Goal: Communication & Community: Answer question/provide support

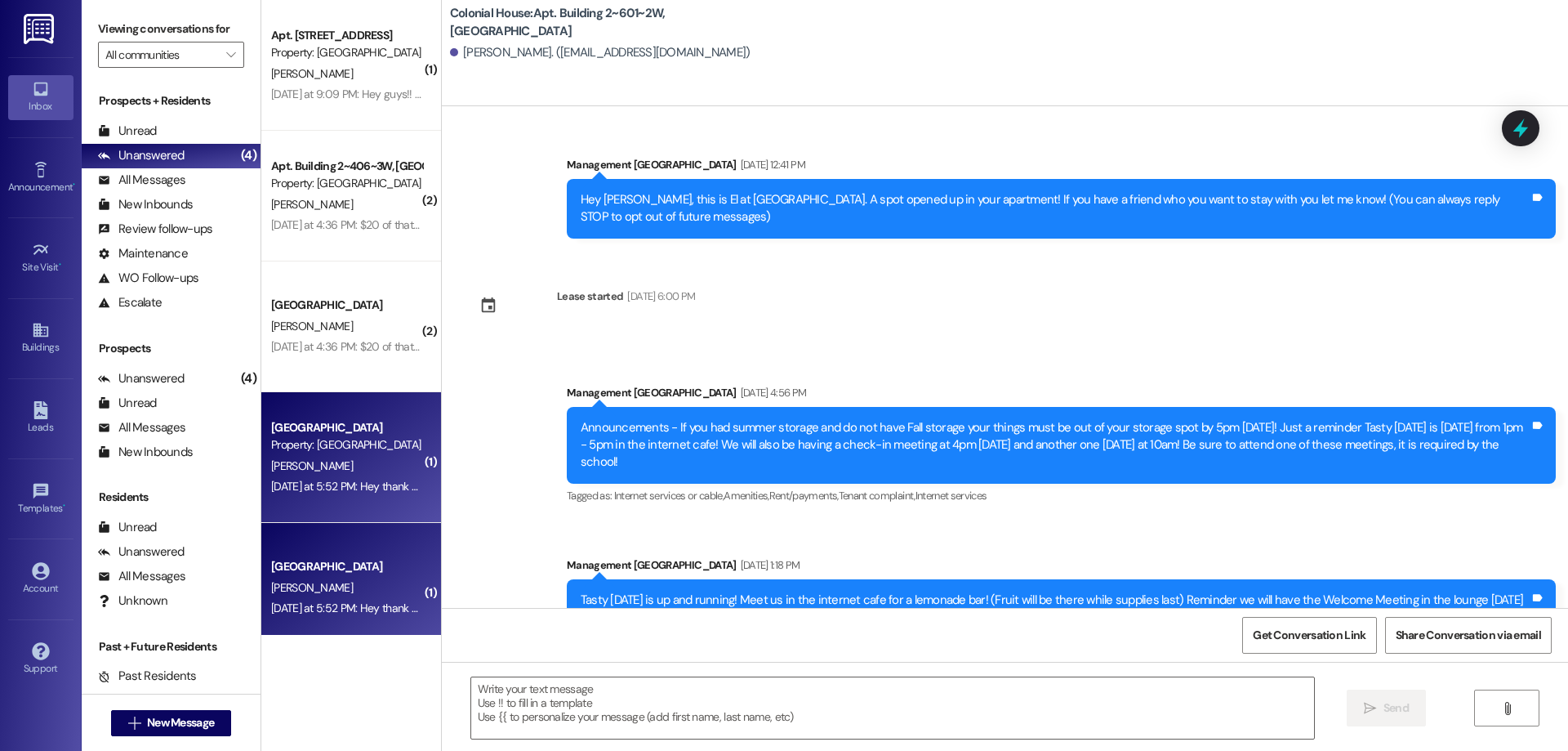
scroll to position [24441, 0]
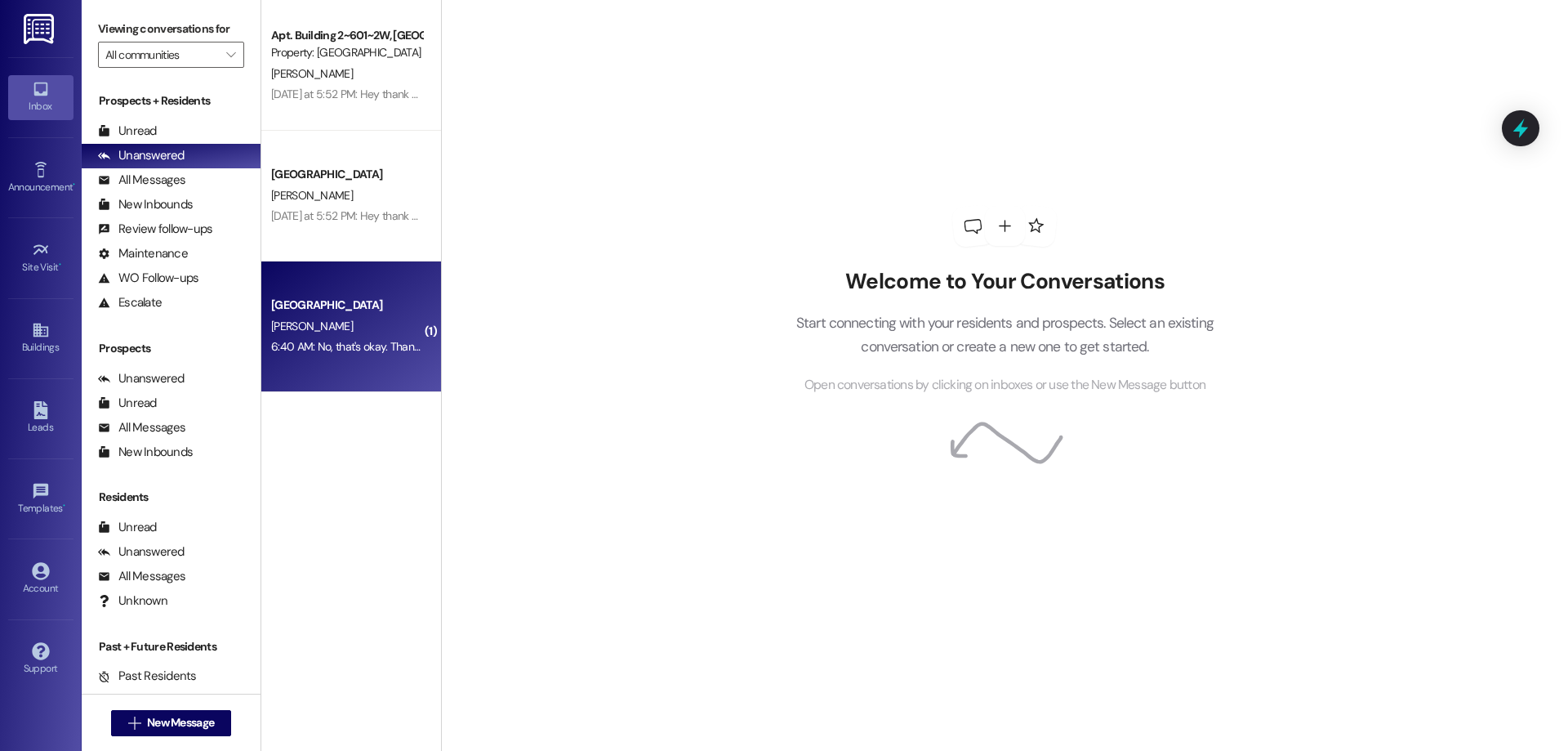
click at [372, 275] on div "Colonial House Prospect S. Hansen 6:40 AM: No, that's okay. Thank you though! 6…" at bounding box center [350, 326] width 180 height 131
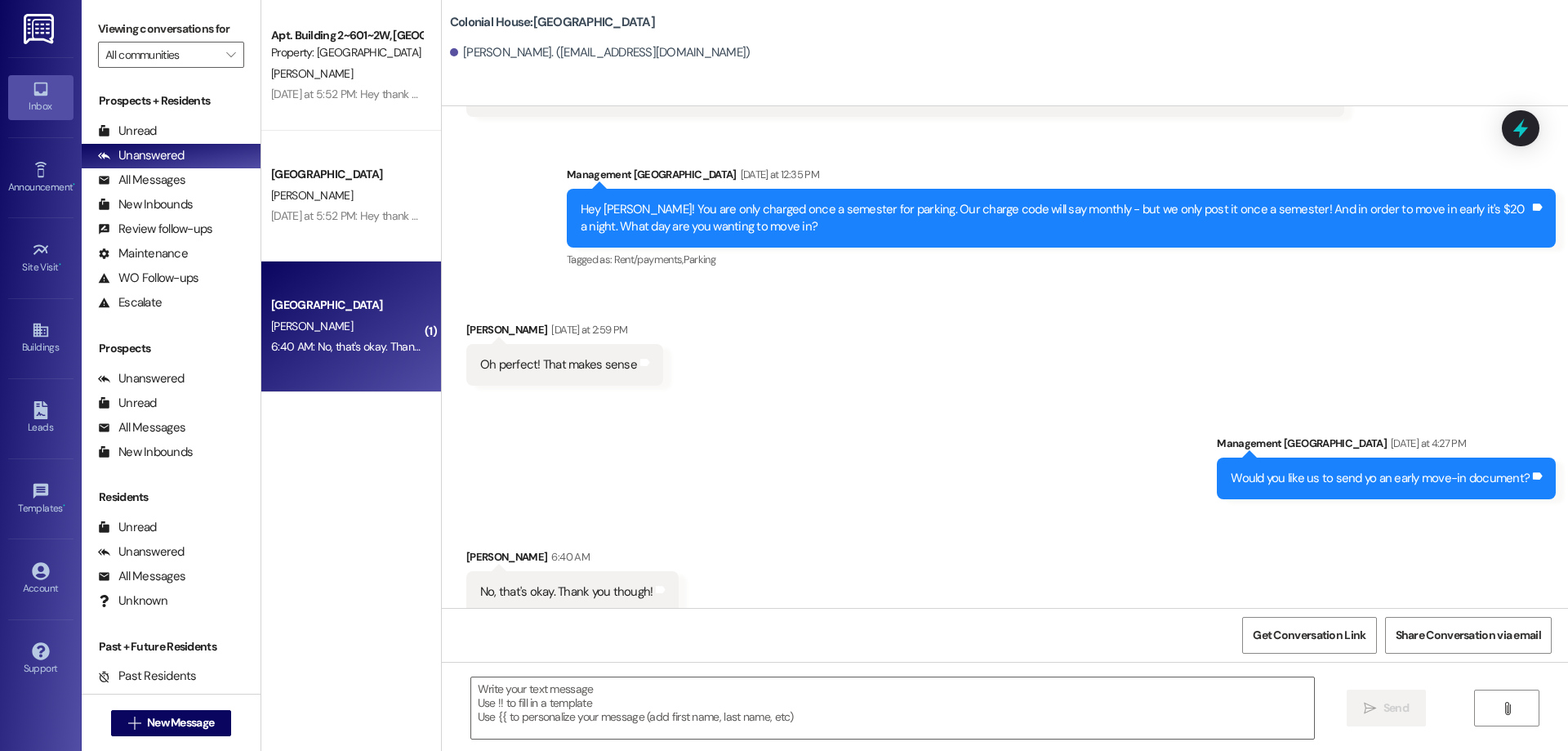
scroll to position [6232, 0]
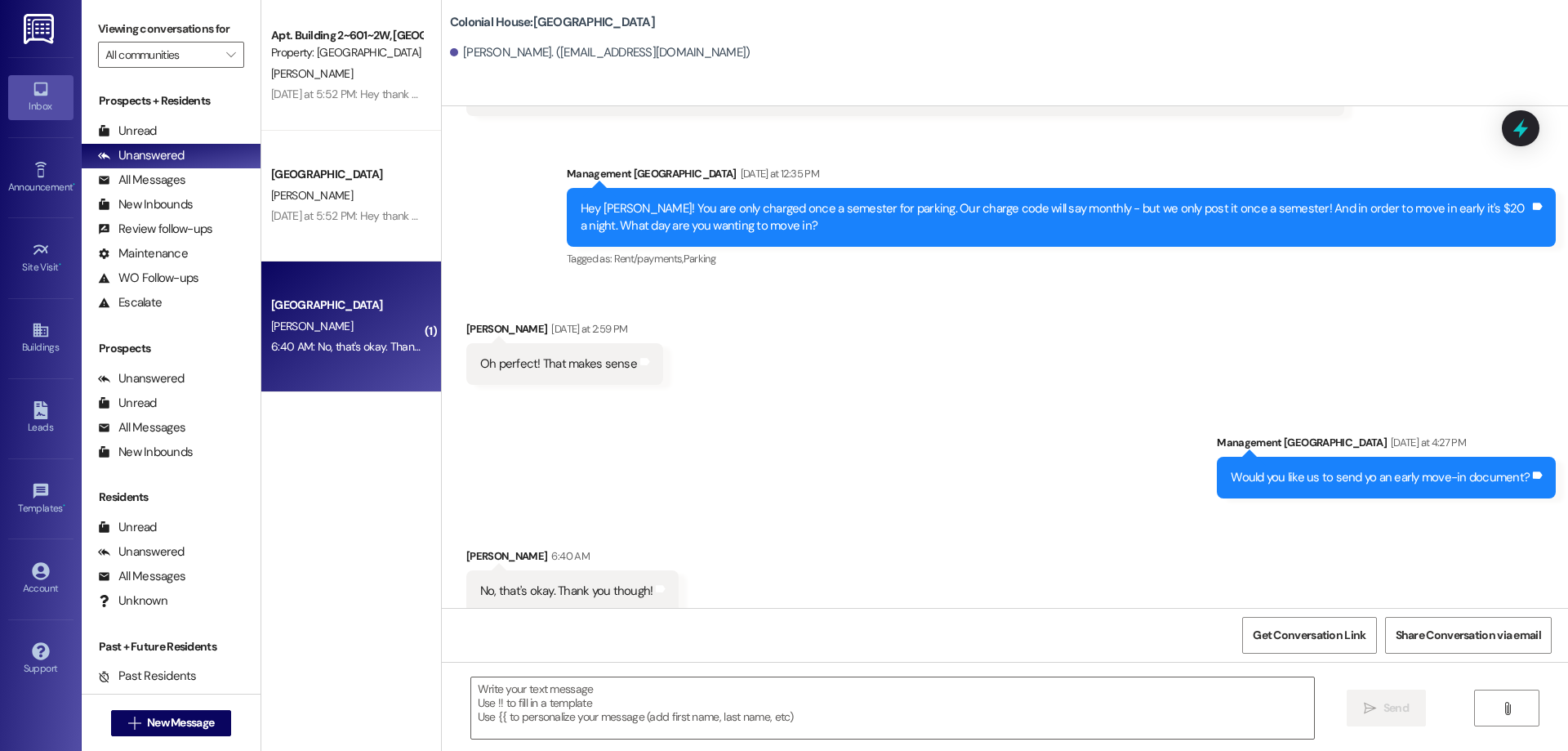
click at [769, 742] on div " Send " at bounding box center [1005, 722] width 1126 height 122
click at [753, 717] on textarea at bounding box center [893, 708] width 843 height 62
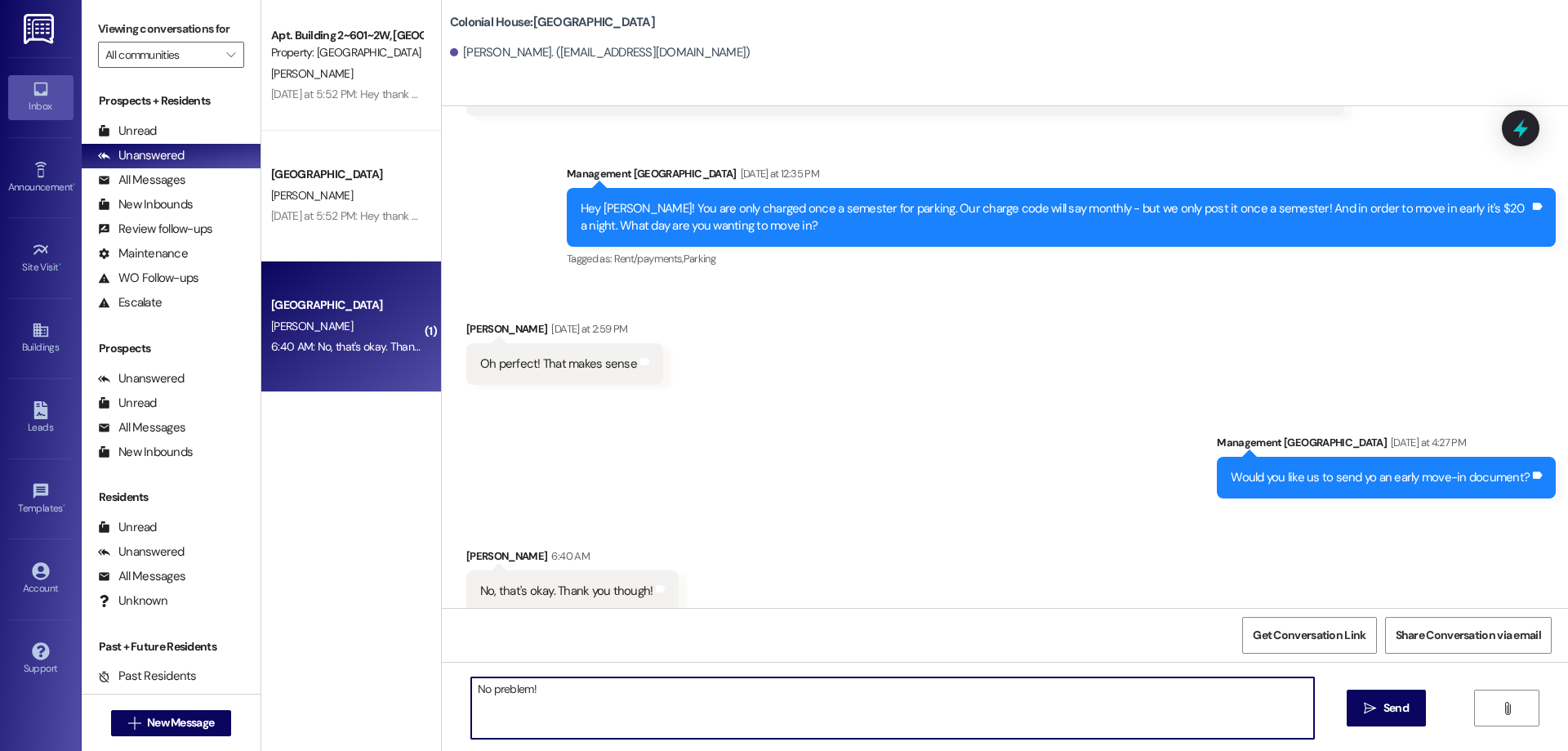
type textarea "No problem!"
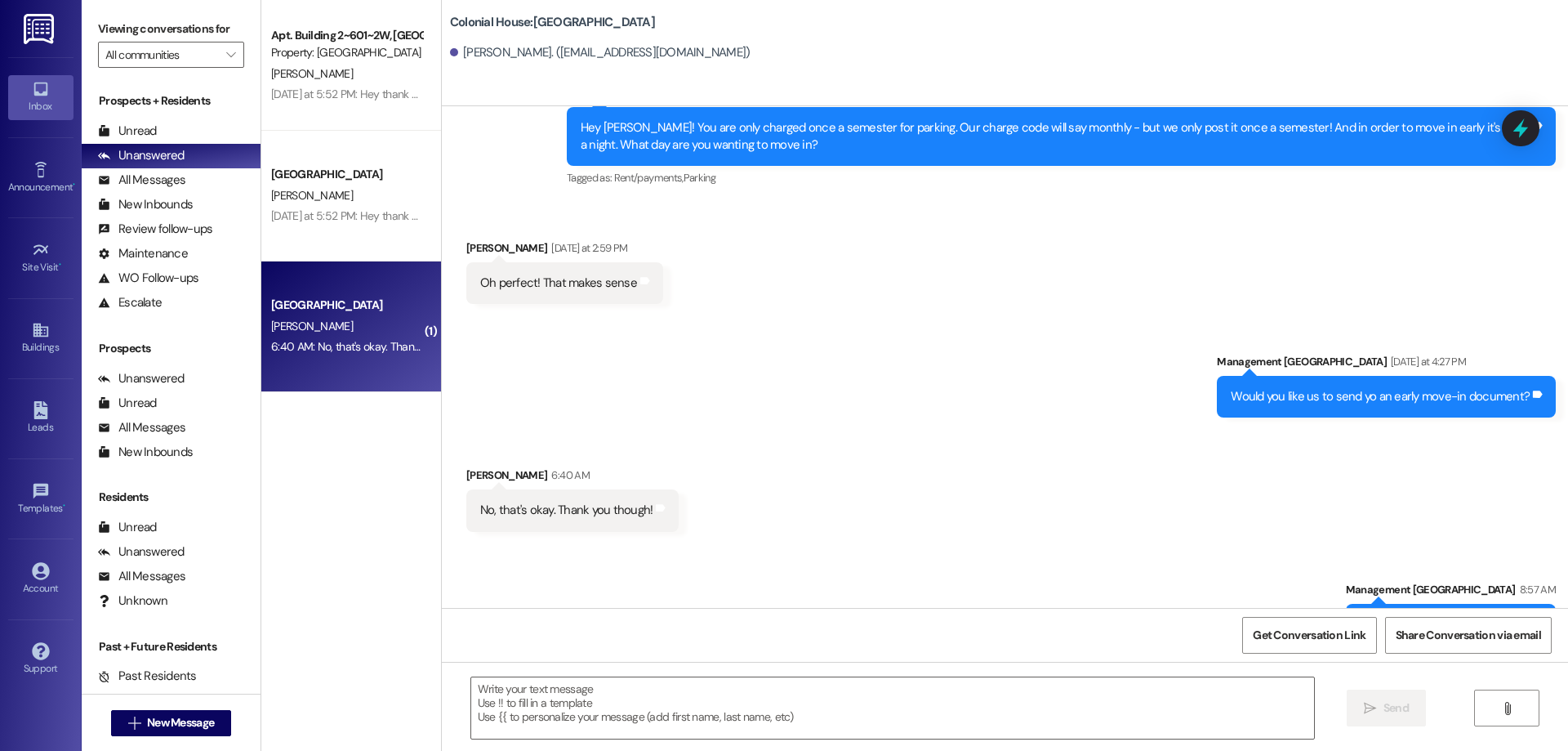
scroll to position [6347, 0]
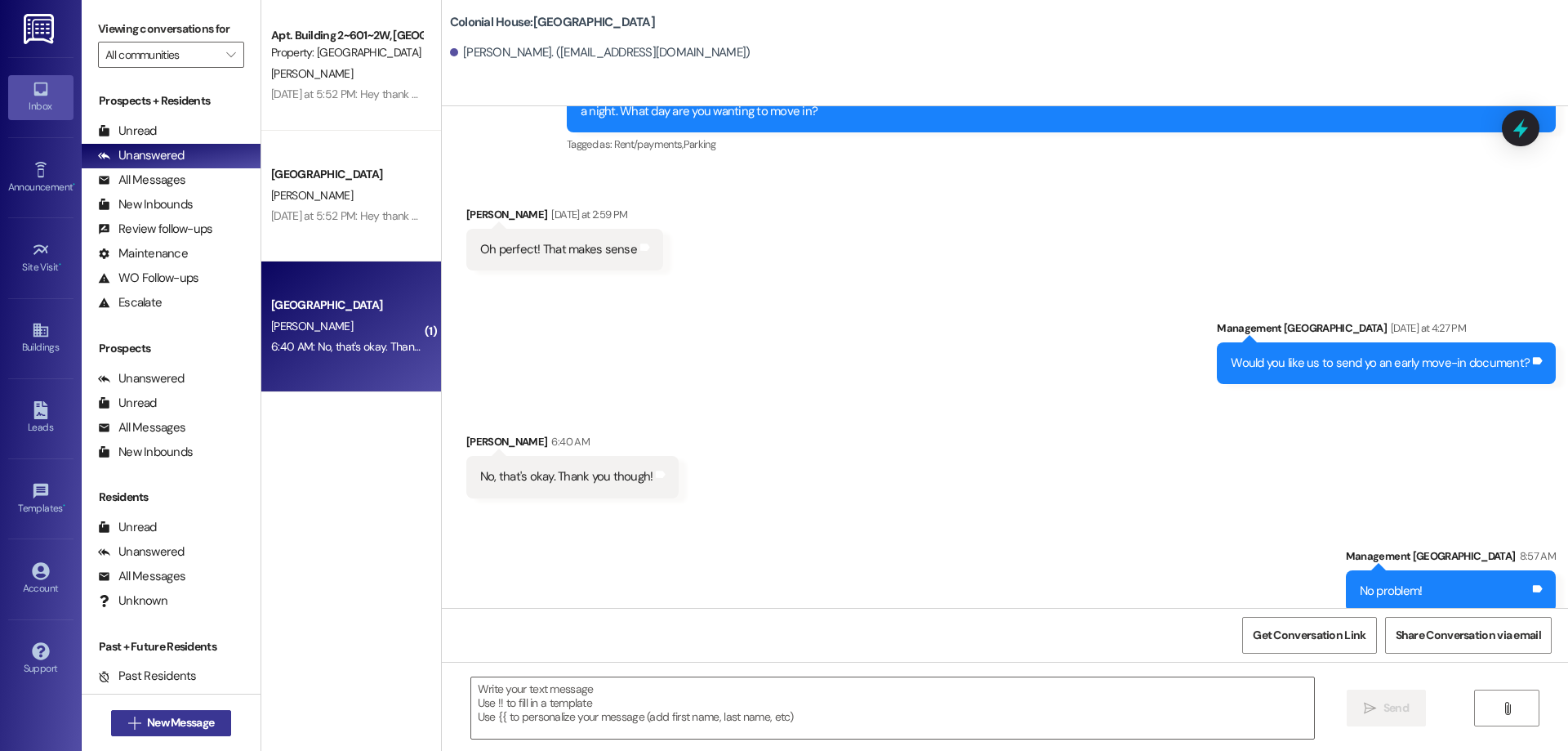
click at [199, 714] on span "New Message" at bounding box center [180, 722] width 67 height 17
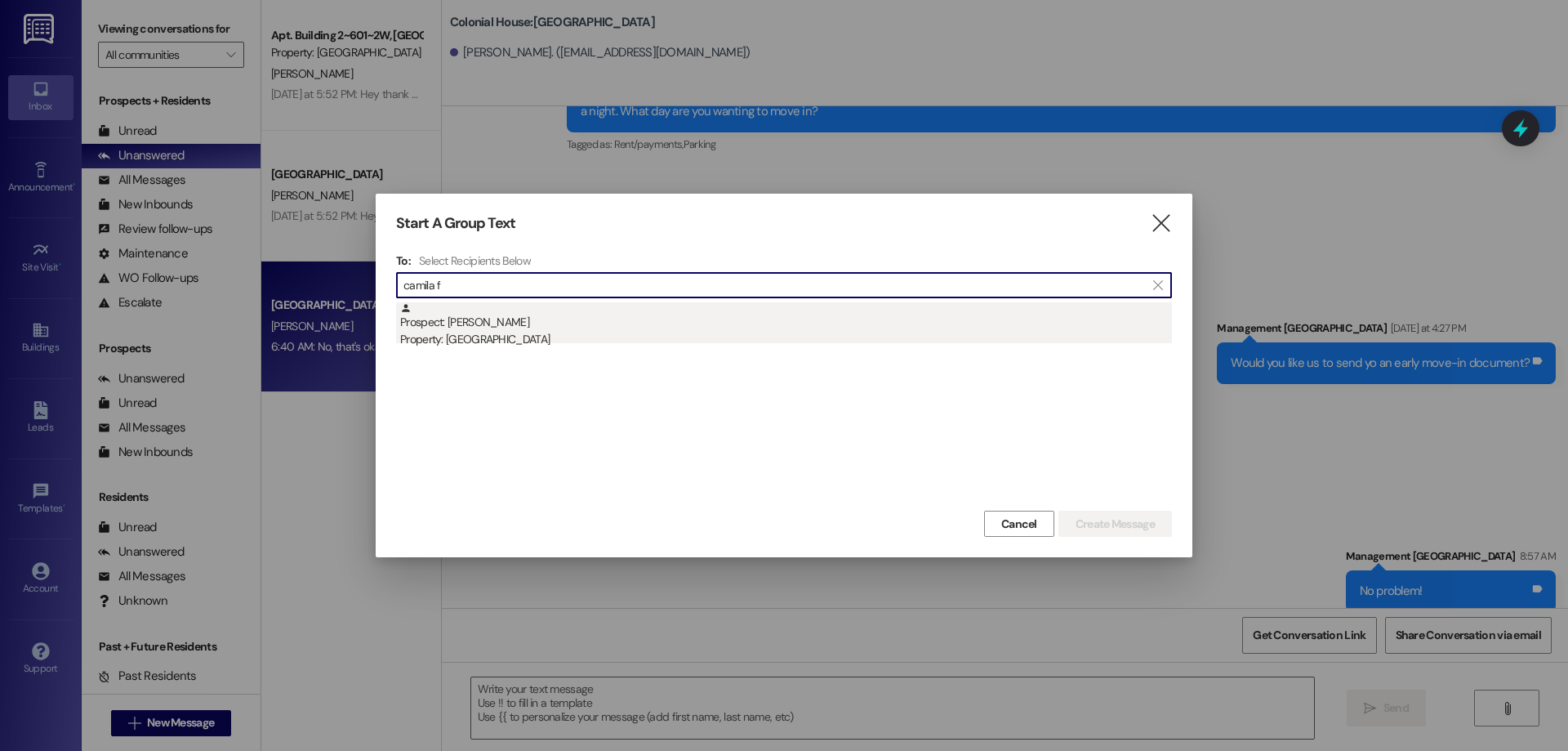
type input "camila f"
click at [777, 329] on div "Prospect: Camila Refugio Property: Colonial House" at bounding box center [786, 325] width 772 height 46
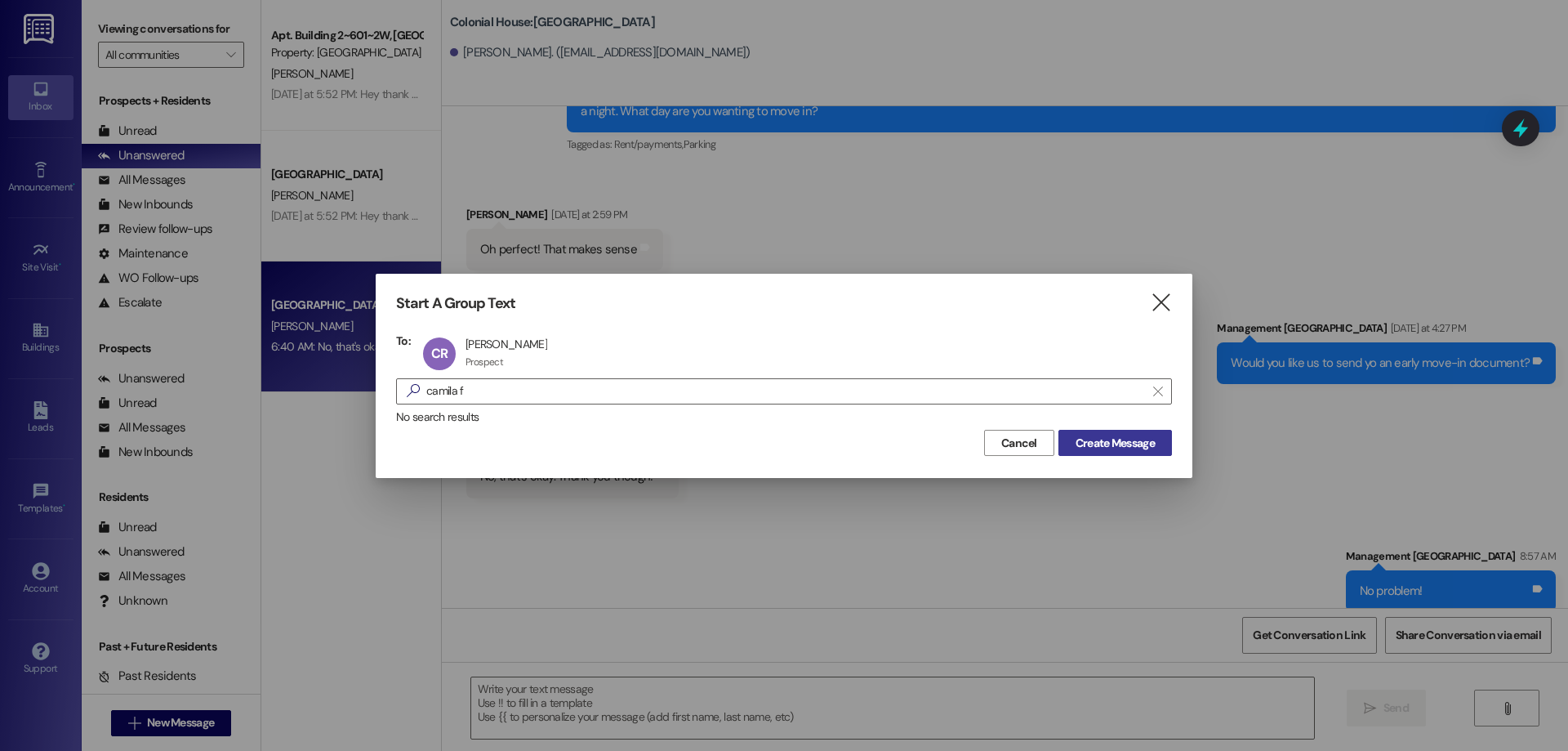
click at [1124, 438] on span "Create Message" at bounding box center [1115, 443] width 79 height 17
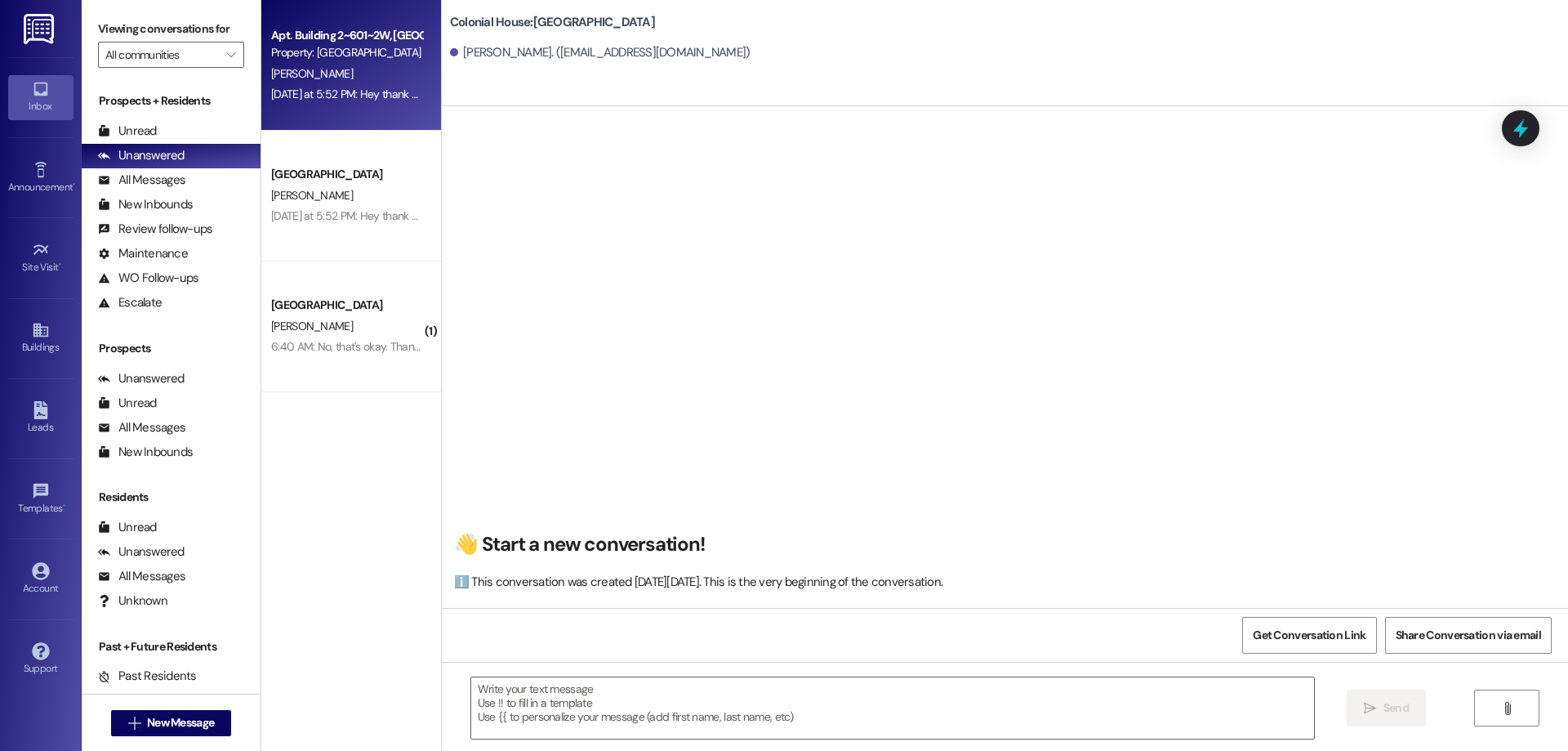
scroll to position [1, 0]
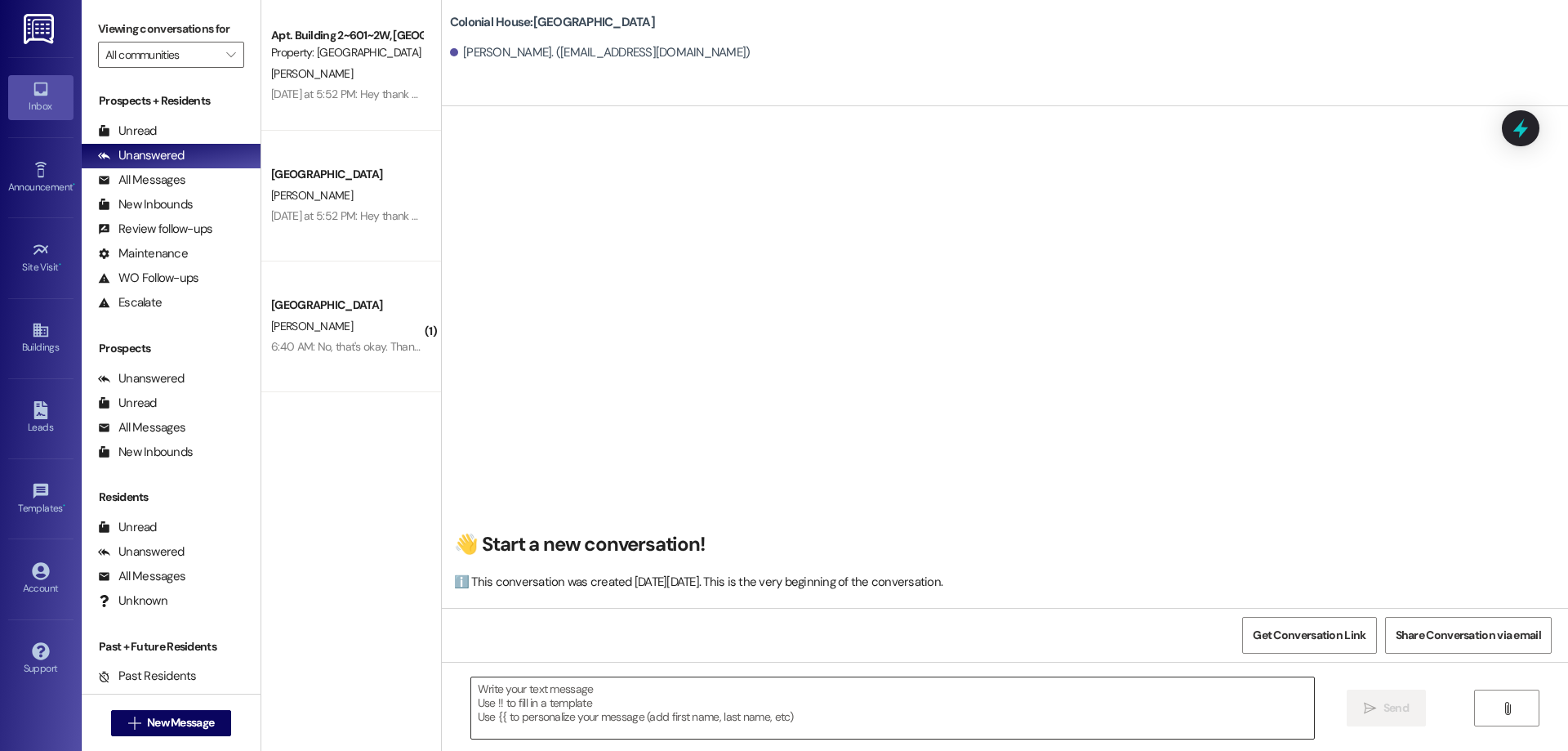
click at [632, 732] on textarea at bounding box center [893, 708] width 843 height 62
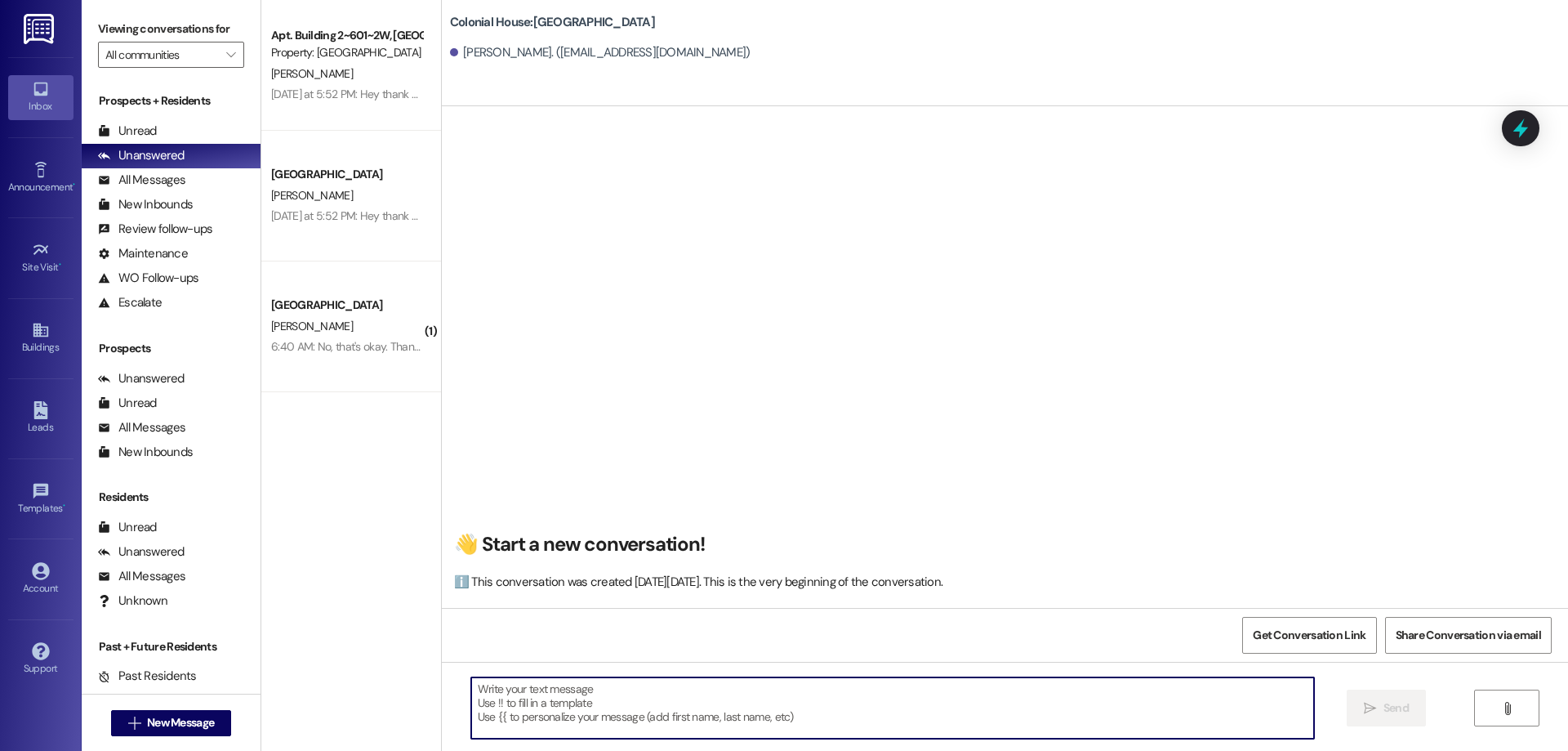
paste textarea "Hi ____ ! This is Rachel with Colonial House. We are so excited that you have s…"
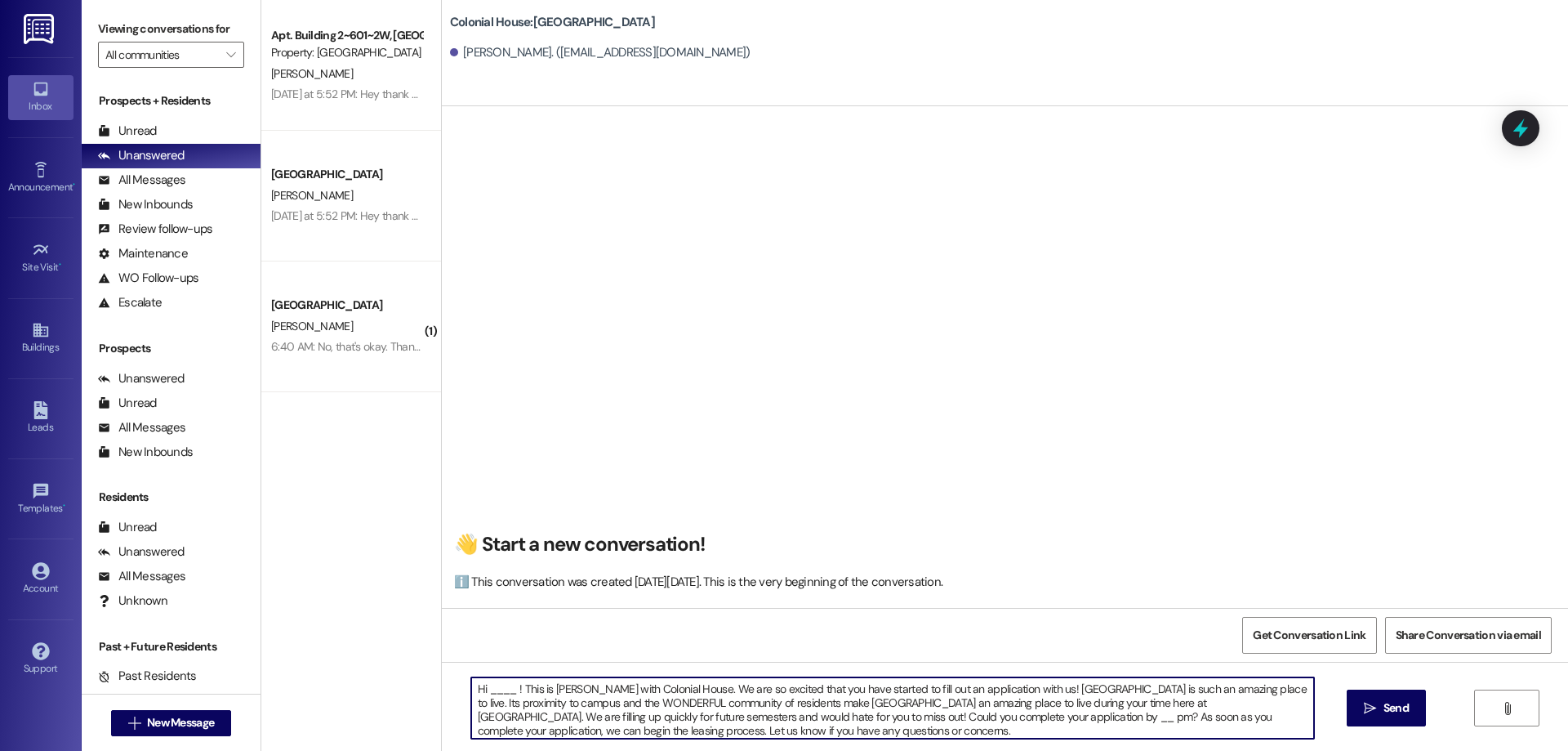
click at [486, 682] on textarea "Hi ____ ! This is Rachel with Colonial House. We are so excited that you have s…" at bounding box center [893, 708] width 843 height 62
click at [502, 687] on textarea "Hi ____ ! This is Rachel with Colonial House. We are so excited that you have s…" at bounding box center [893, 708] width 843 height 62
click at [483, 687] on textarea "Hi ____ ! This is Rachel with Colonial House. We are so excited that you have s…" at bounding box center [893, 708] width 843 height 62
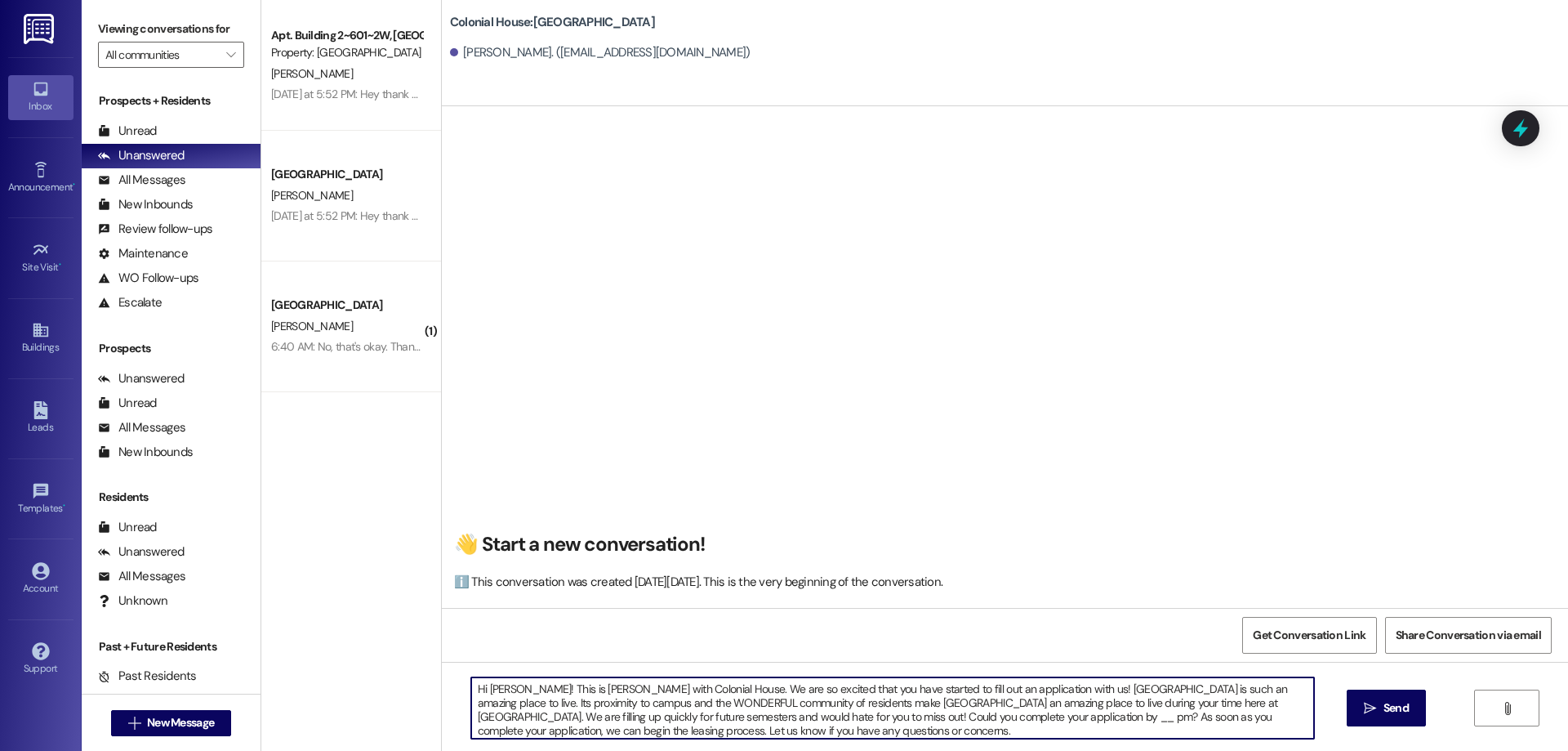
click at [483, 714] on textarea "Hi Camila! This is Rachel with Colonial House. We are so excited that you have …" at bounding box center [893, 708] width 843 height 62
click at [544, 716] on textarea "Hi Camila! This is Rachel with Colonial House. We are so excited that you have …" at bounding box center [893, 708] width 843 height 62
click at [909, 716] on textarea "Hi Camila! This is Rachel with Colonial House. We are so excited that you have …" at bounding box center [893, 708] width 843 height 62
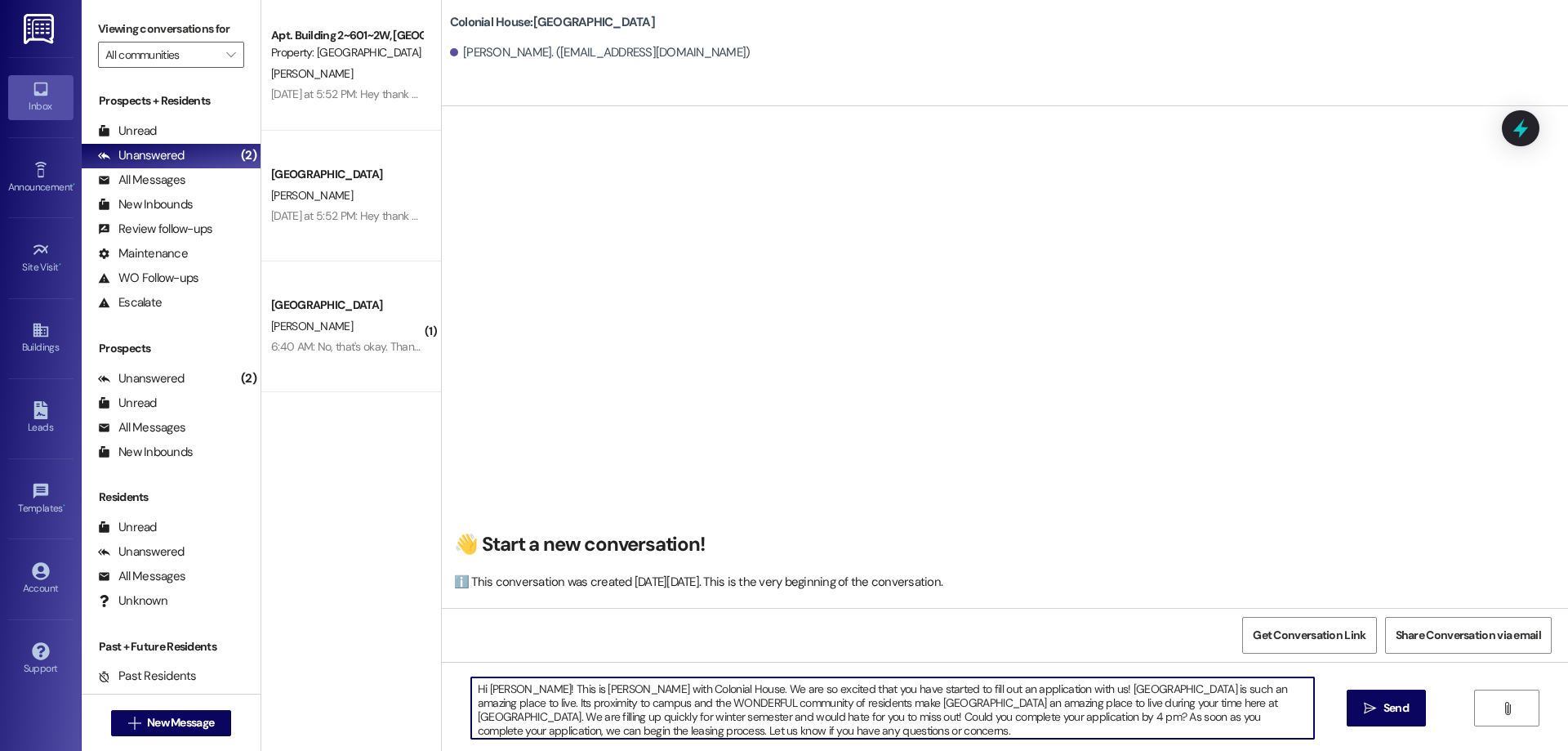
drag, startPoint x: 929, startPoint y: 720, endPoint x: 950, endPoint y: 725, distance: 21.6
click at [929, 720] on textarea "Hi Camila! This is Rachel with Colonial House. We are so excited that you have …" at bounding box center [893, 708] width 843 height 62
type textarea "Hi Camila! This is Rachel with Colonial House. We are so excited that you have …"
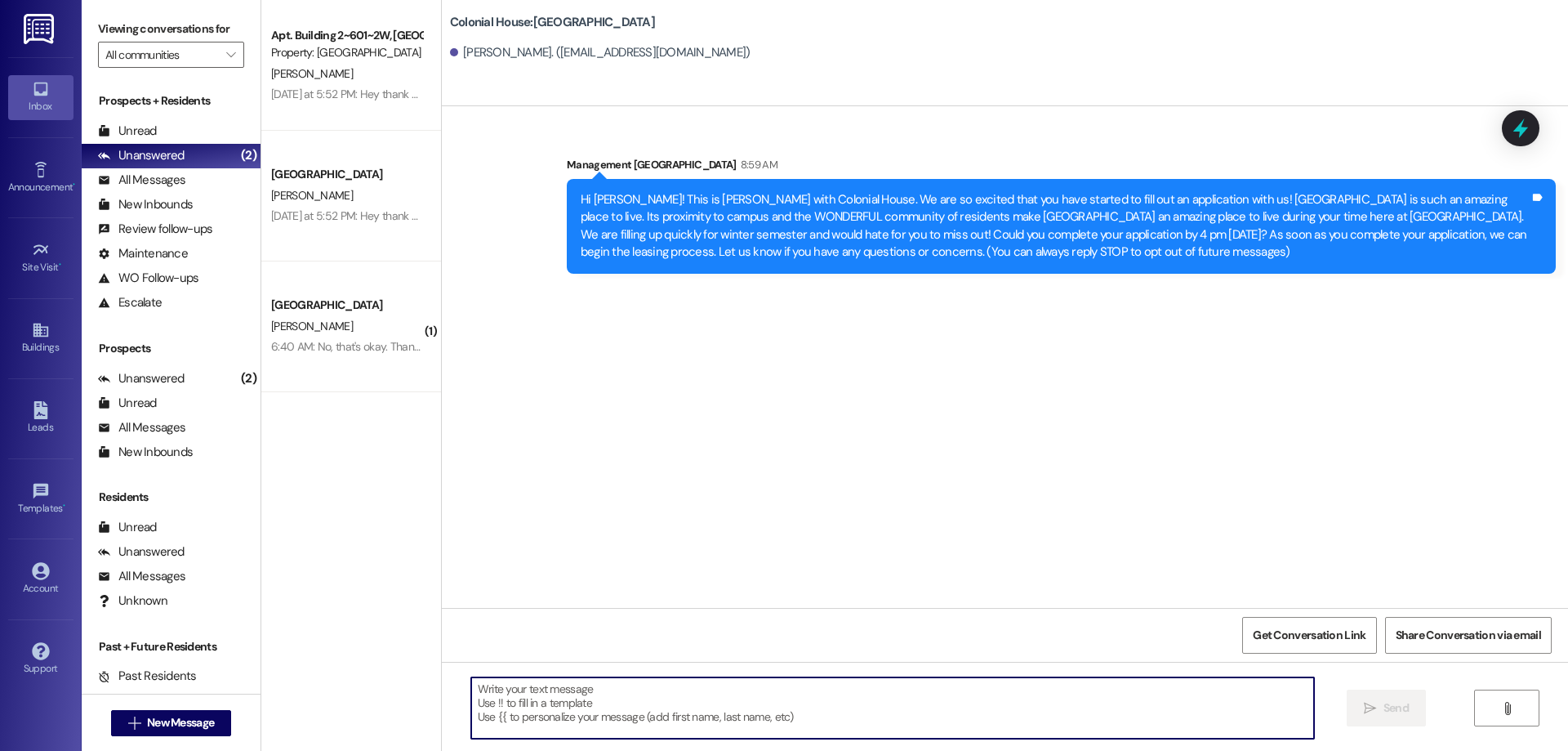
scroll to position [0, 0]
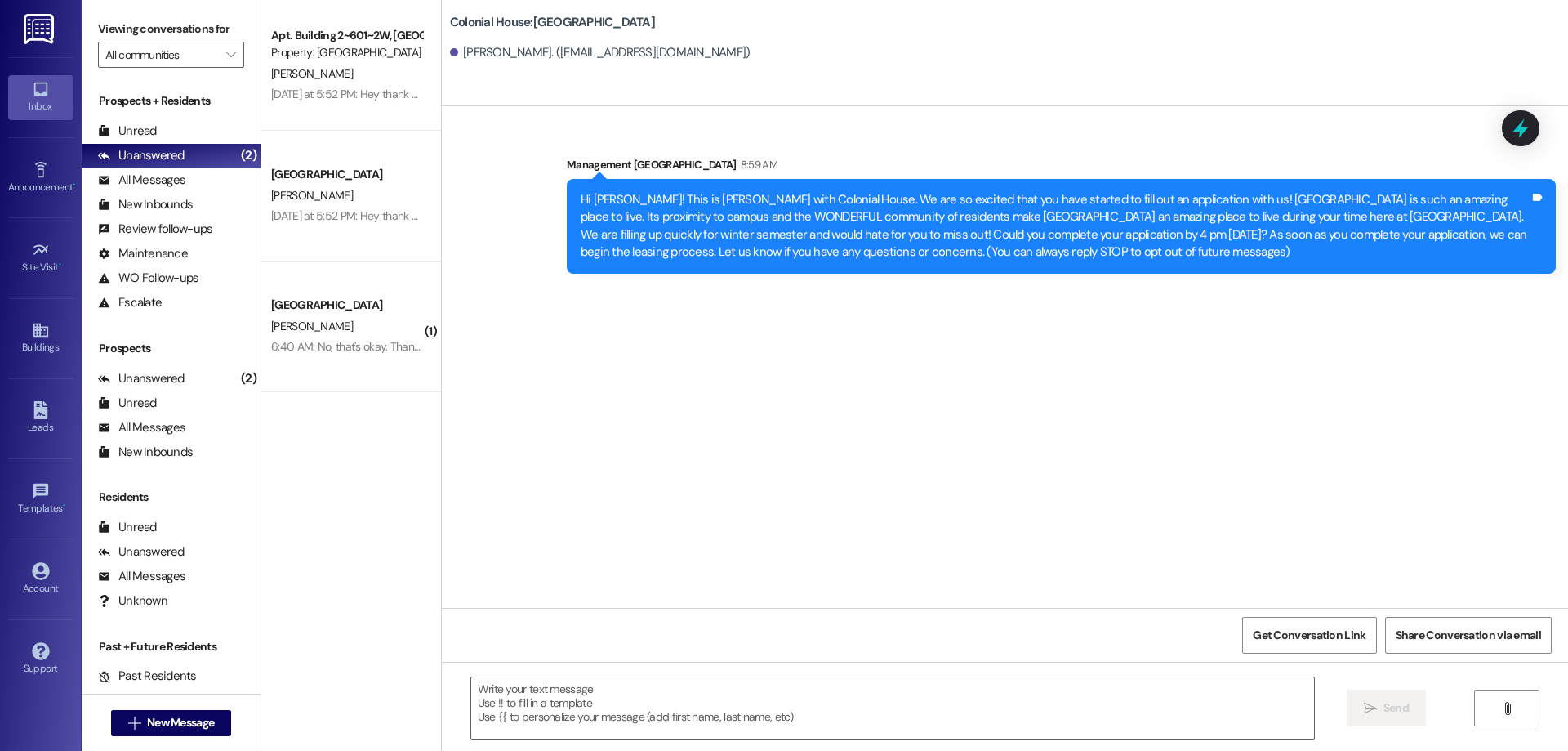
click at [391, 357] on div "6:40 AM: No, that's okay. Thank you though! 6:40 AM: No, that's okay. Thank you…" at bounding box center [346, 346] width 155 height 20
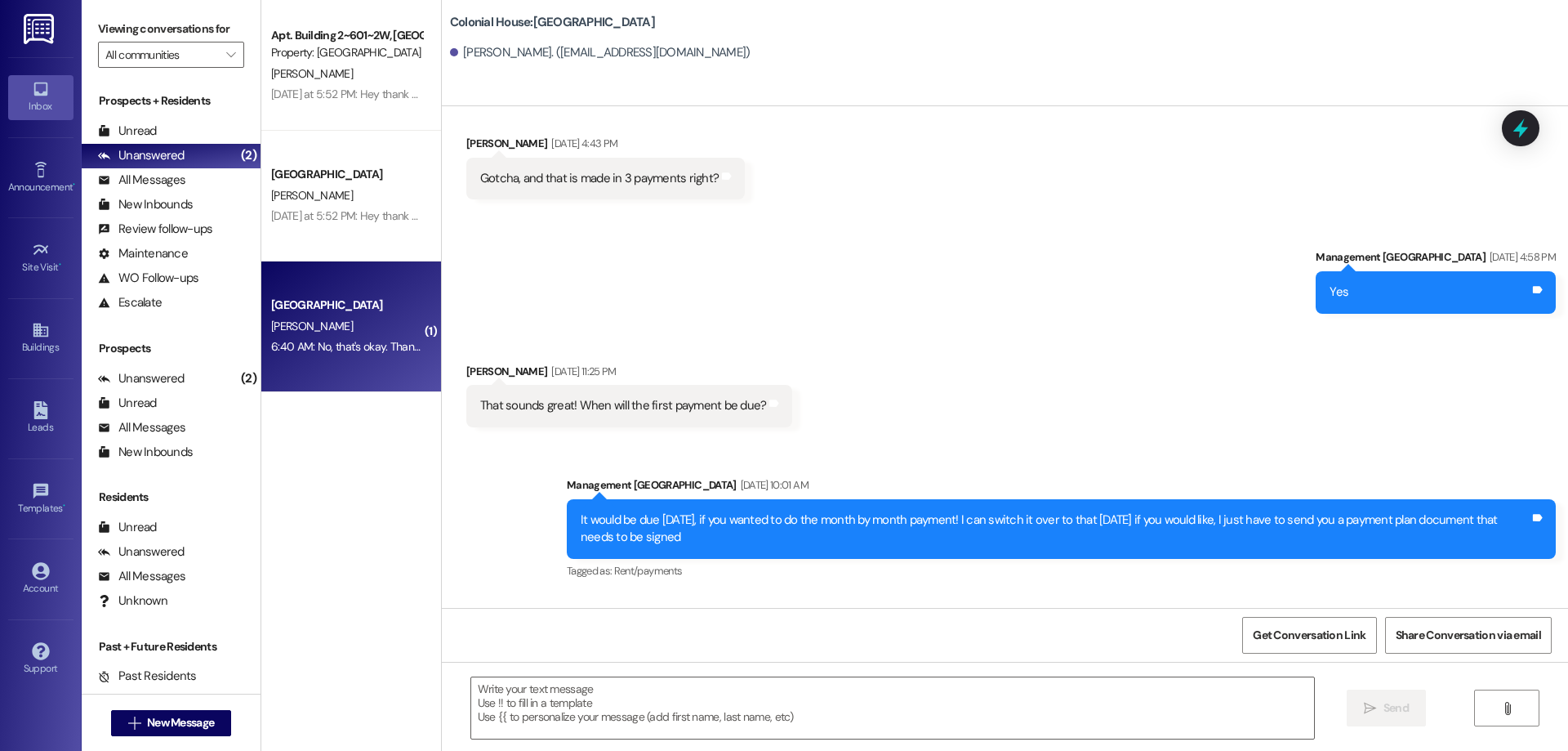
scroll to position [6225, 0]
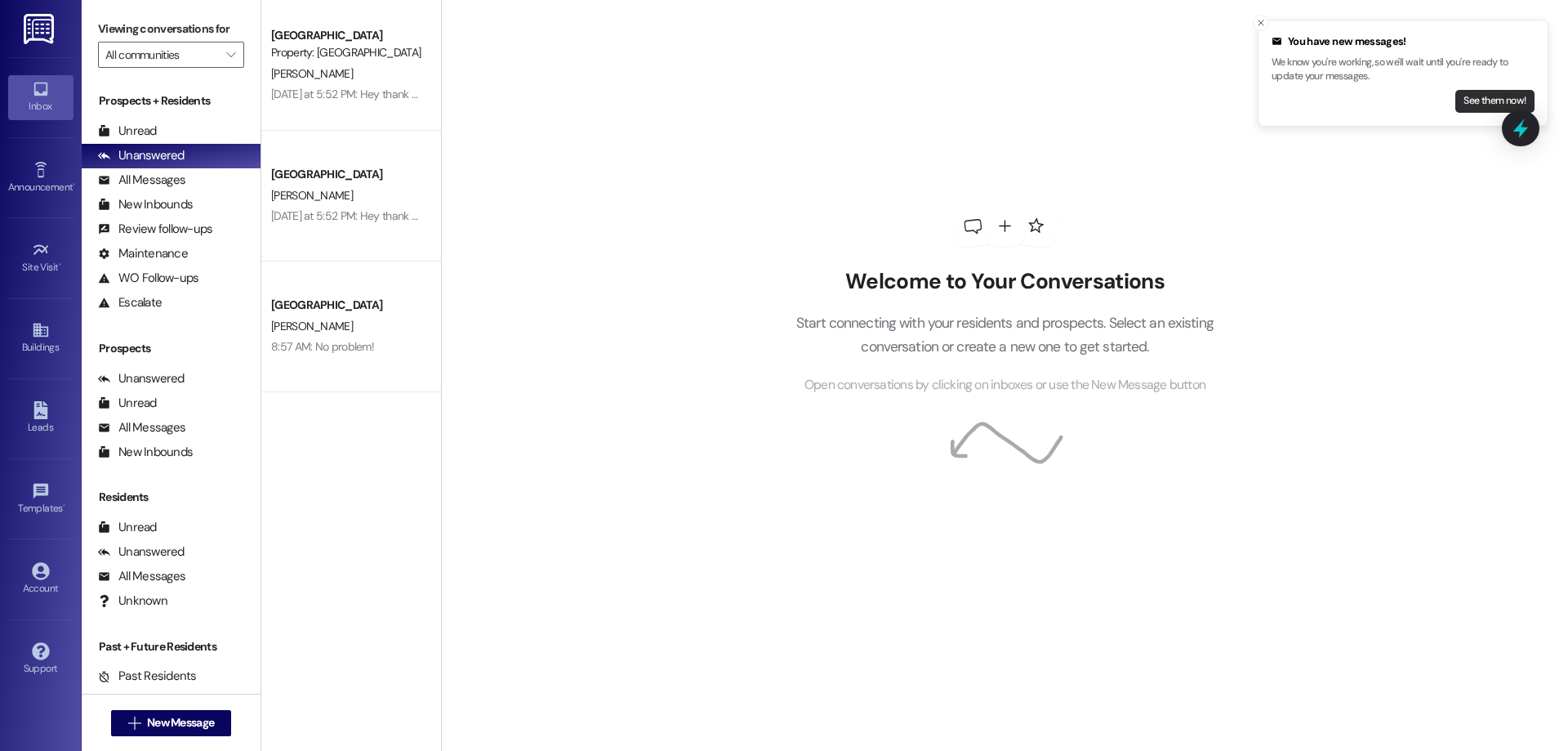
click at [1494, 100] on button "See them now!" at bounding box center [1495, 101] width 79 height 23
click at [1472, 101] on button "See them now!" at bounding box center [1495, 101] width 79 height 23
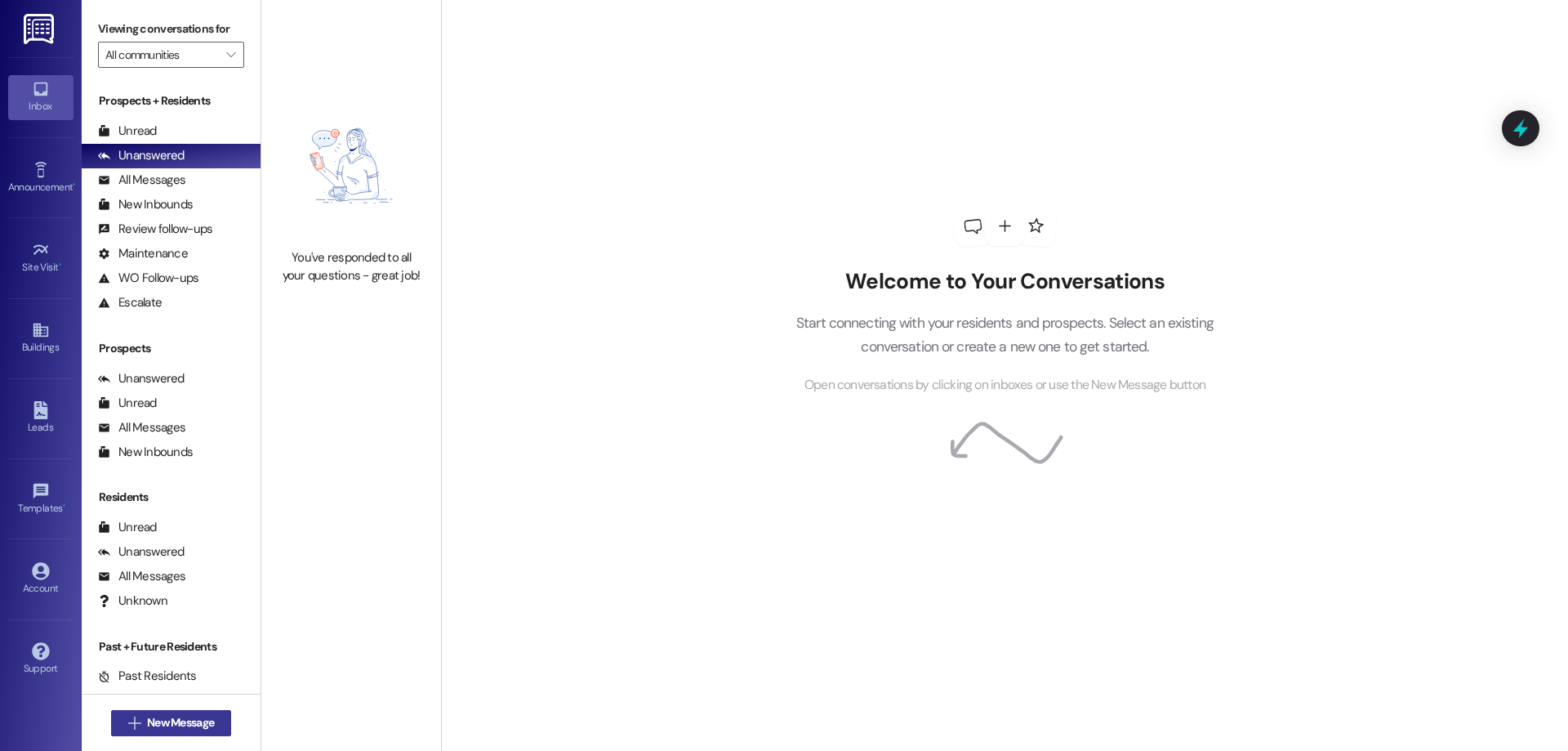
click at [147, 718] on span "New Message" at bounding box center [180, 722] width 67 height 17
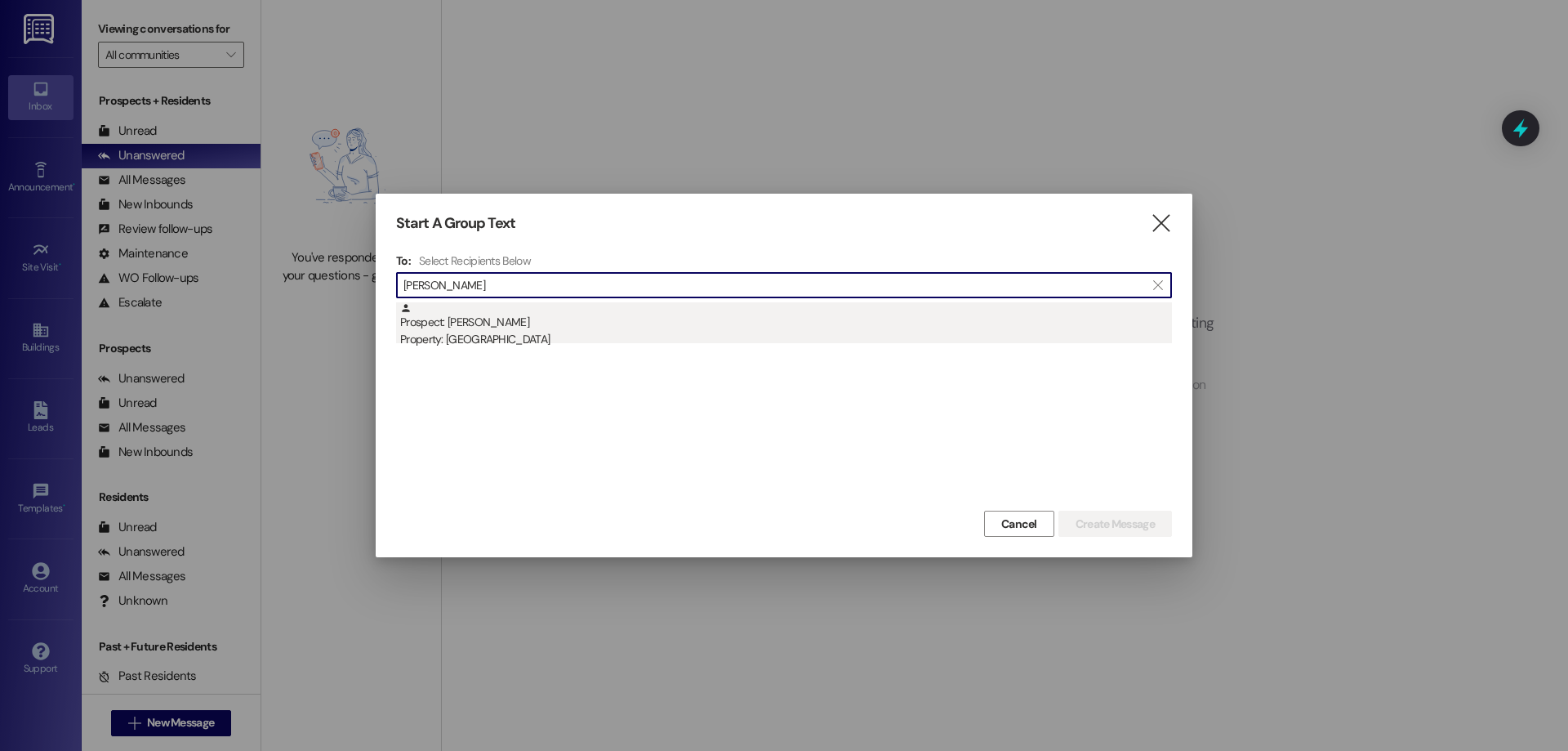
type input "robert ree"
click at [543, 336] on div "Property: [GEOGRAPHIC_DATA]" at bounding box center [786, 340] width 772 height 17
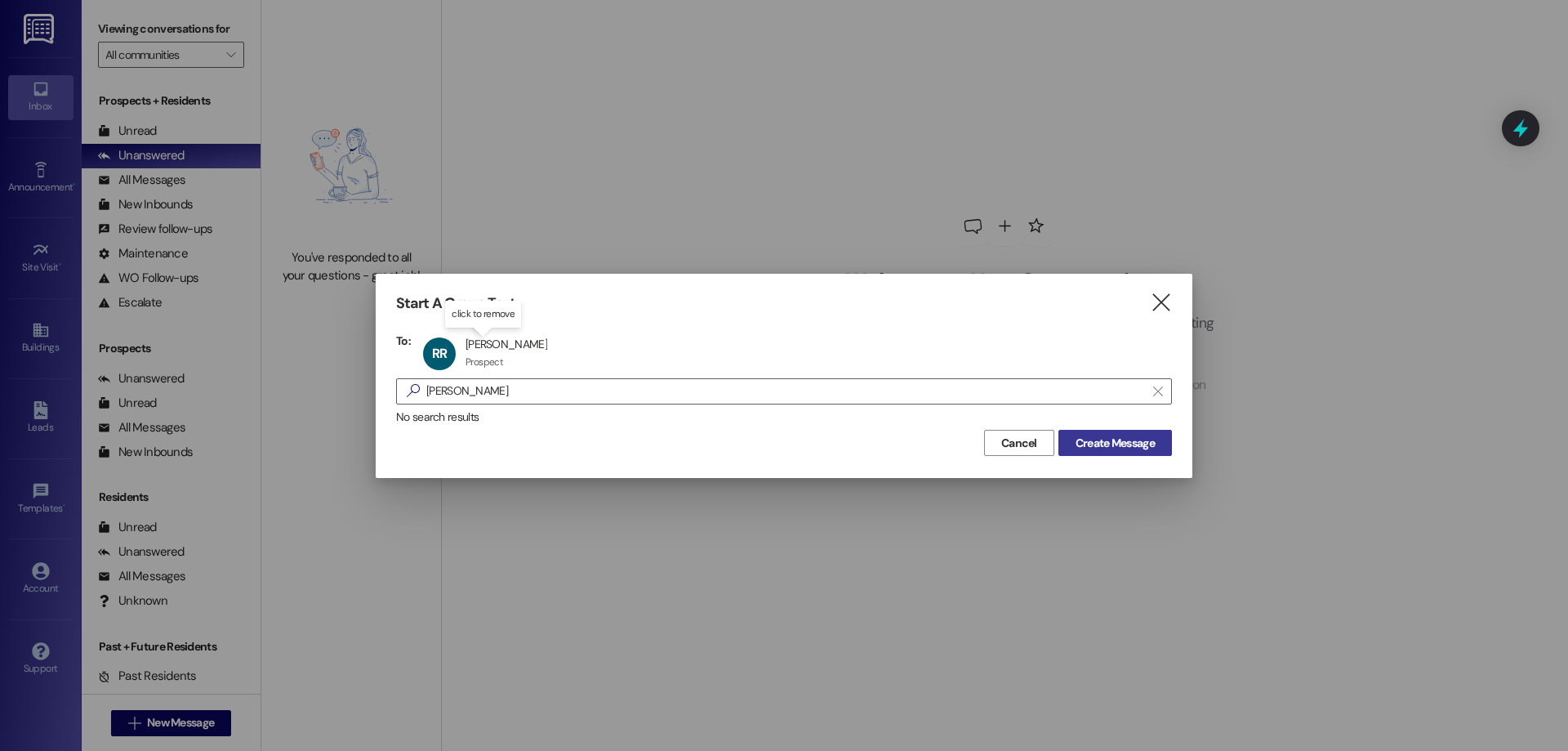
click at [1113, 448] on span "Create Message" at bounding box center [1115, 443] width 79 height 17
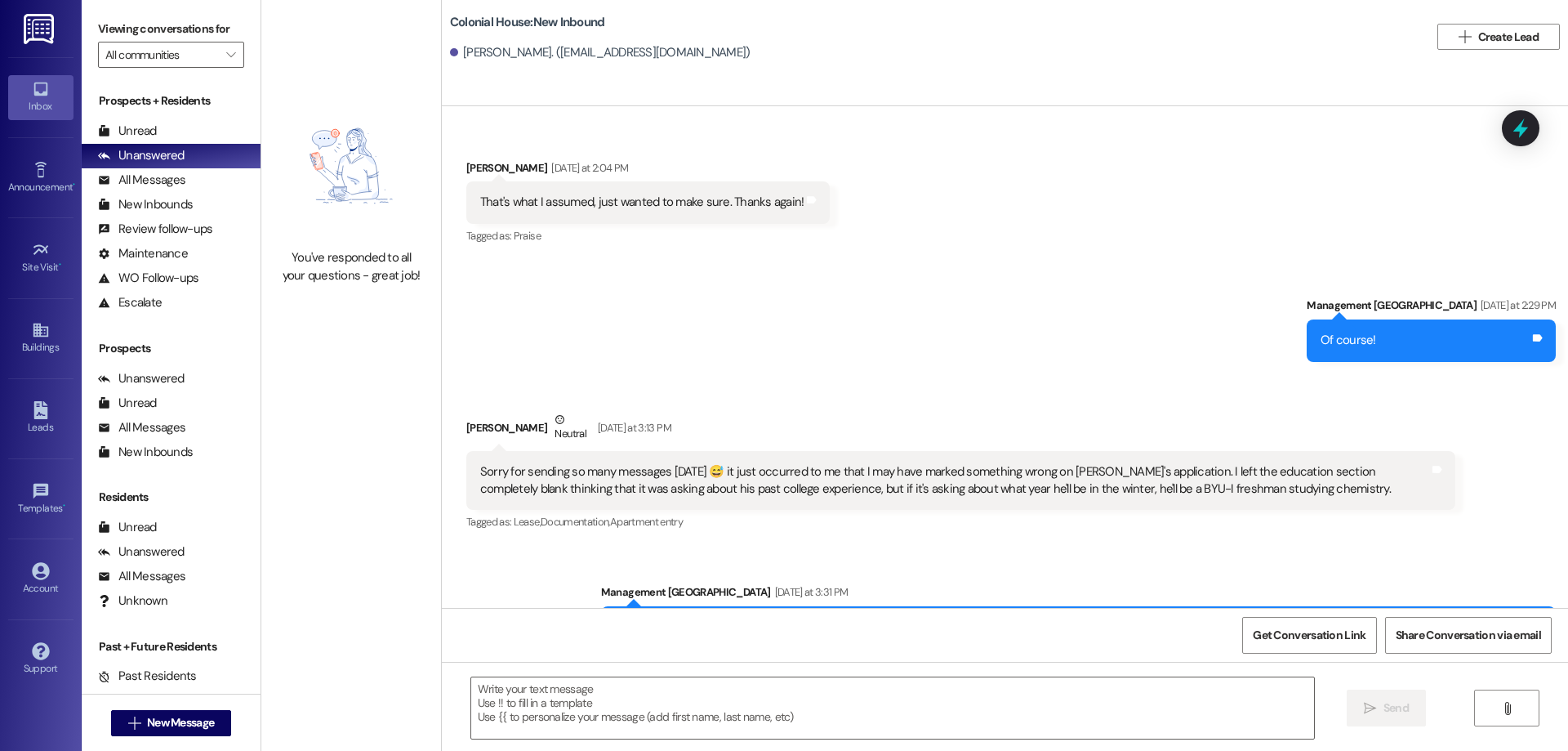
scroll to position [2609, 0]
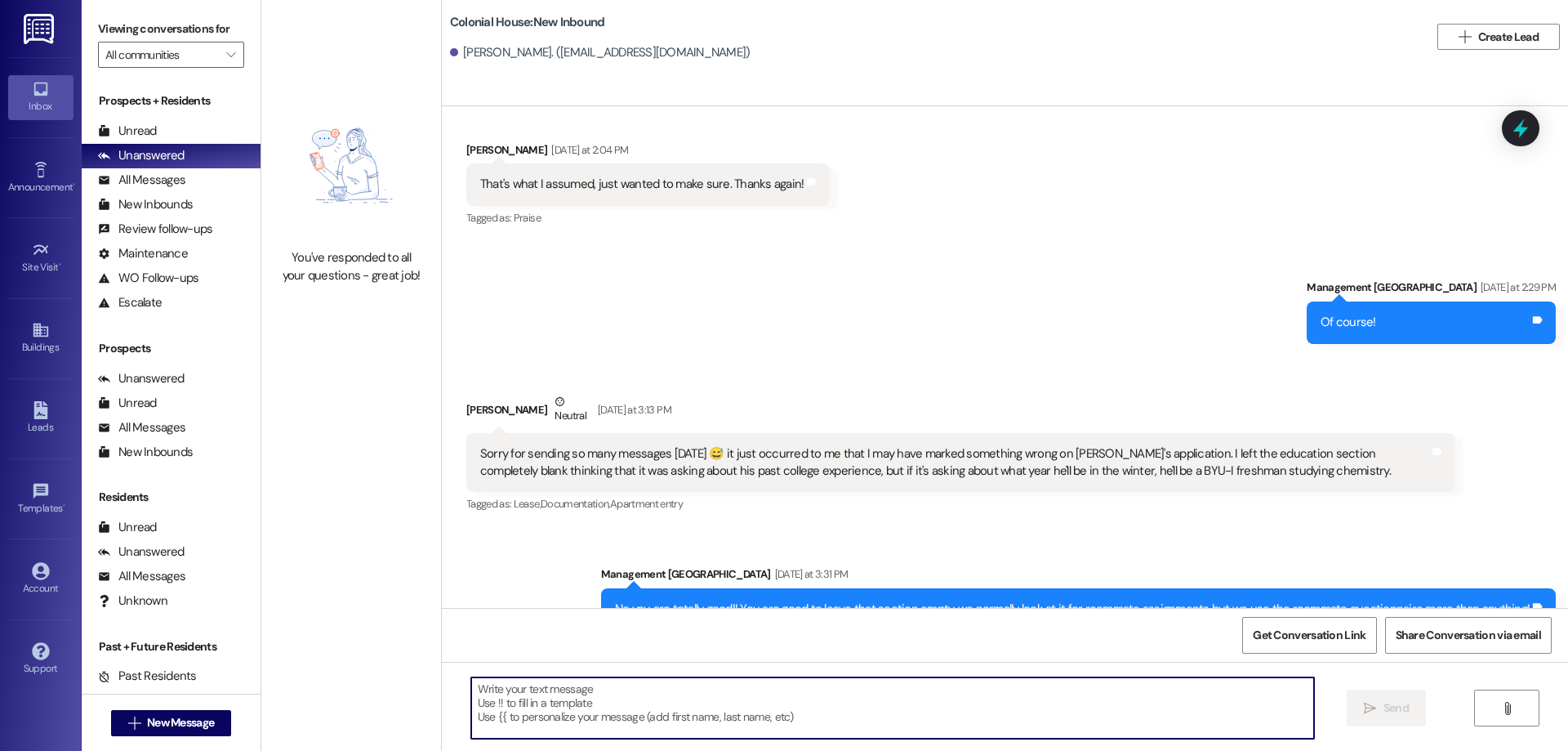
click at [871, 722] on textarea at bounding box center [893, 708] width 843 height 62
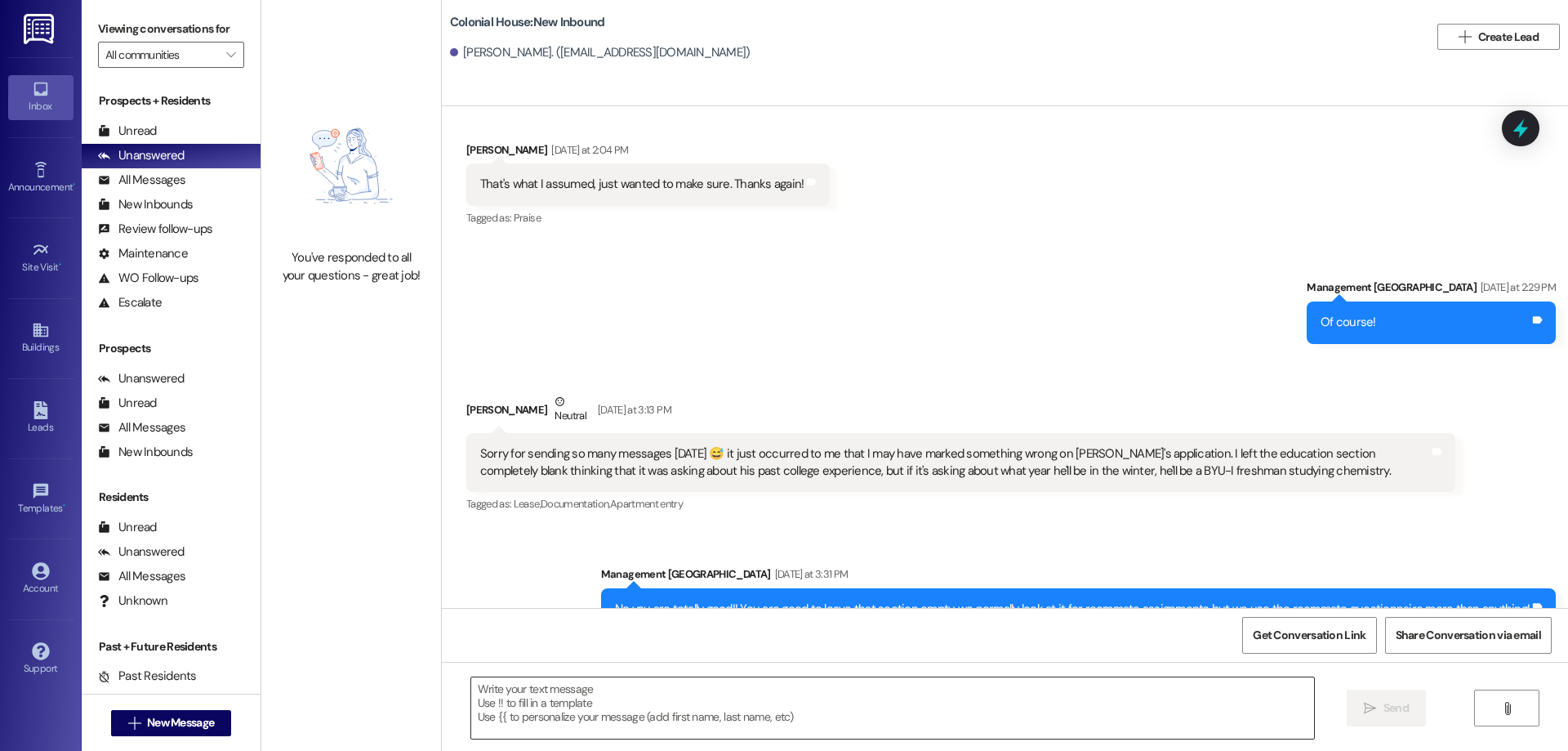
click at [937, 682] on textarea at bounding box center [893, 708] width 843 height 62
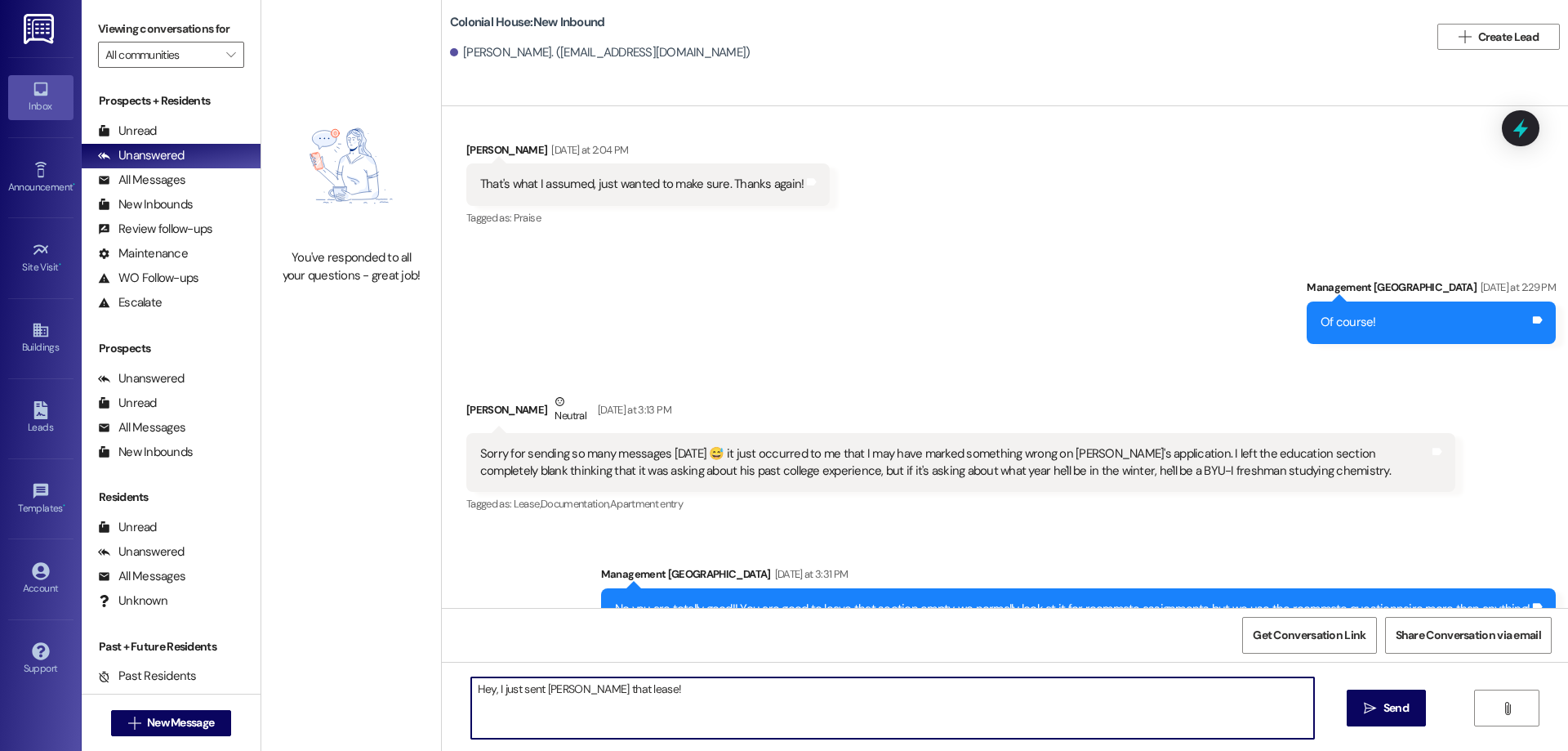
click at [754, 710] on textarea "Hey, I just sent Joshua that lease!" at bounding box center [893, 708] width 843 height 62
drag, startPoint x: 964, startPoint y: 701, endPoint x: 291, endPoint y: 680, distance: 673.3
click at [291, 680] on div "You've responded to all your questions - great job! Colonial House: New Inbound…" at bounding box center [914, 375] width 1306 height 751
type textarea "Hey, I just sent Joshua that lease! Could yall work on getting that signed by 5…"
click at [1392, 713] on span "Send" at bounding box center [1396, 708] width 25 height 17
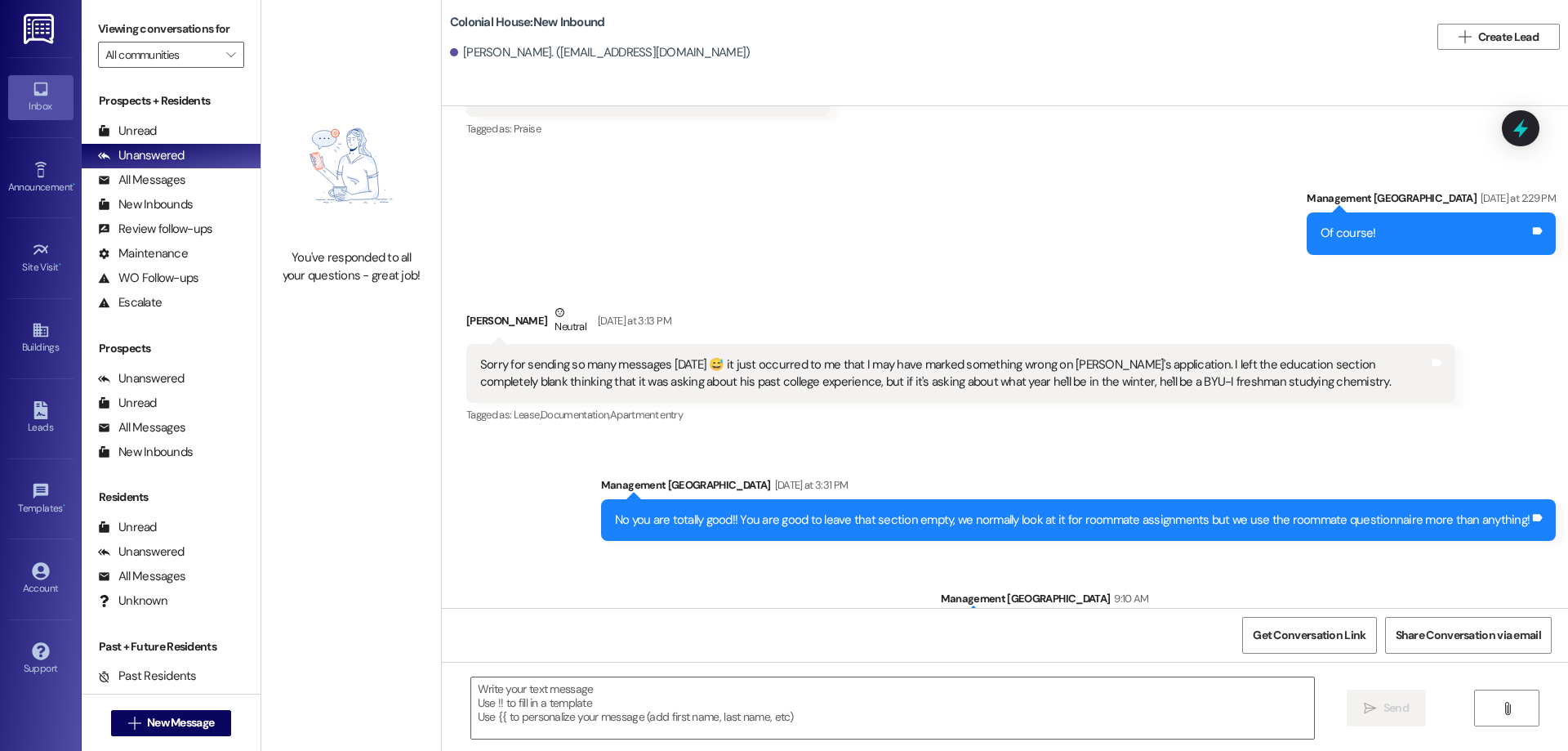
scroll to position [2723, 0]
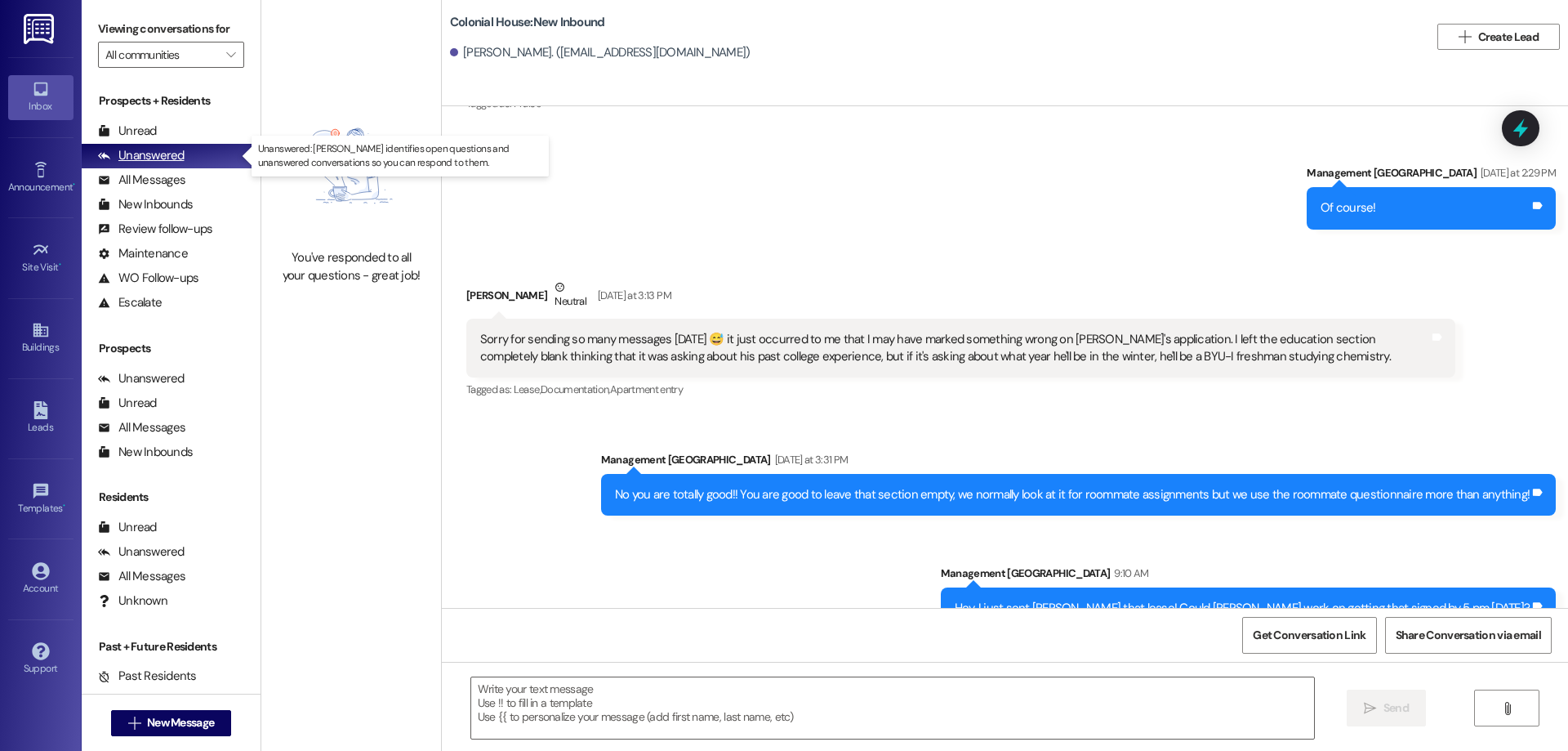
click at [122, 152] on div "Unanswered" at bounding box center [141, 155] width 87 height 17
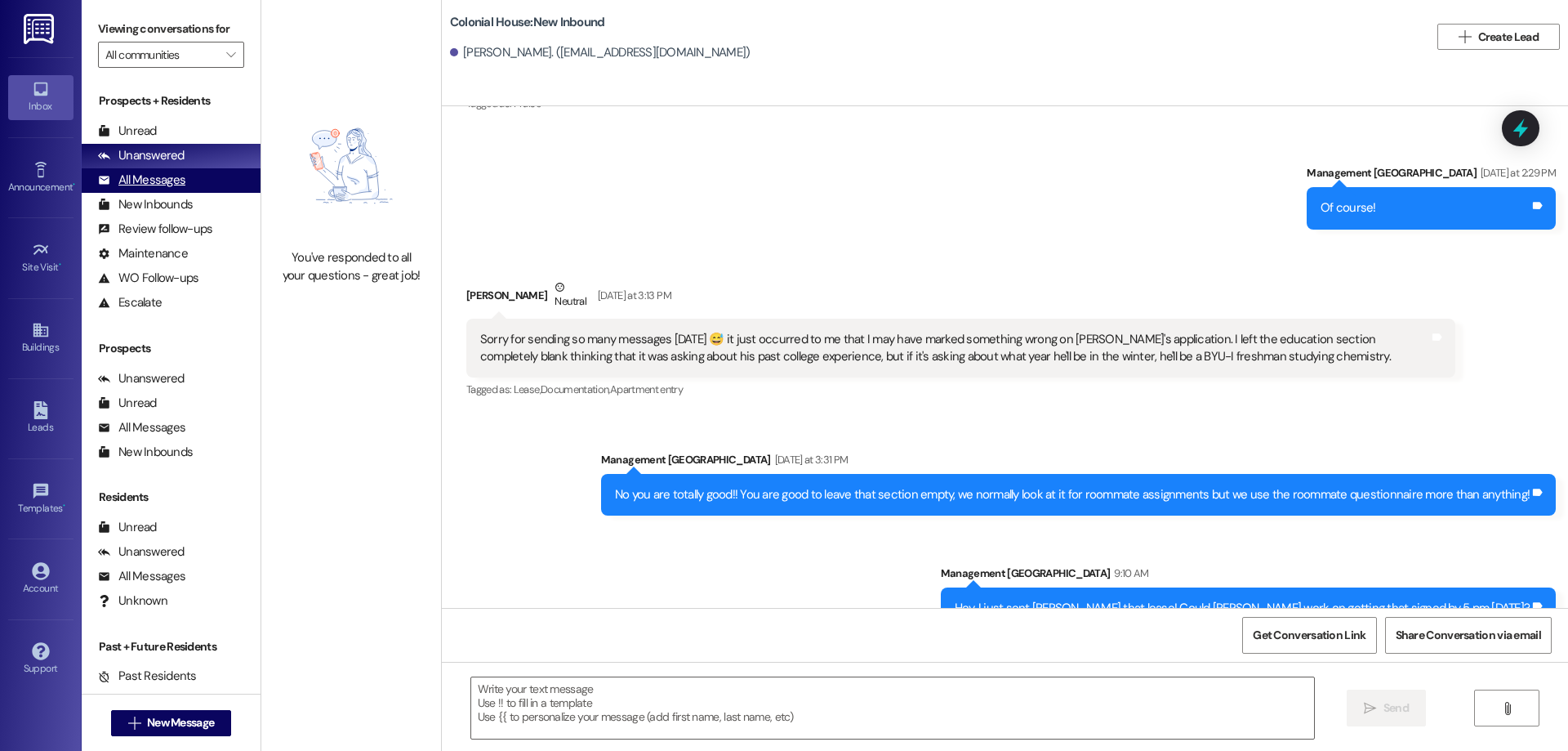
click at [143, 178] on div "All Messages" at bounding box center [141, 180] width 87 height 17
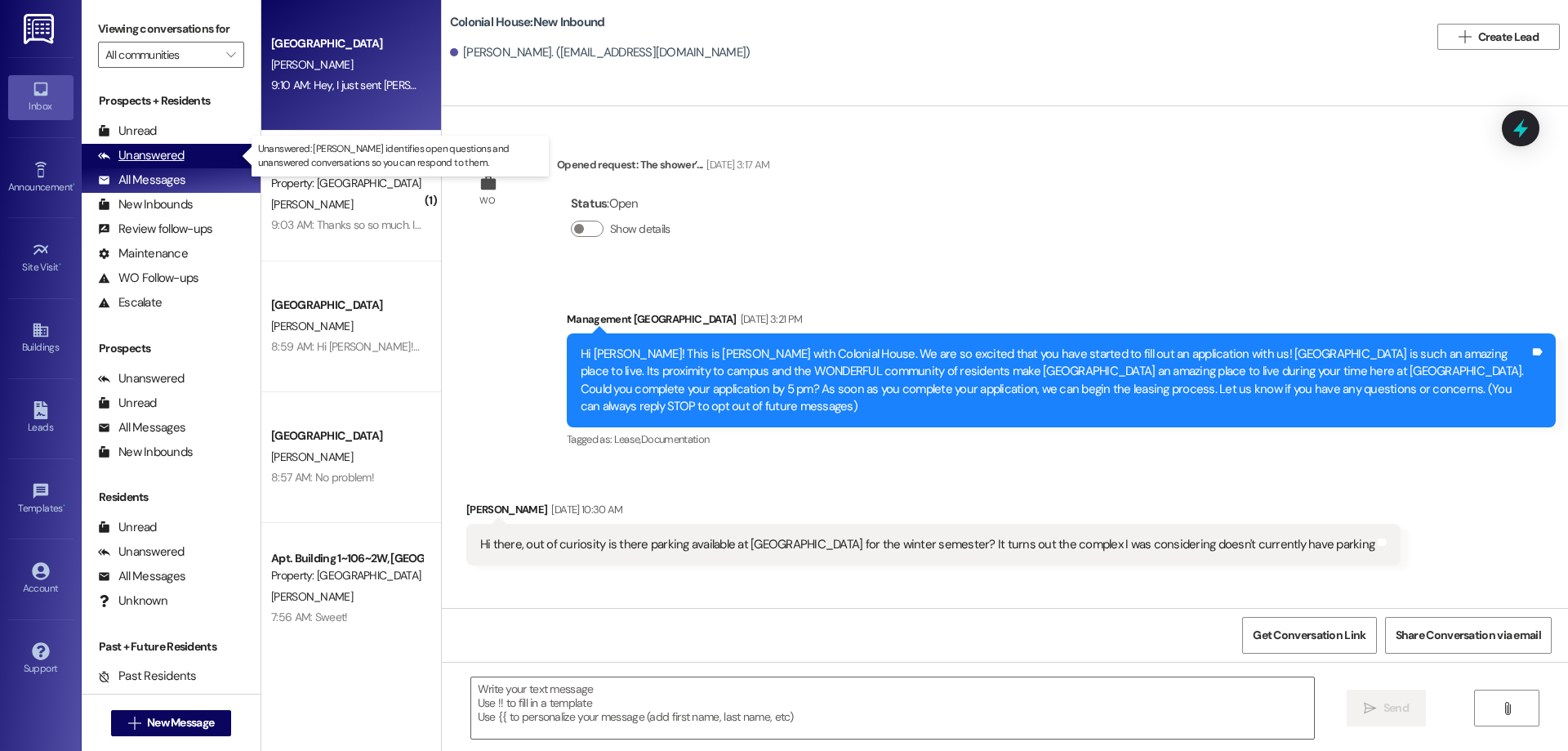
click at [140, 156] on div "Unanswered" at bounding box center [141, 155] width 87 height 17
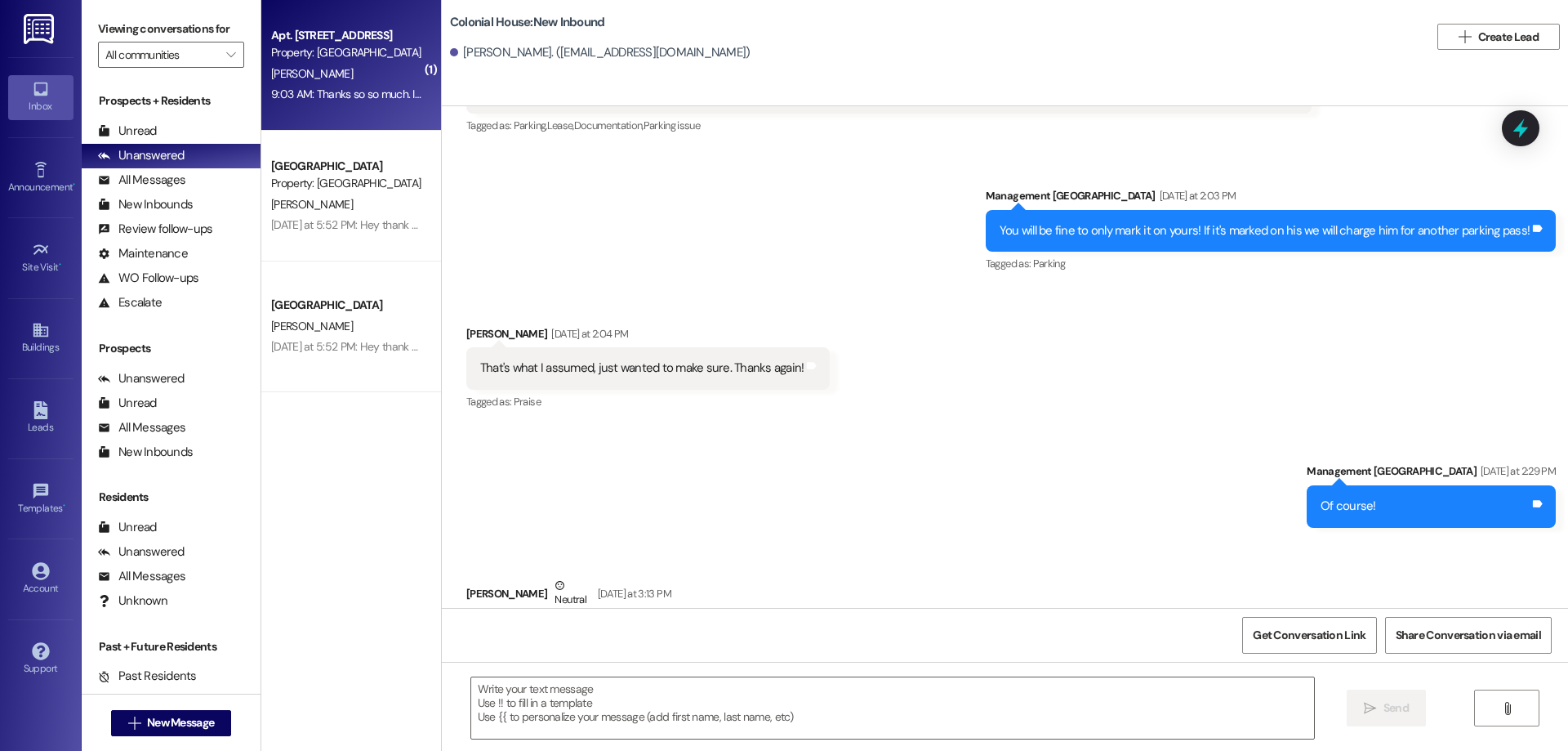
scroll to position [2494, 0]
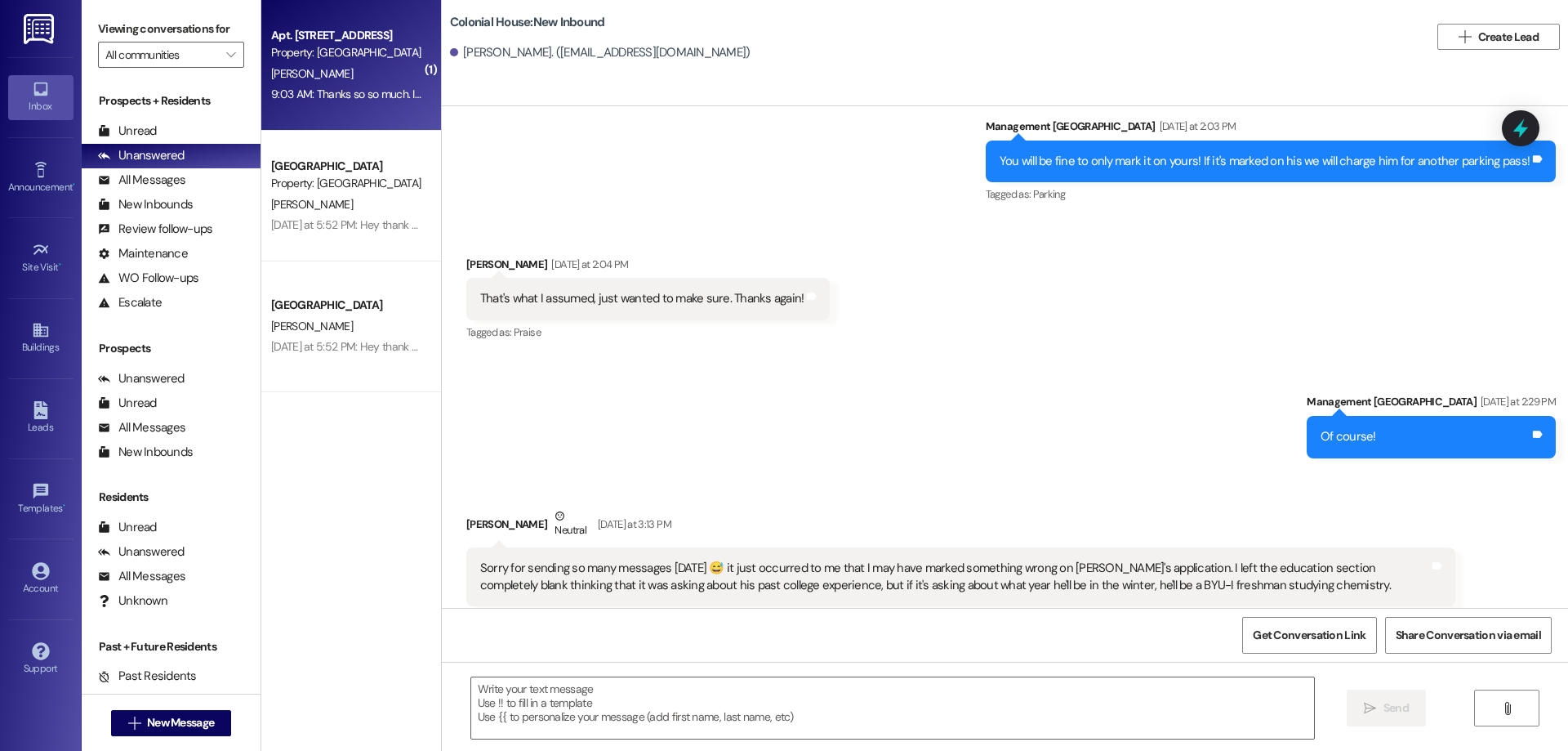
click at [271, 79] on span "T. Bayles" at bounding box center [312, 73] width 82 height 14
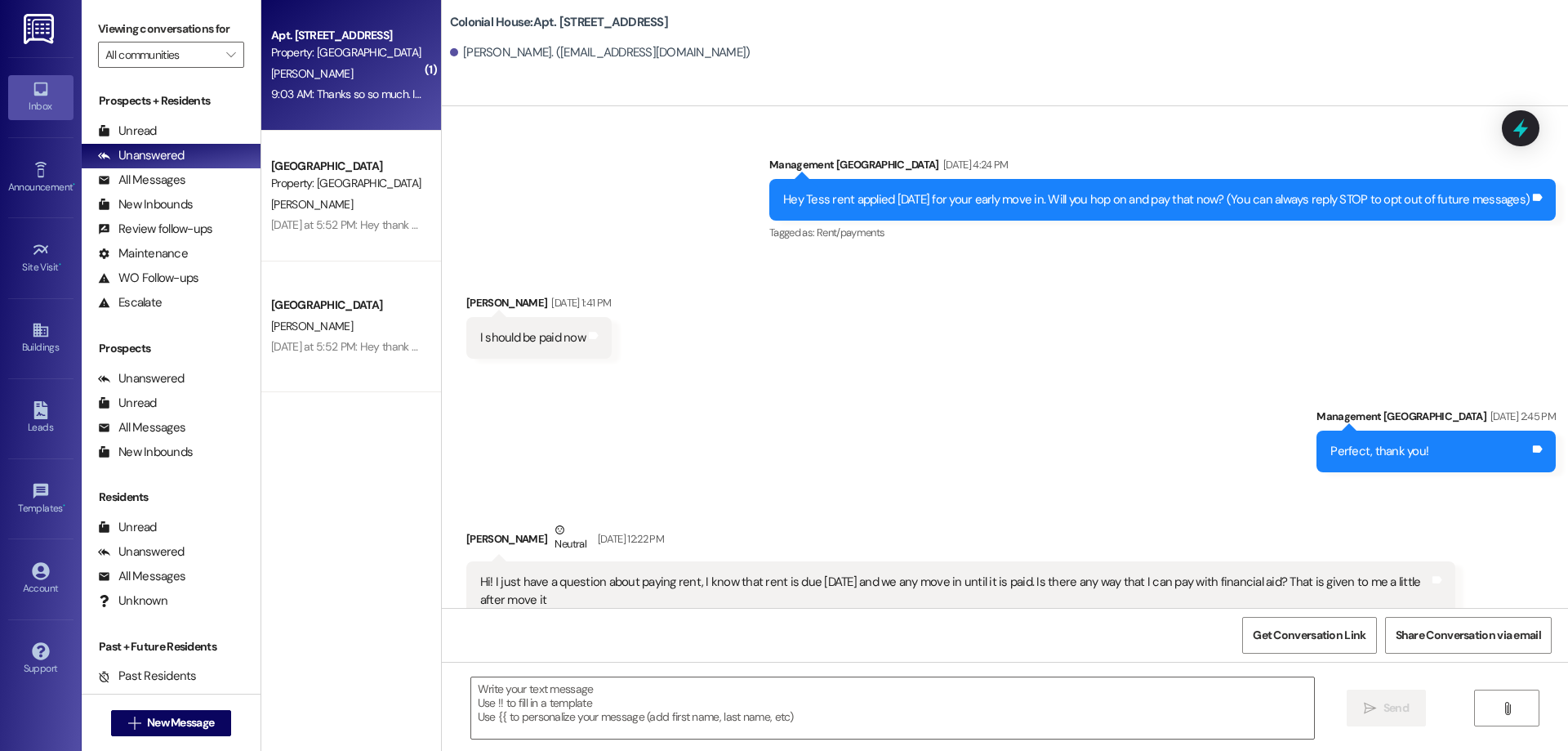
scroll to position [39974, 0]
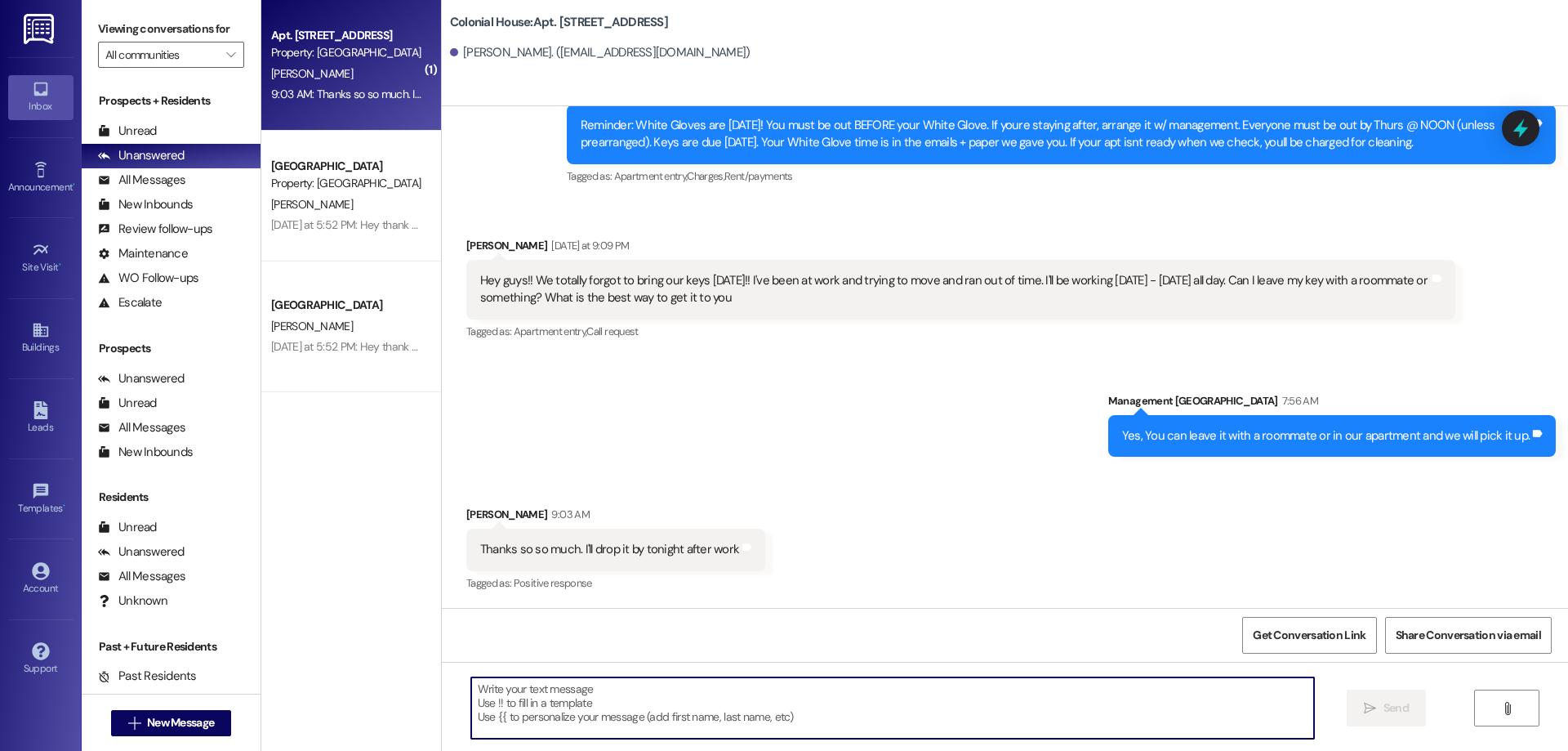
click at [823, 723] on textarea at bounding box center [893, 708] width 843 height 62
type textarea "Sweet!"
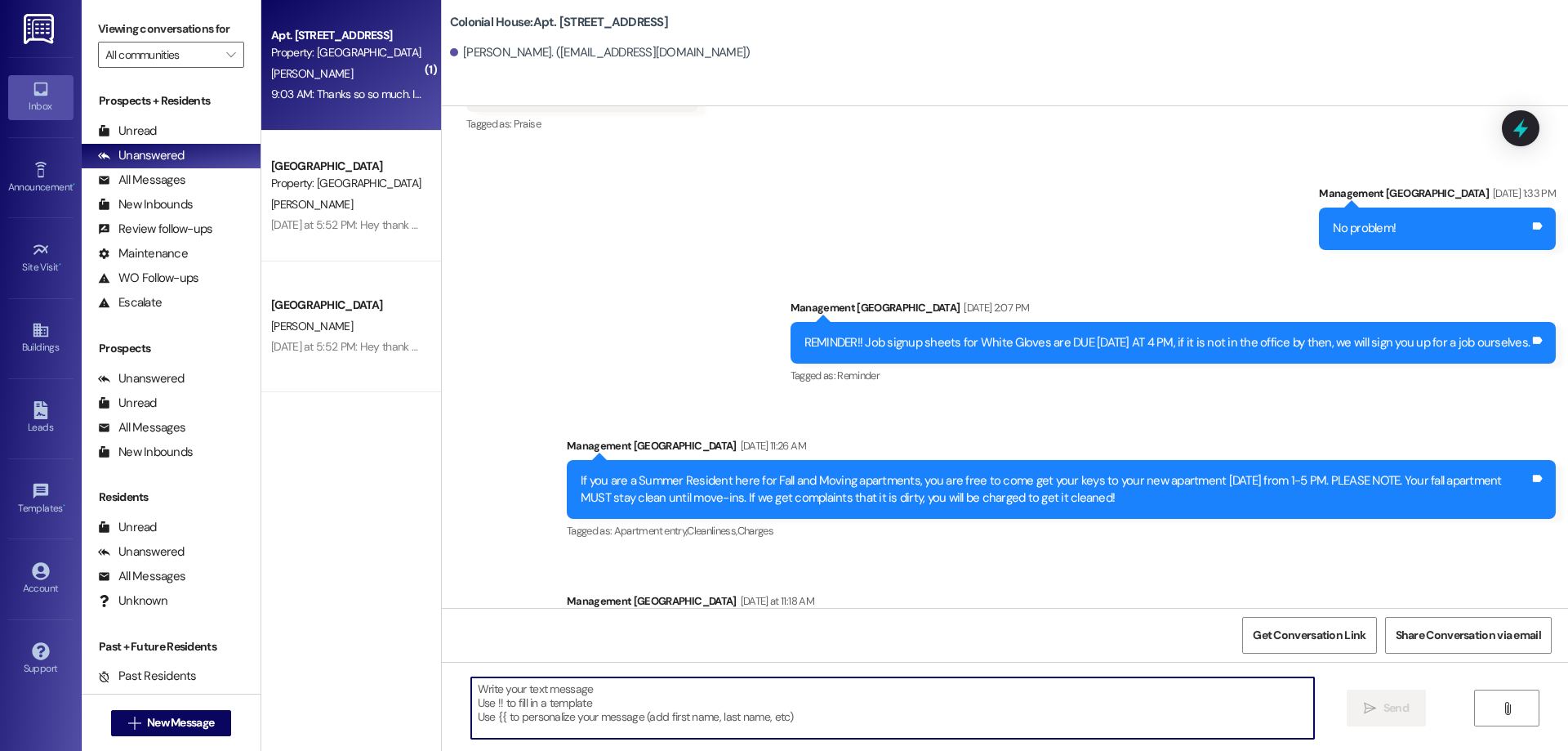
scroll to position [40088, 0]
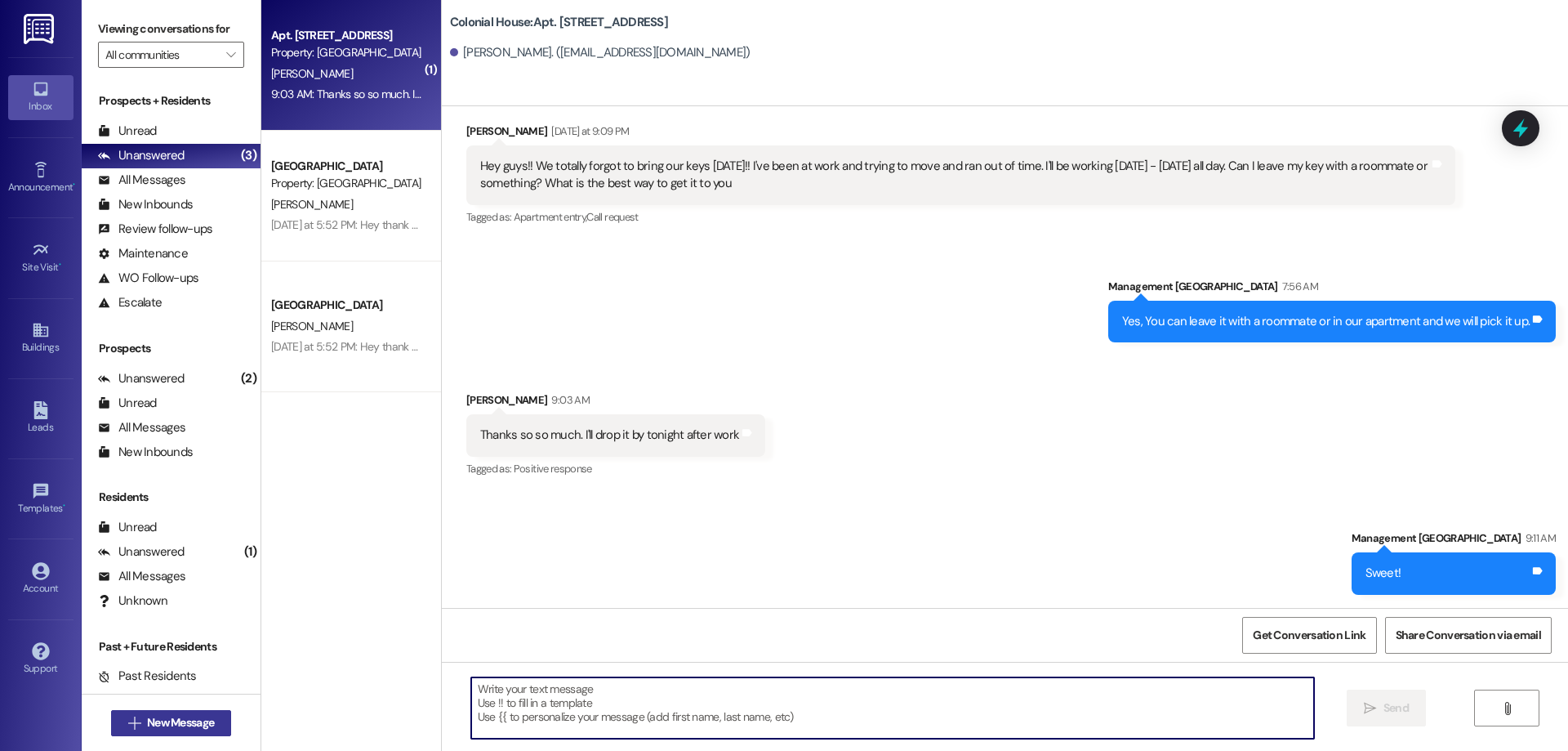
click at [203, 721] on span "New Message" at bounding box center [180, 722] width 67 height 17
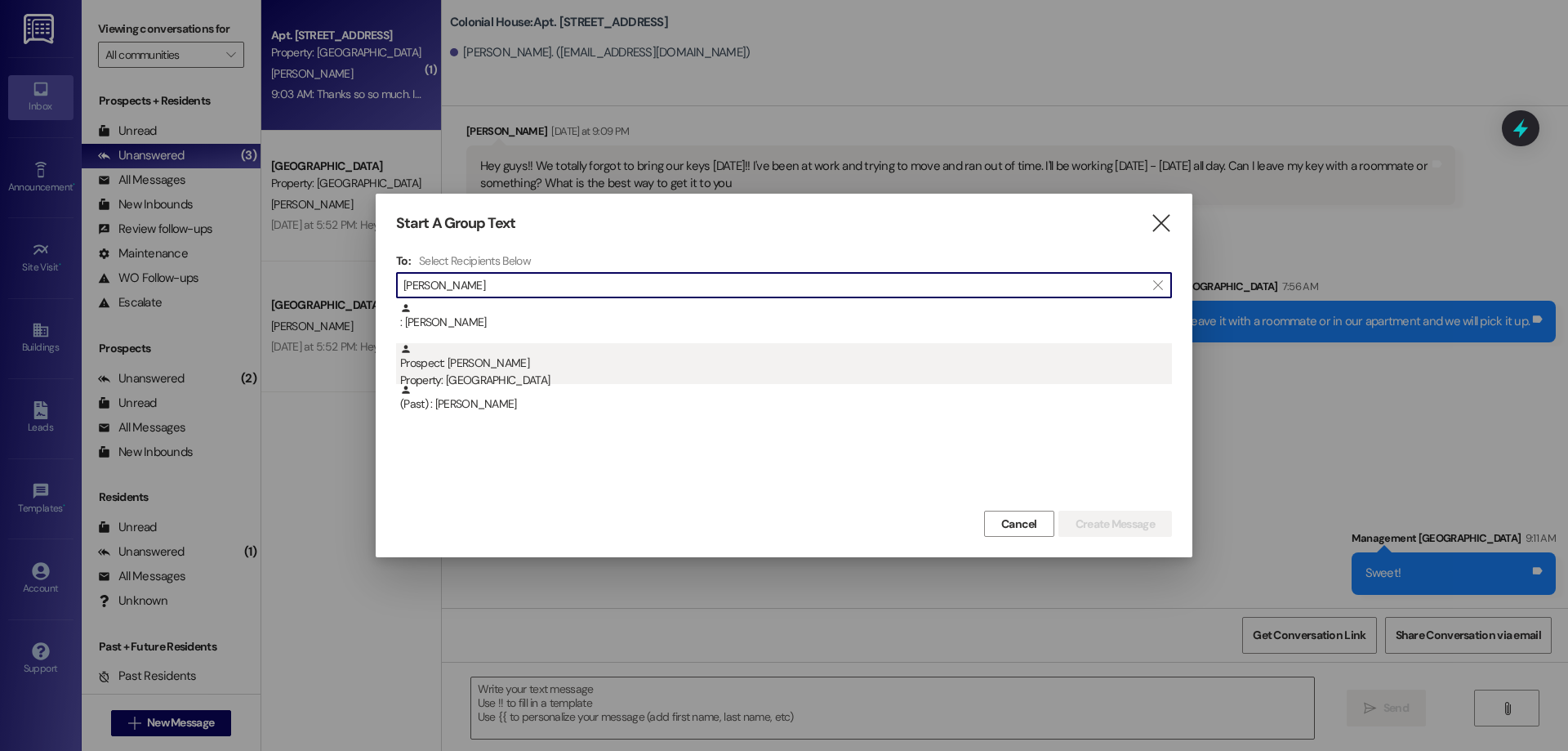
type input "robert re"
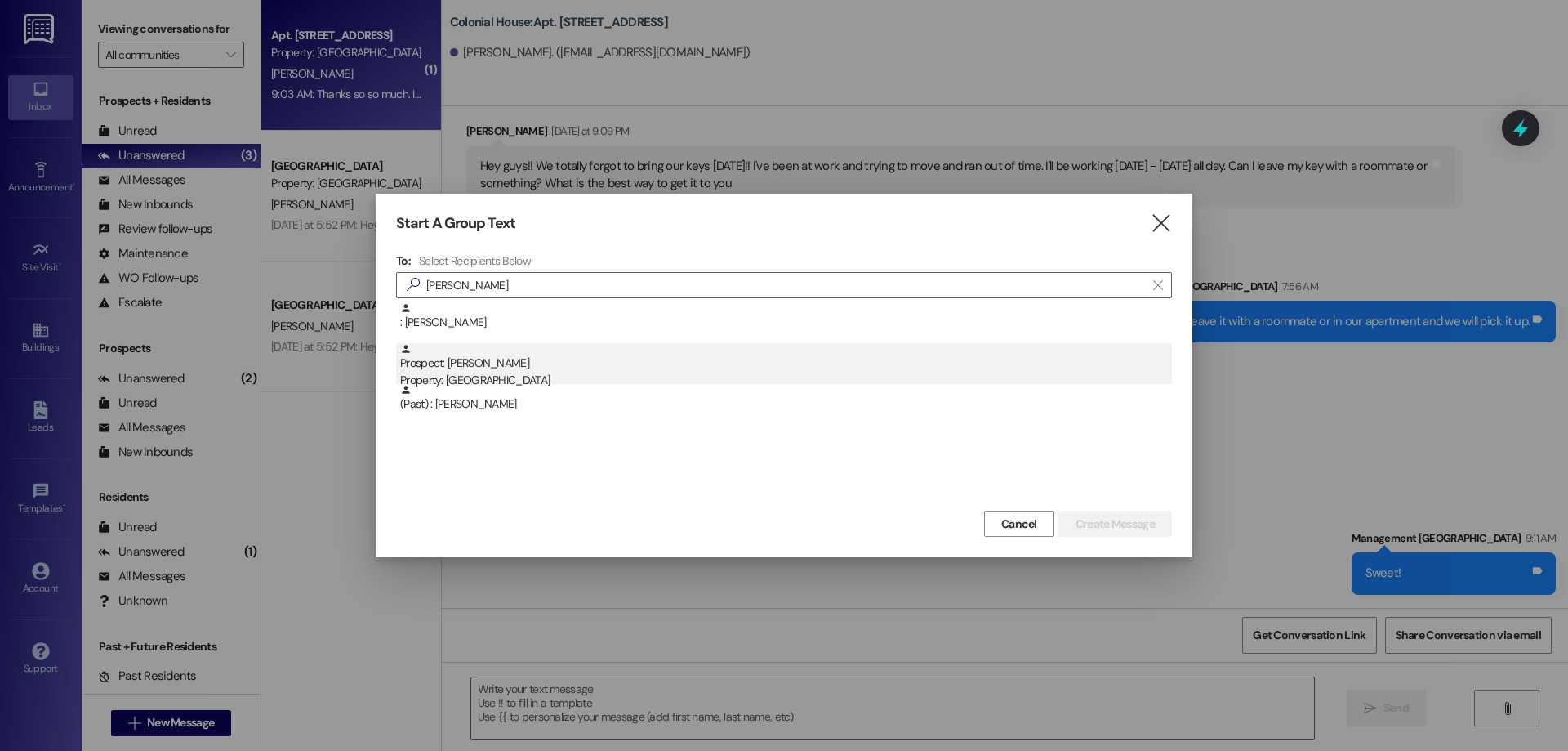
click at [554, 362] on div "Prospect: Robert Reeder Property: Colonial House" at bounding box center [786, 366] width 772 height 46
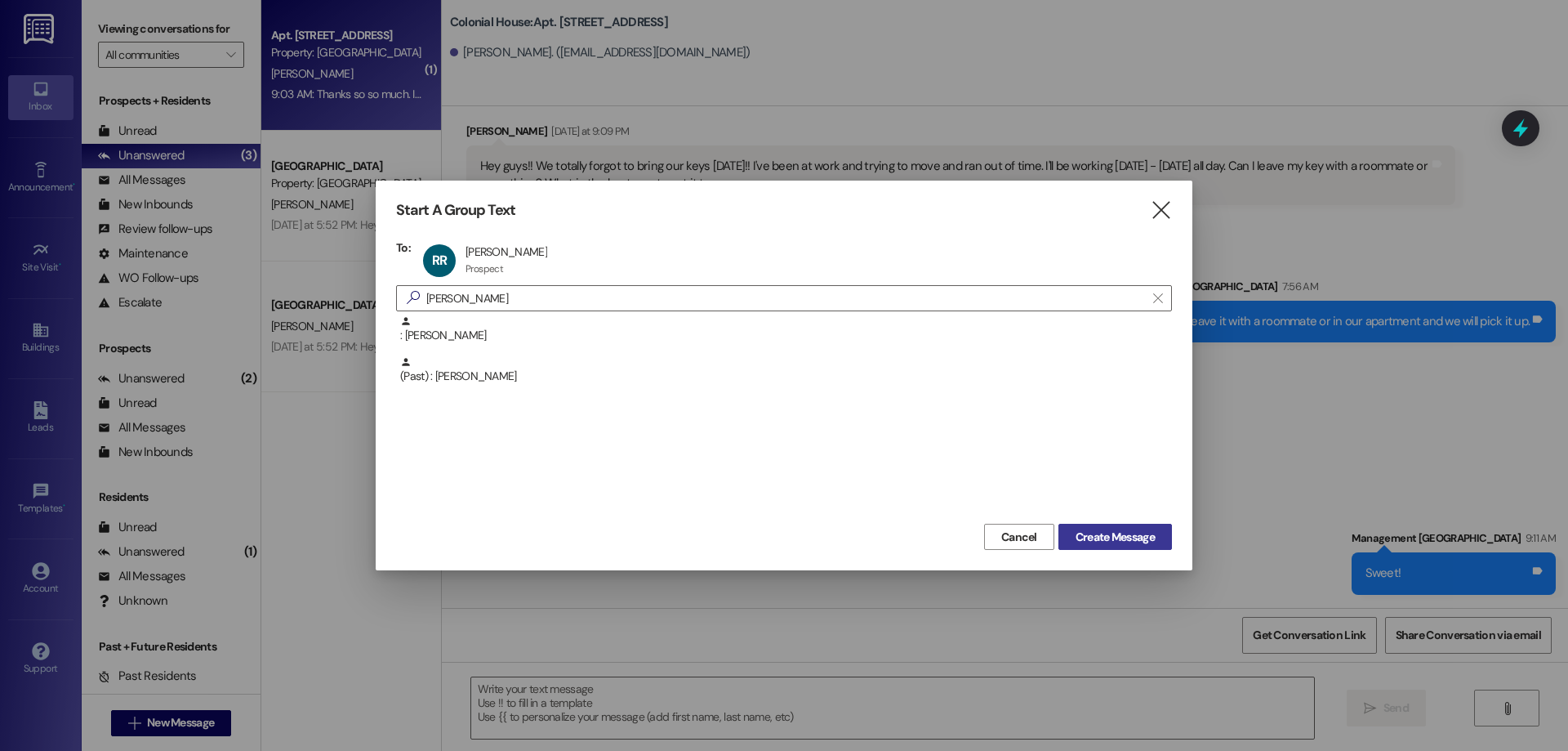
click at [1116, 529] on span "Create Message" at bounding box center [1115, 537] width 79 height 17
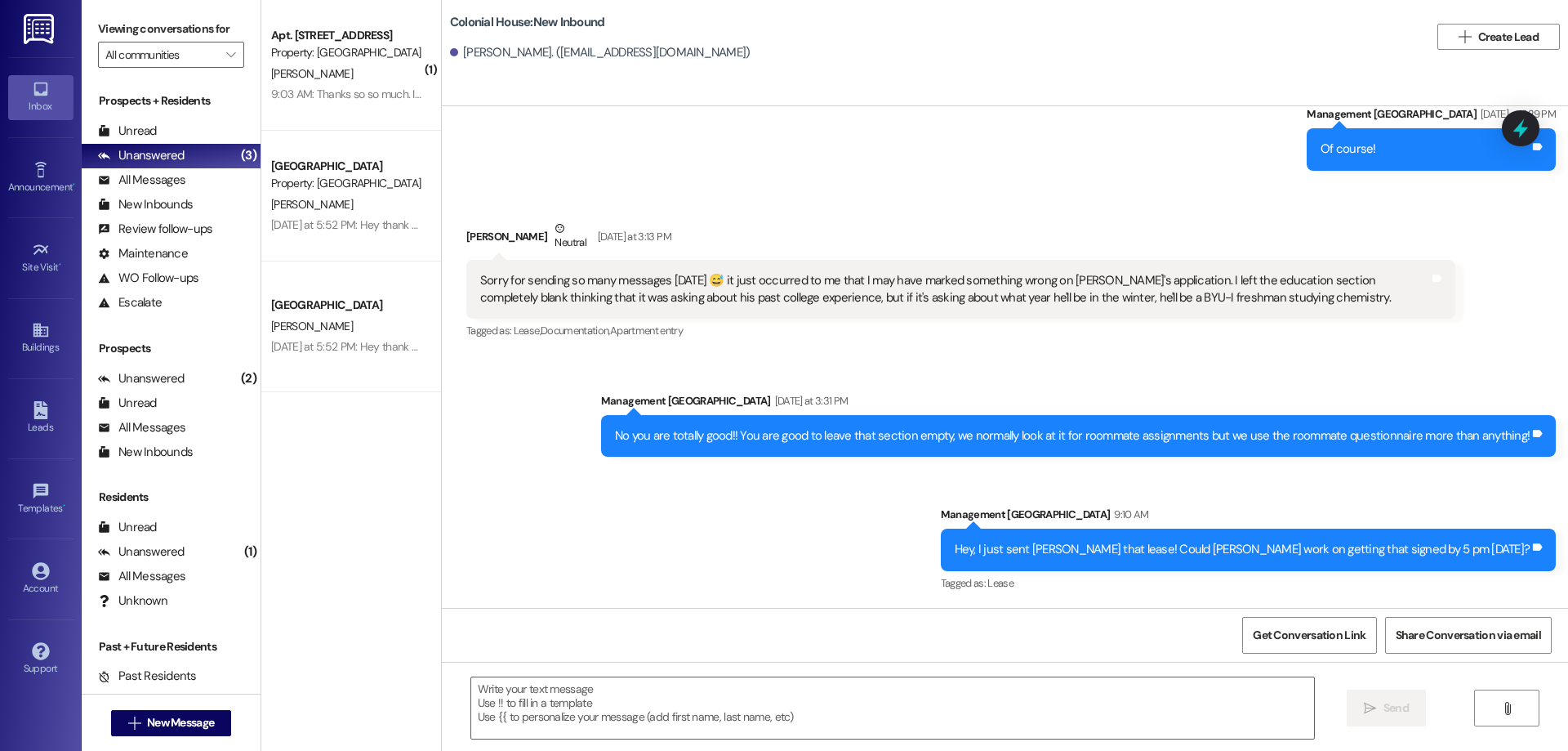
scroll to position [2746, 0]
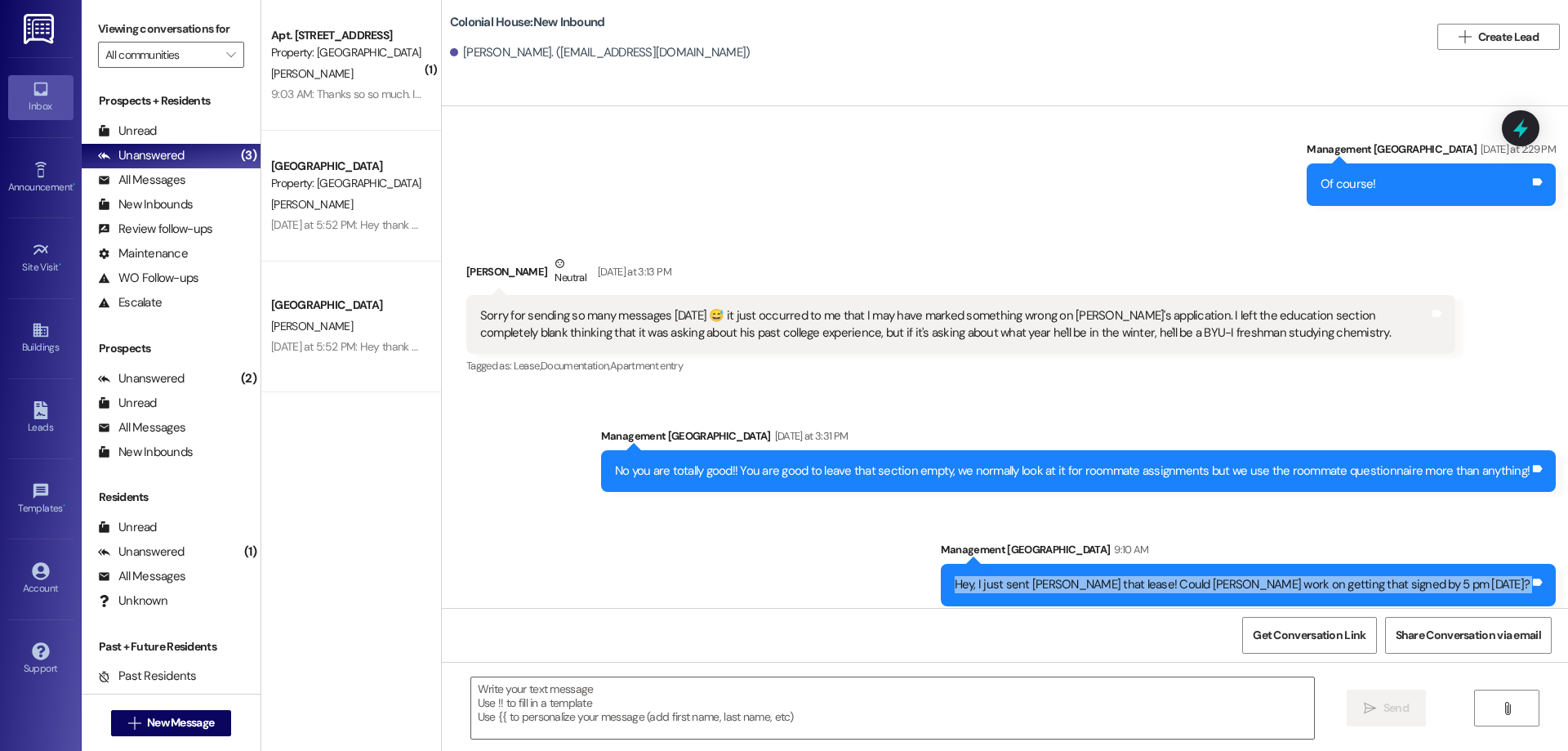
drag, startPoint x: 1082, startPoint y: 553, endPoint x: 1519, endPoint y: 575, distance: 437.6
click at [1519, 575] on div "Management Colonial House 9:10 AM Hey, I just sent Joshua that lease! Could yal…" at bounding box center [1248, 585] width 616 height 89
copy div "Hey, I just sent Joshua that lease! Could yall work on getting that signed by 5…"
click at [147, 714] on span "New Message" at bounding box center [180, 722] width 67 height 17
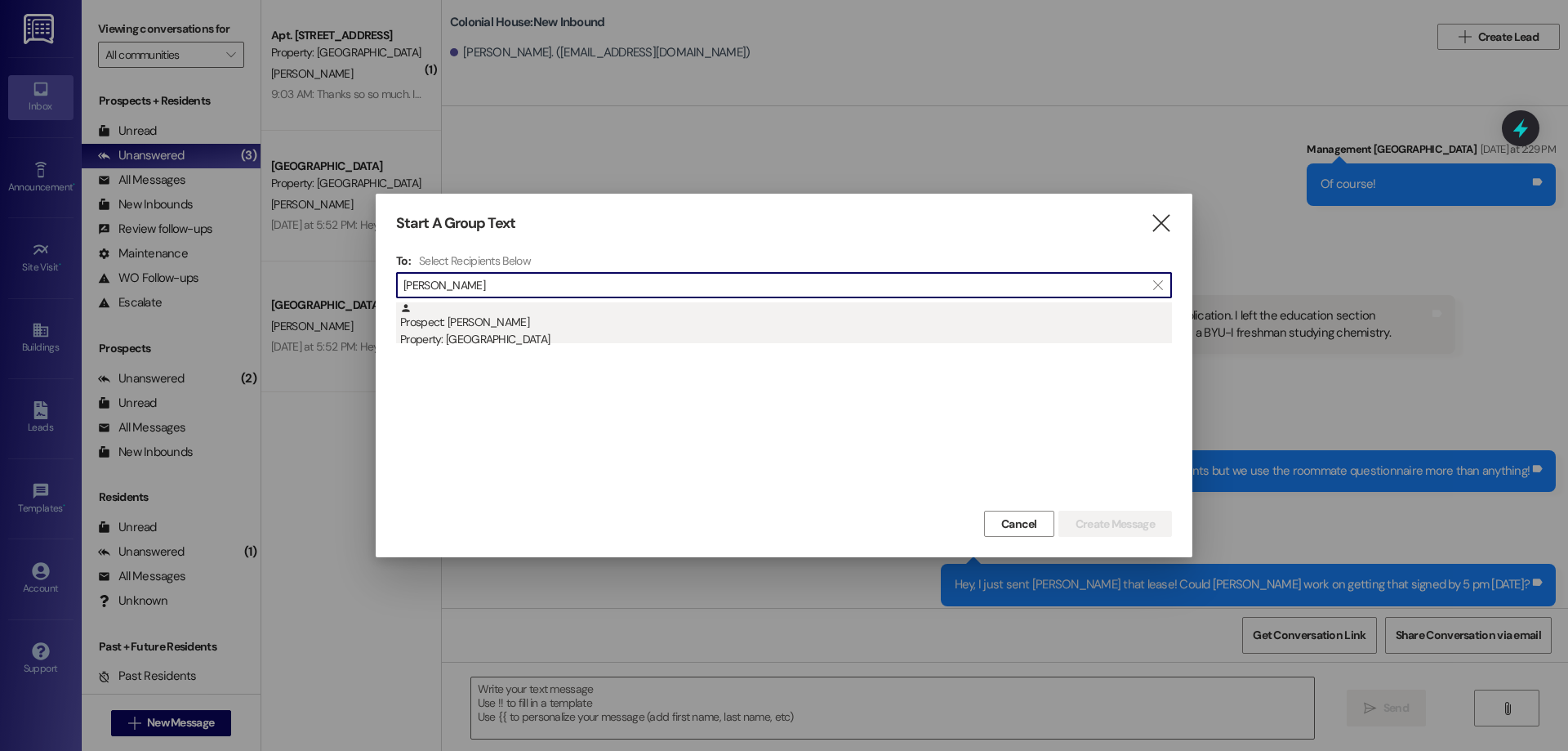
type input "lisa cas"
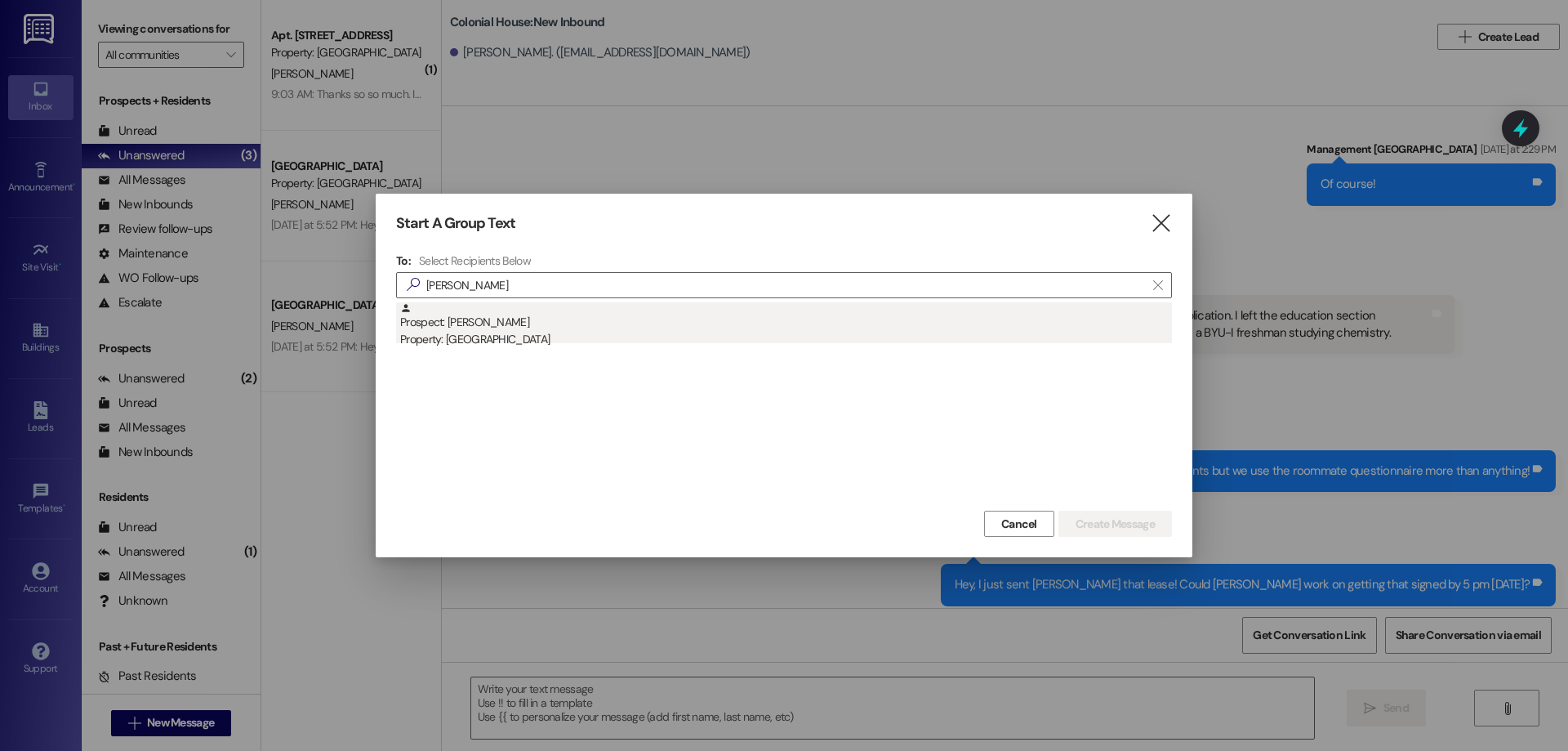
click at [523, 330] on div "Prospect: Lisa Castle Property: Colonial House" at bounding box center [786, 325] width 772 height 46
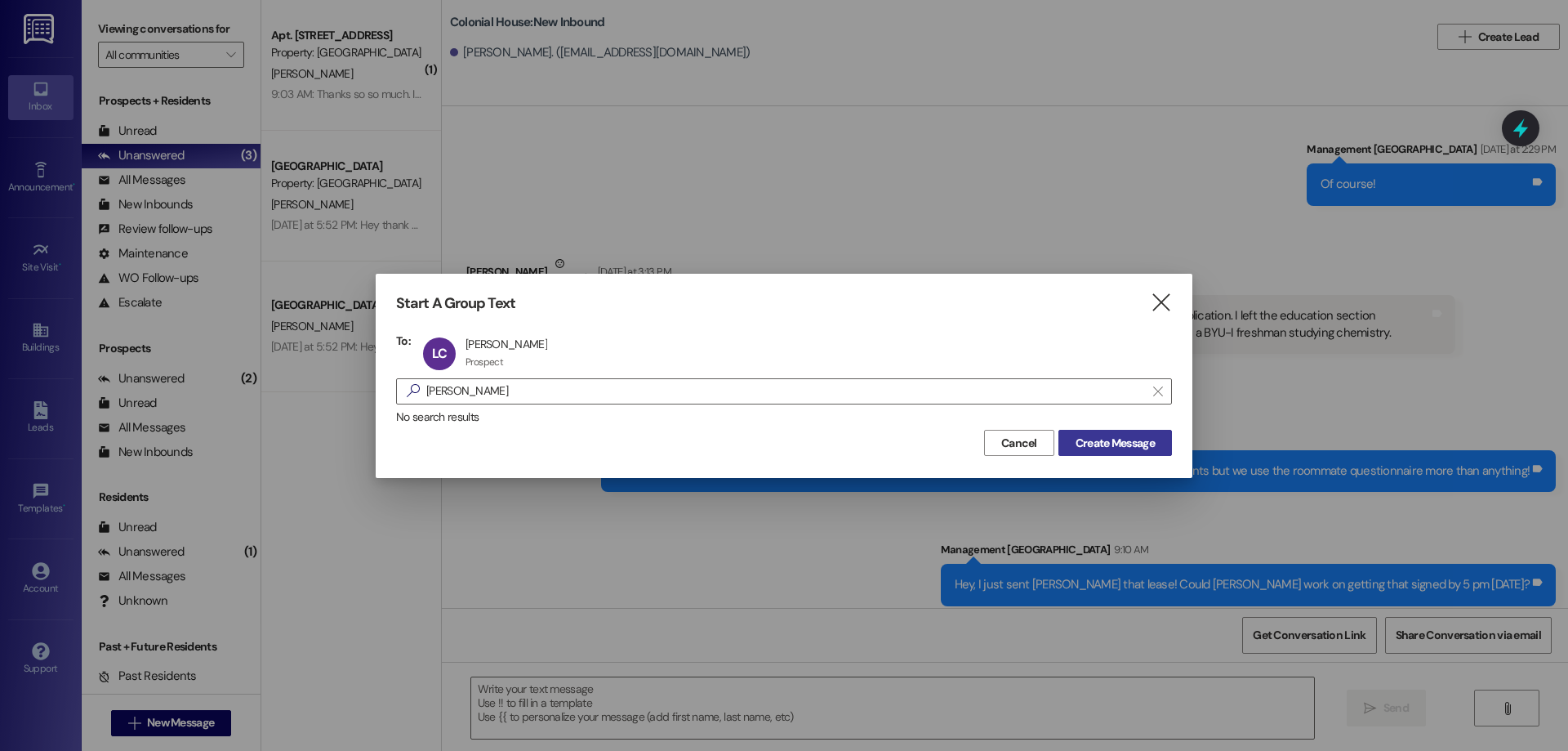
click at [1084, 441] on span "Create Message" at bounding box center [1115, 443] width 79 height 17
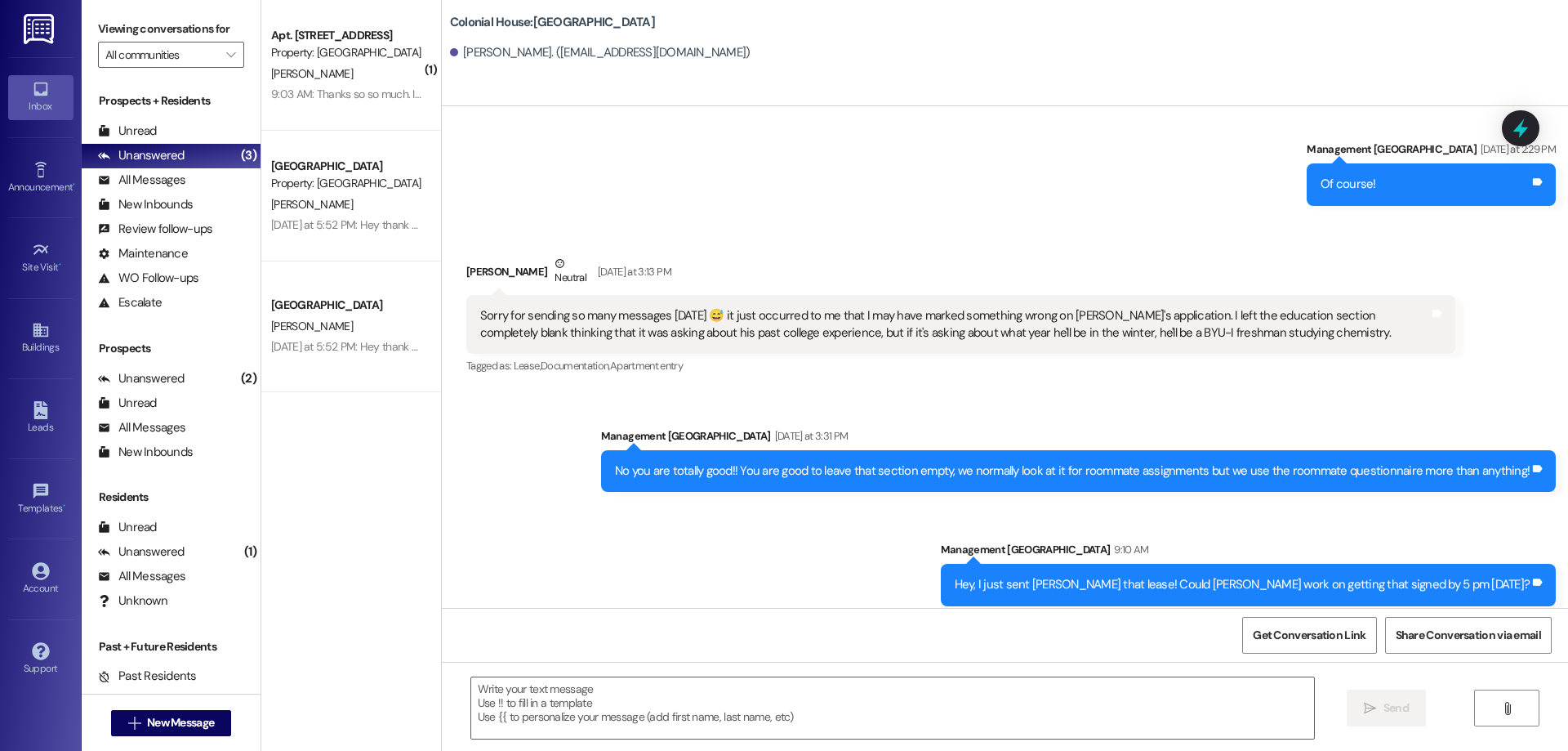
scroll to position [1, 0]
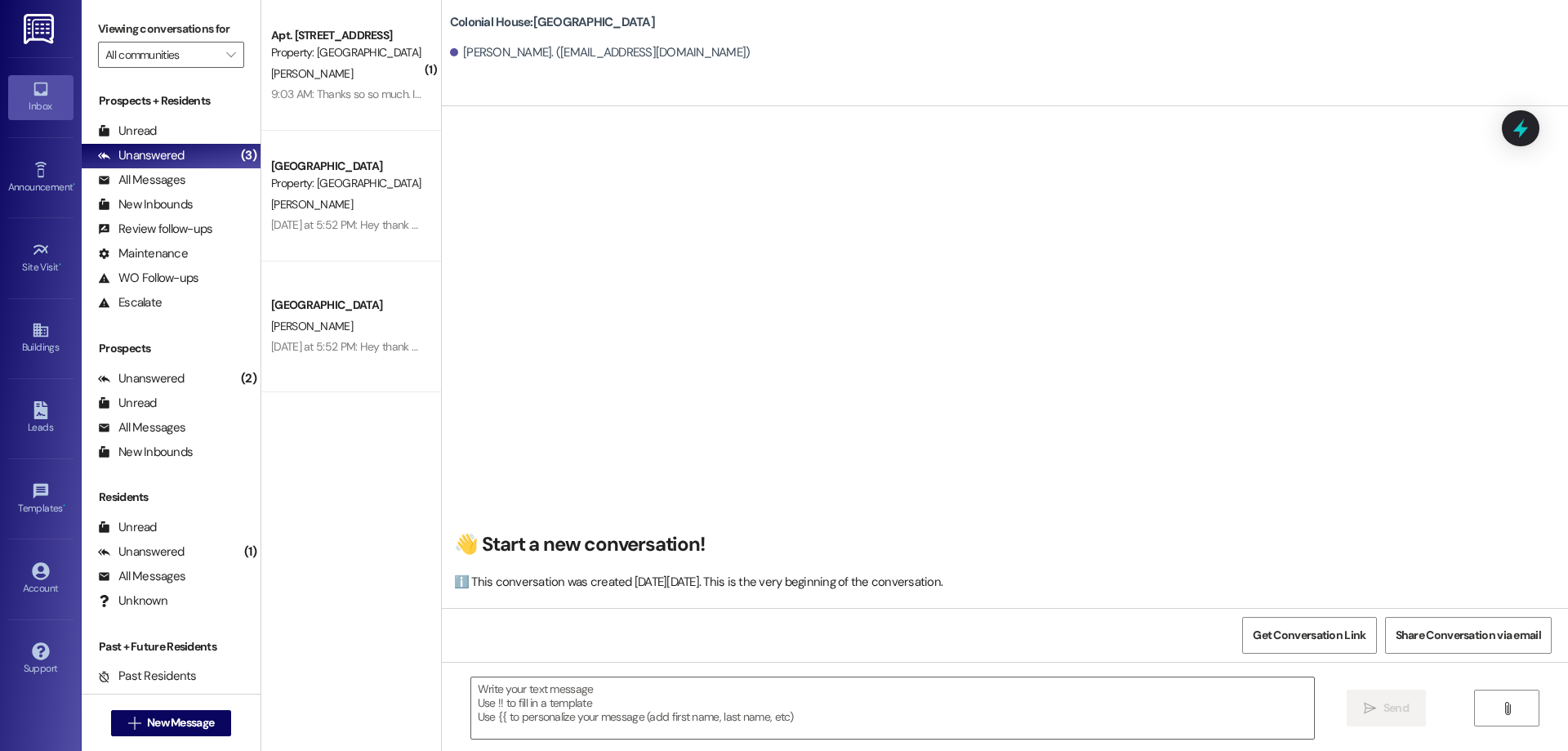
click at [960, 672] on div " Send " at bounding box center [1005, 722] width 1126 height 122
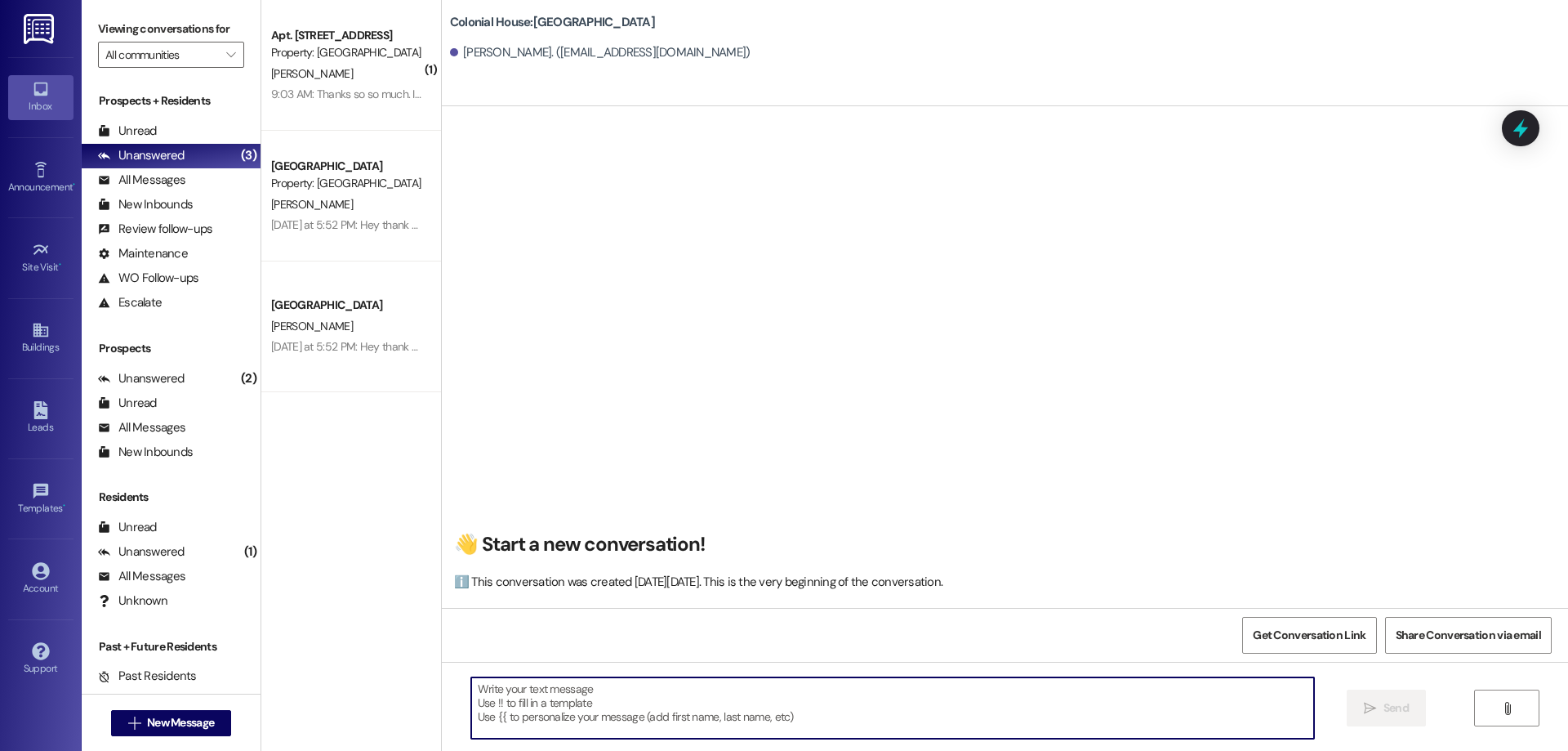
click at [959, 689] on textarea at bounding box center [893, 708] width 843 height 62
drag, startPoint x: 555, startPoint y: 713, endPoint x: 374, endPoint y: 713, distance: 181.0
click at [374, 713] on div "( 1 ) Apt. Building 1~310~1W, Building 1 Colonial House Property: Colonial Hous…" at bounding box center [914, 375] width 1306 height 751
paste textarea "____ ! This is Rachel with Colonial House. We are so excited that you have star…"
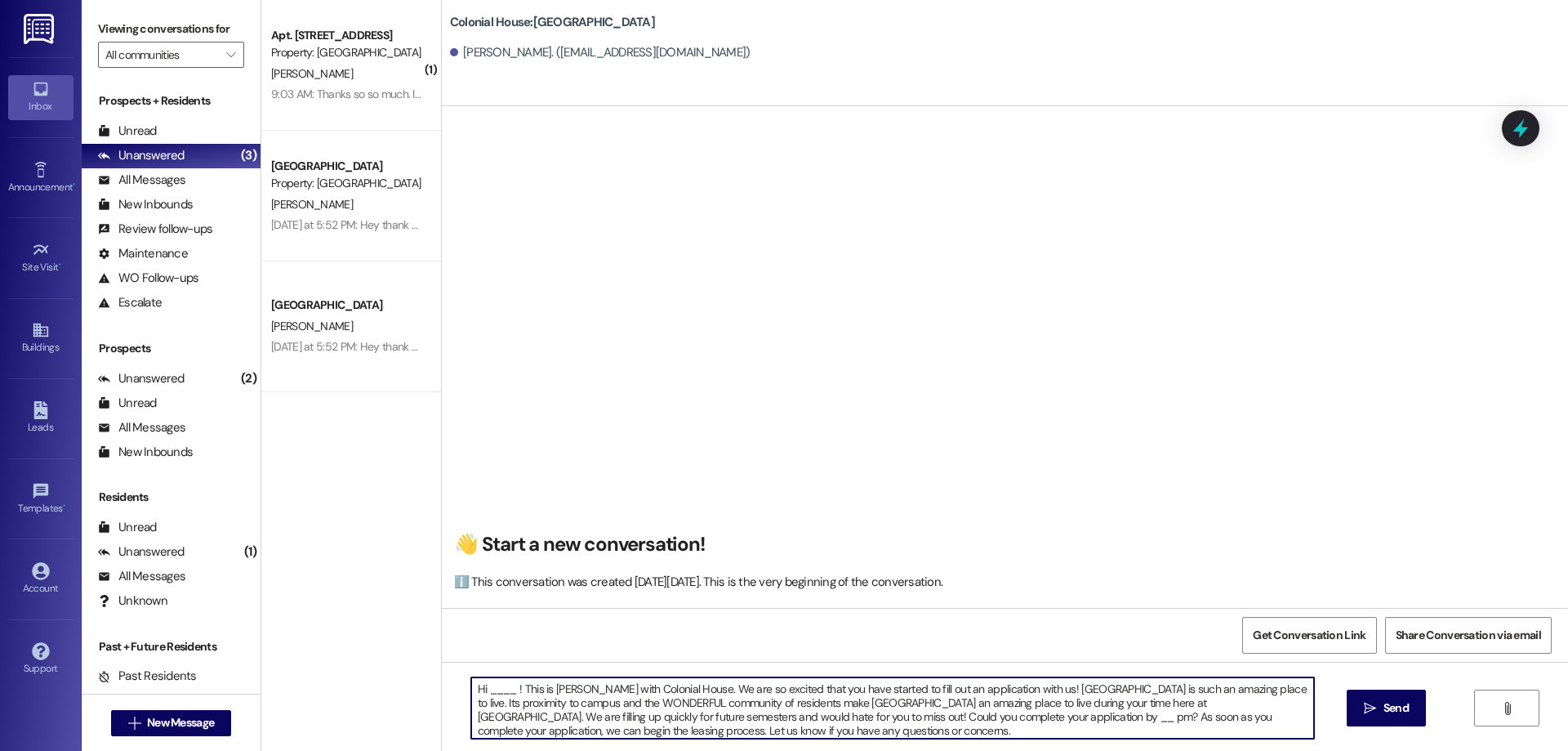
click at [496, 694] on textarea "Hi ____ ! This is Rachel with Colonial House. We are so excited that you have s…" at bounding box center [893, 708] width 843 height 62
click at [686, 714] on textarea "Hi Lisa! This is Rachel with Colonial House. We are so excited that you have st…" at bounding box center [893, 708] width 843 height 62
click at [885, 721] on textarea "Hi Lisa! This is Rachel with Colonial House. We are so excited that you have st…" at bounding box center [893, 708] width 843 height 62
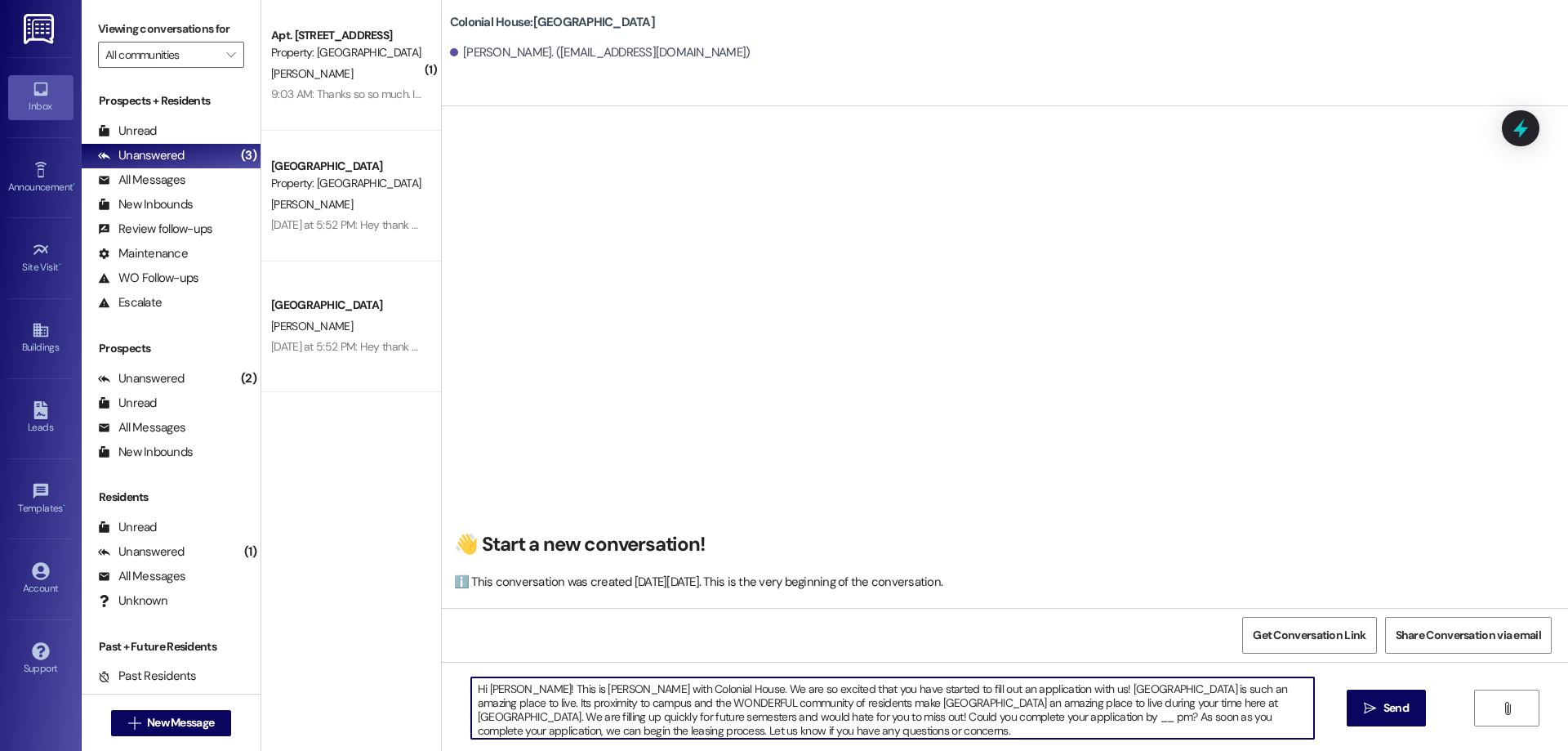
drag, startPoint x: 750, startPoint y: 721, endPoint x: 689, endPoint y: 711, distance: 61.8
click at [745, 719] on textarea "Hi Lisa! This is Rachel with Colonial House. We are so excited that you have st…" at bounding box center [893, 708] width 843 height 62
drag, startPoint x: 687, startPoint y: 718, endPoint x: 912, endPoint y: 718, distance: 225.0
click at [912, 718] on textarea "Hi Lisa! This is Rachel with Colonial House. We are so excited that you have st…" at bounding box center [893, 708] width 843 height 62
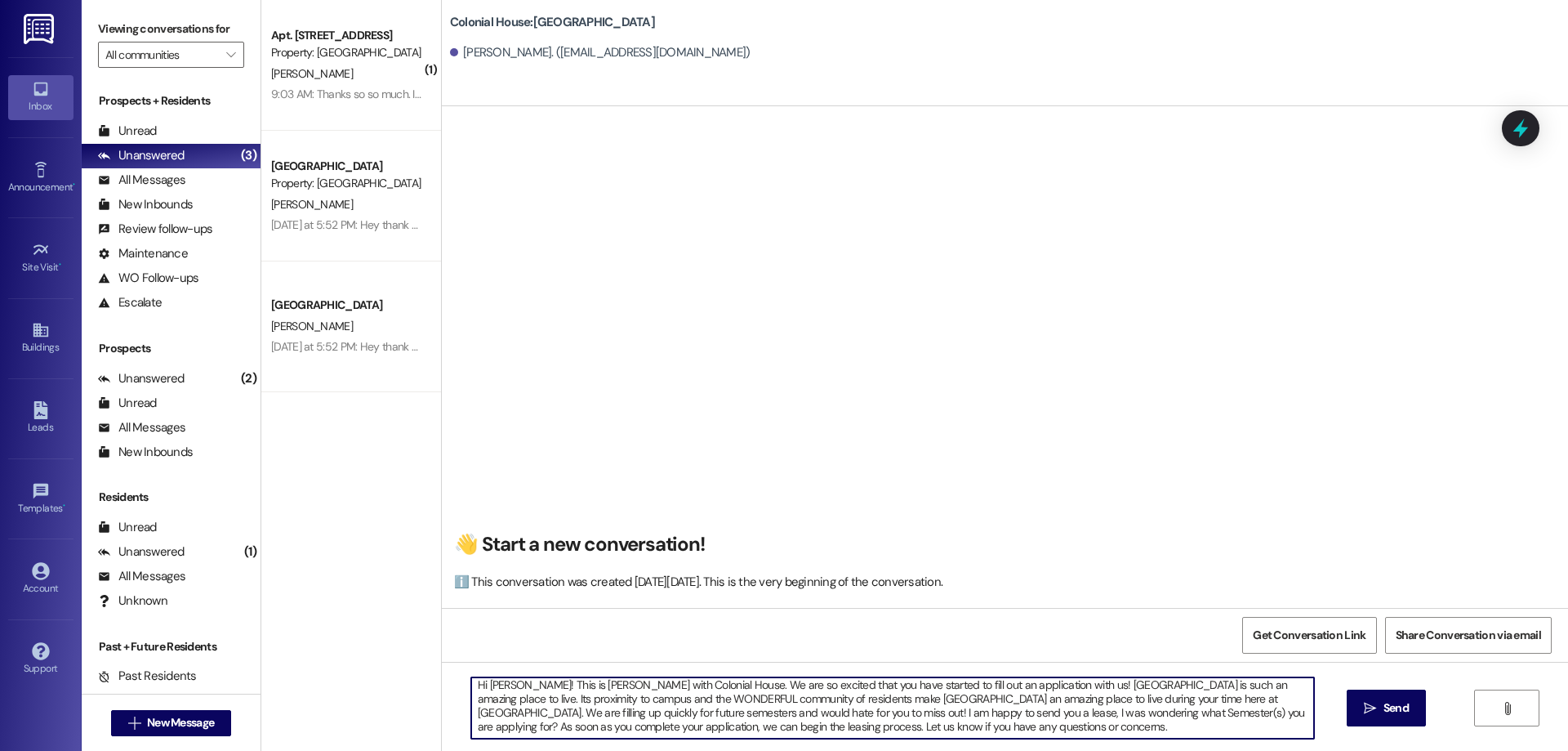
click at [945, 712] on textarea "Hi Lisa! This is Rachel with Colonial House. We are so excited that you have st…" at bounding box center [893, 708] width 843 height 62
drag, startPoint x: 1104, startPoint y: 712, endPoint x: 1202, endPoint y: 731, distance: 99.8
click at [1202, 731] on textarea "Hi Lisa! This is Rachel with Colonial House. We are so excited that you have st…" at bounding box center [893, 708] width 843 height 62
type textarea "Hi Lisa! This is Rachel with Colonial House. We are so excited that you have st…"
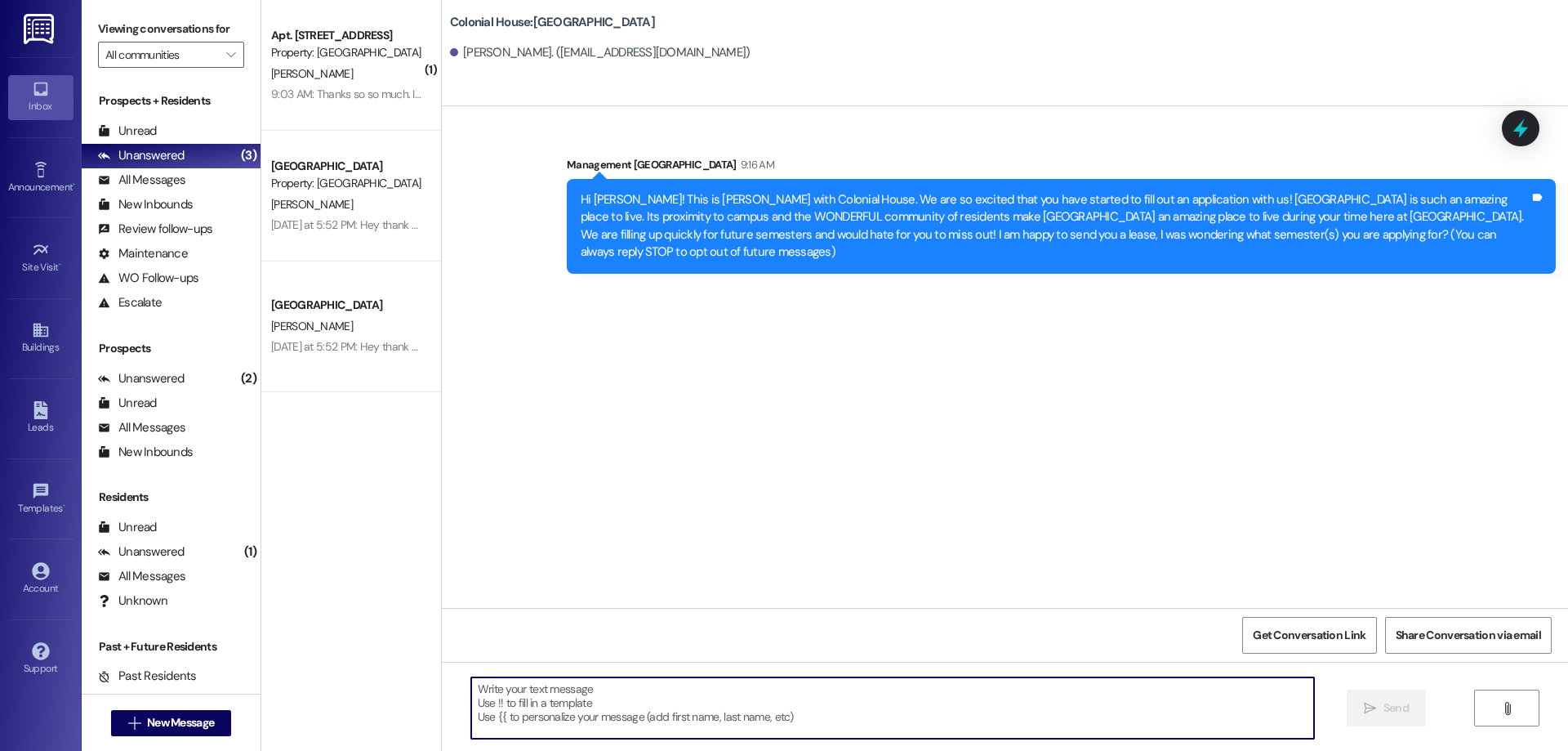
scroll to position [0, 0]
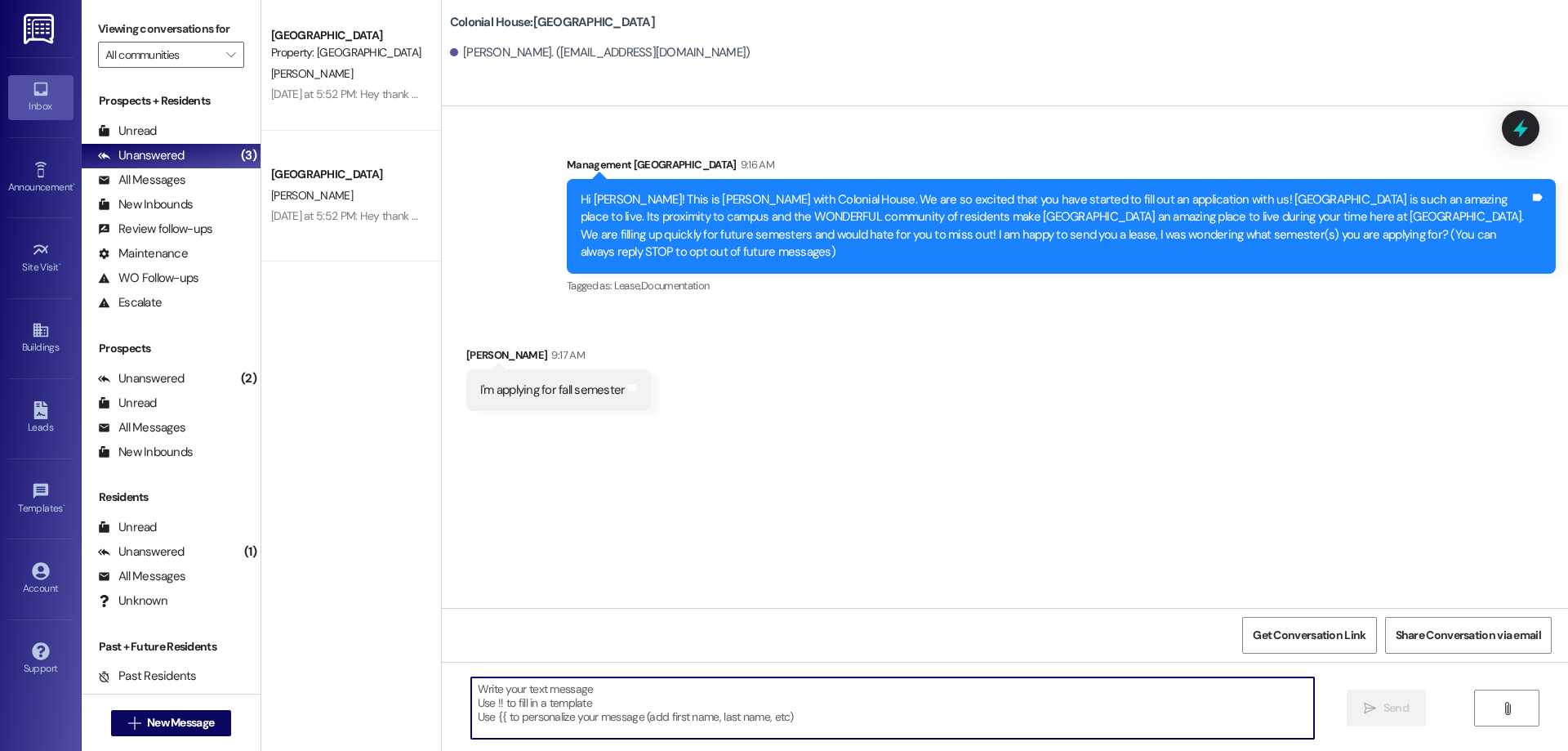
click at [941, 697] on textarea at bounding box center [893, 708] width 843 height 62
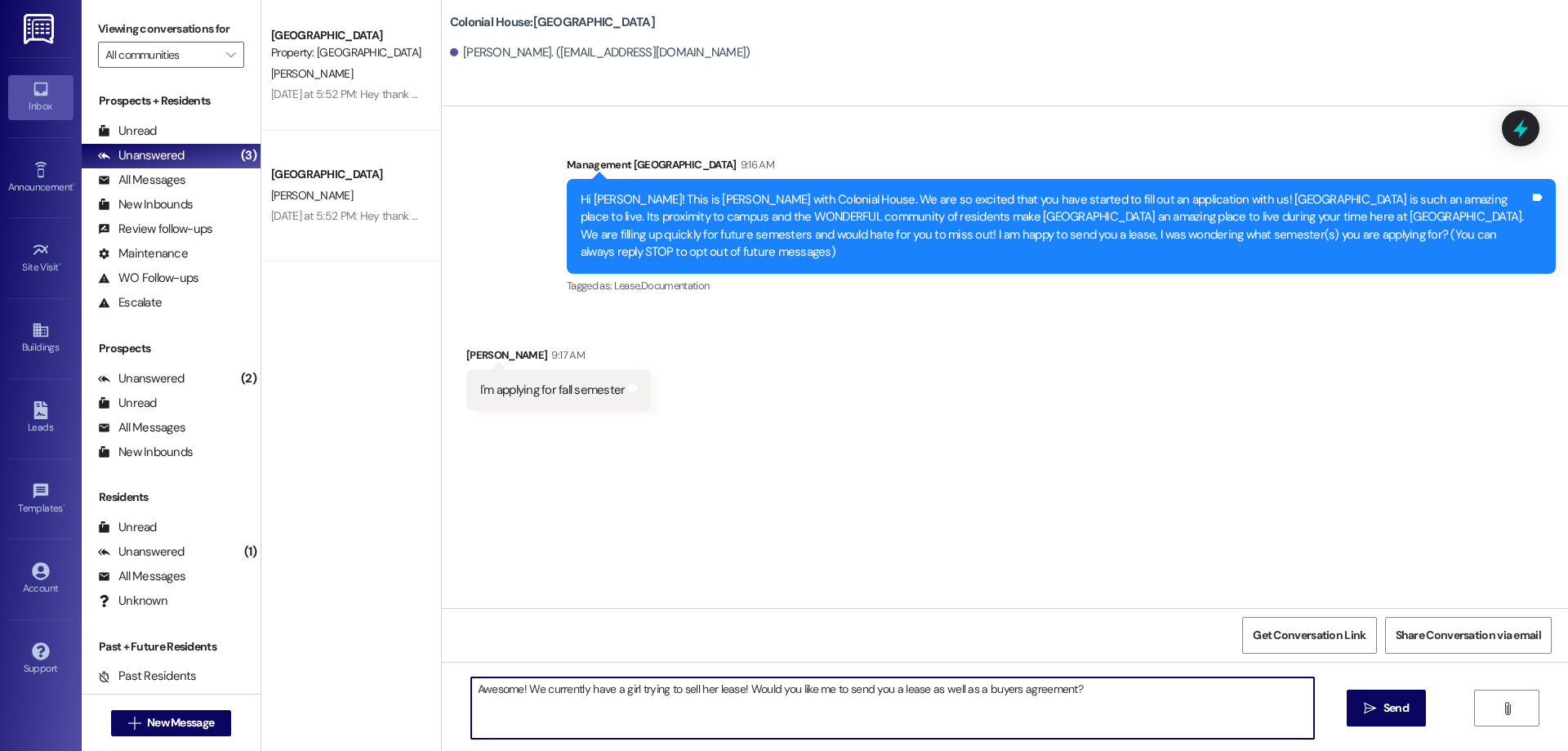
type textarea "Awesome! We currently have a girl trying to sell her lease! Would you like me t…"
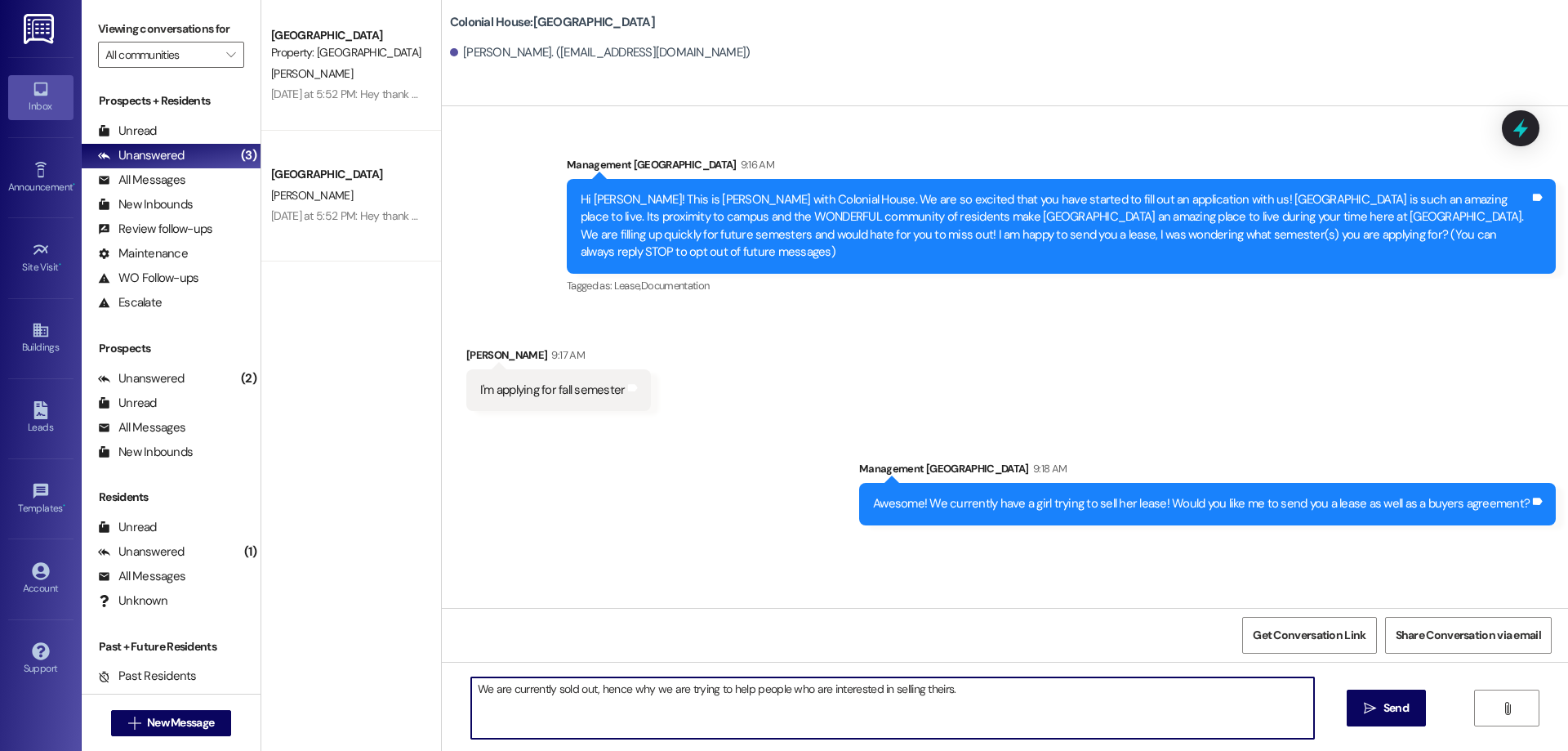
click at [933, 692] on textarea "We are currently sold out, hence why we are trying to help people who are inter…" at bounding box center [893, 708] width 843 height 62
type textarea "We are currently sold out, hence why we are trying to help people who are inter…"
click at [1394, 713] on span "Send" at bounding box center [1396, 708] width 25 height 17
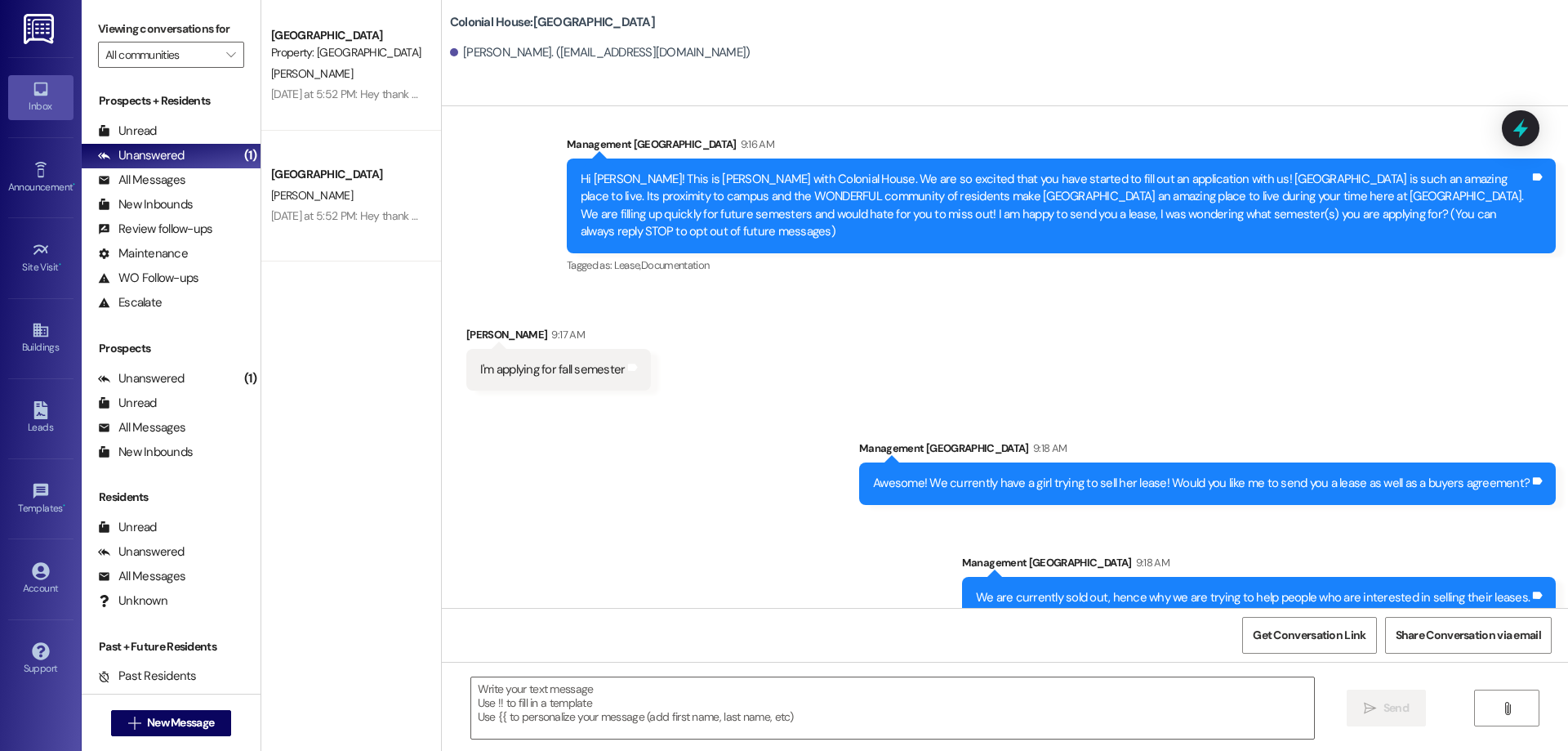
scroll to position [27, 0]
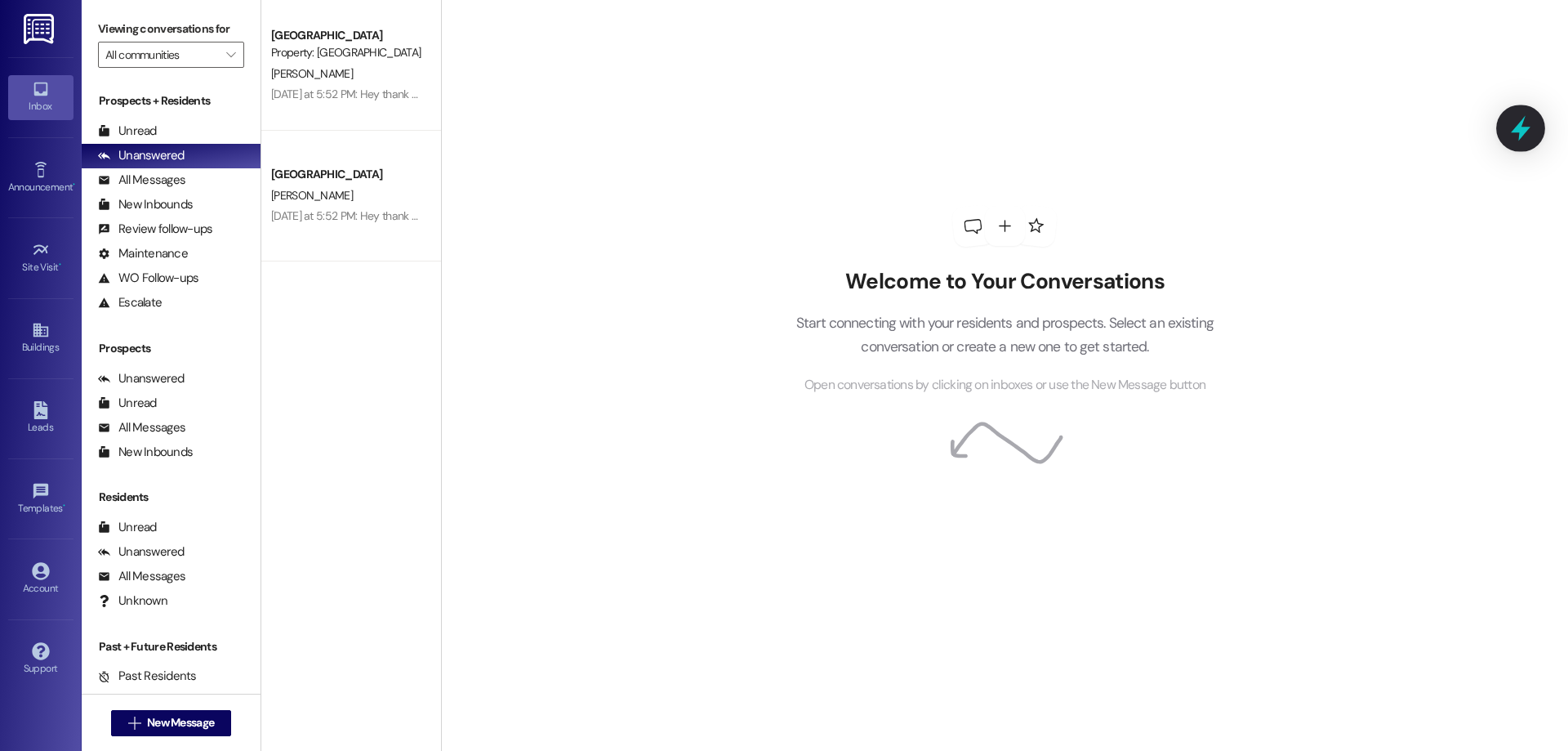
click at [1522, 131] on icon at bounding box center [1520, 128] width 19 height 25
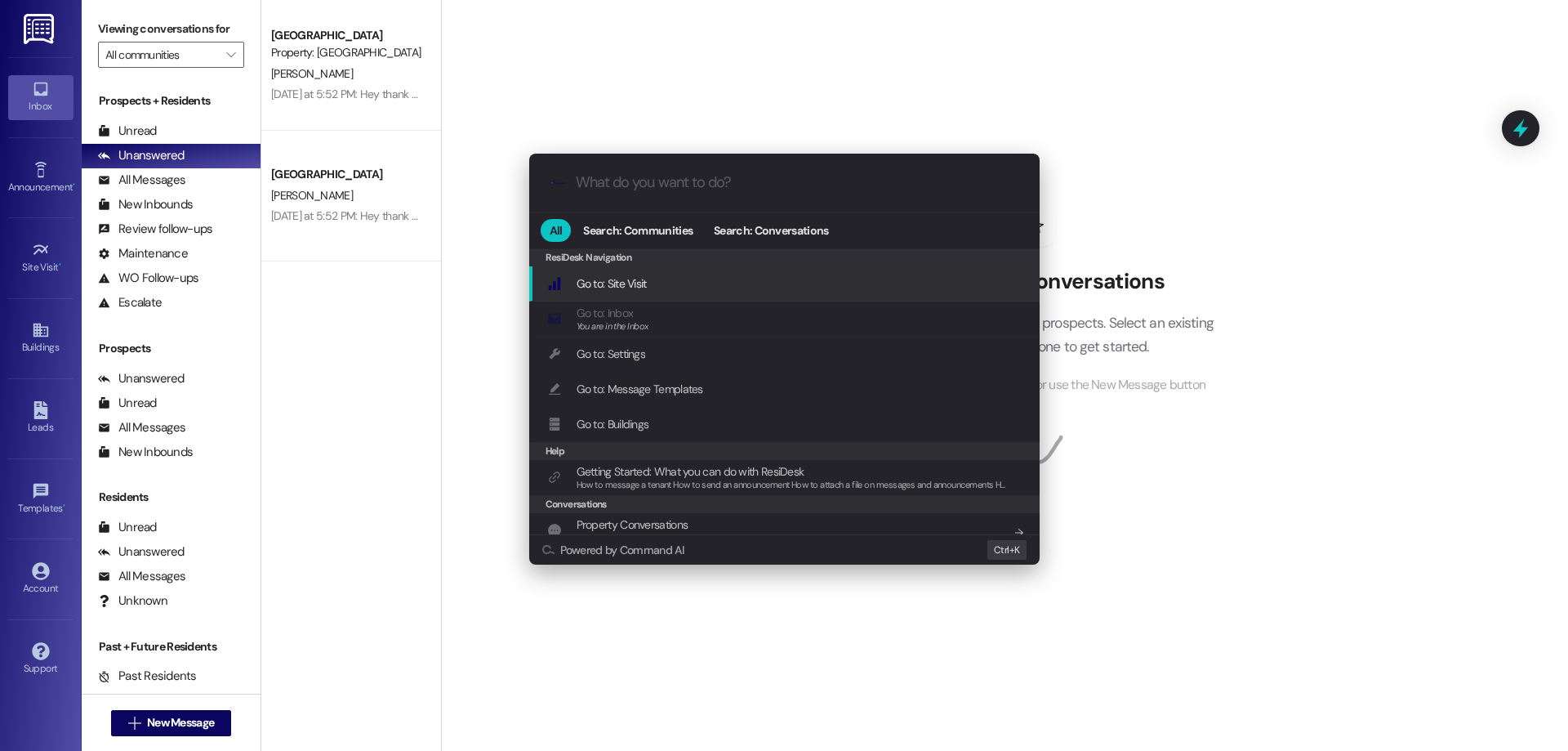
click at [1245, 212] on div ".cls-1{fill:#0a055f;}.cls-2{fill:#0cc4c4;} resideskLogoBlueOrange All Search: C…" at bounding box center [784, 375] width 1568 height 751
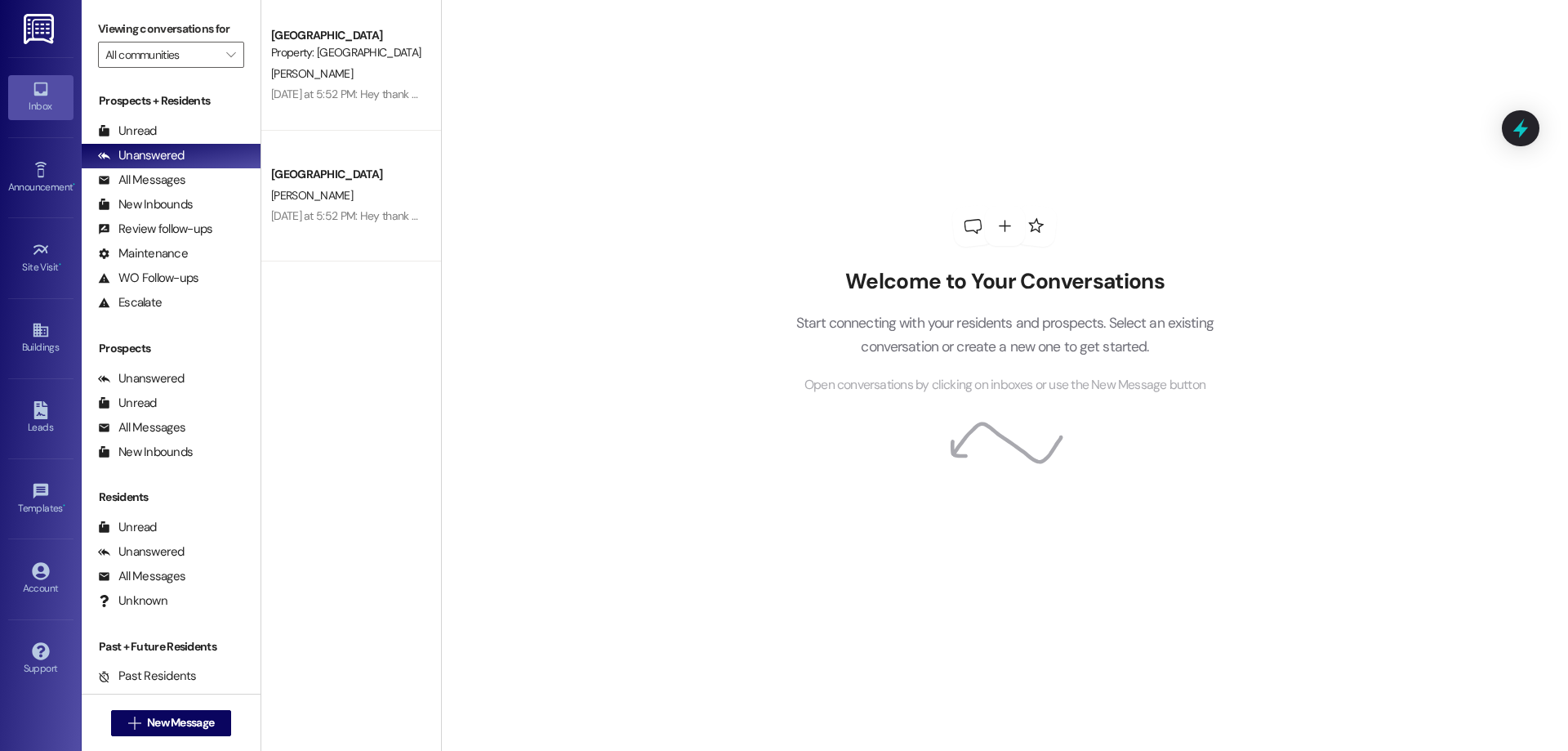
click at [333, 191] on div "[PERSON_NAME]" at bounding box center [346, 196] width 155 height 20
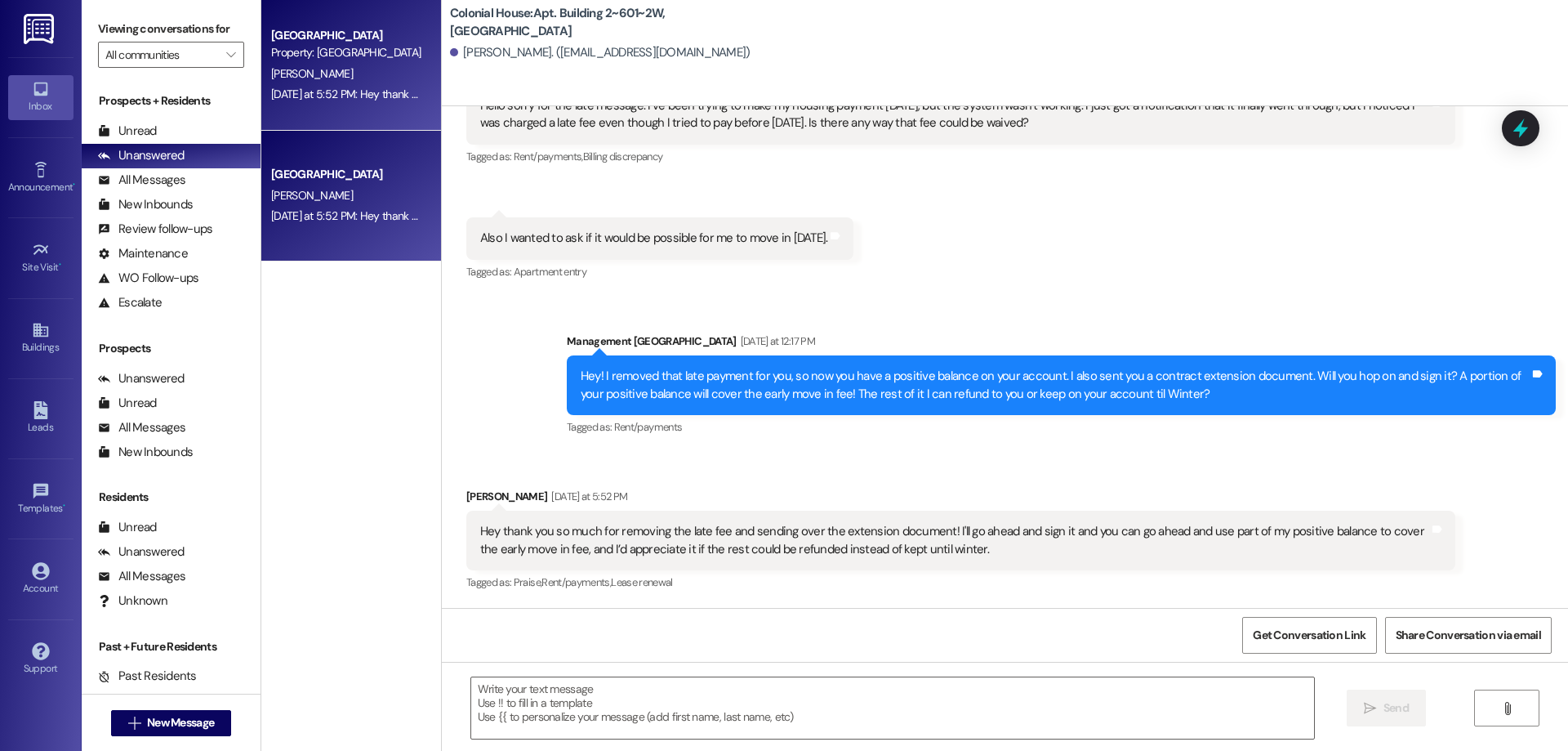
scroll to position [24442, 0]
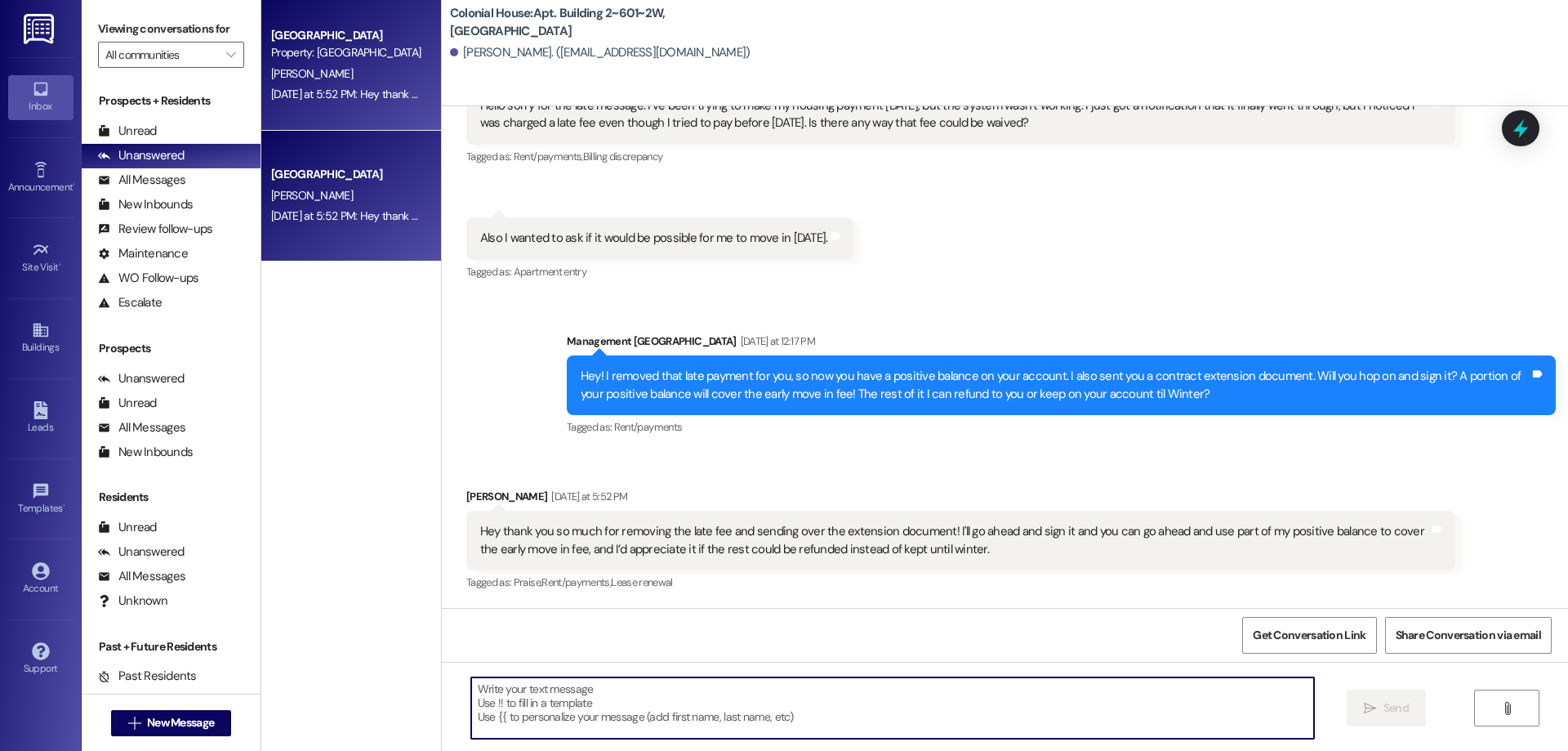
click at [1055, 699] on textarea at bounding box center [893, 708] width 843 height 62
click at [719, 706] on textarea at bounding box center [893, 708] width 843 height 62
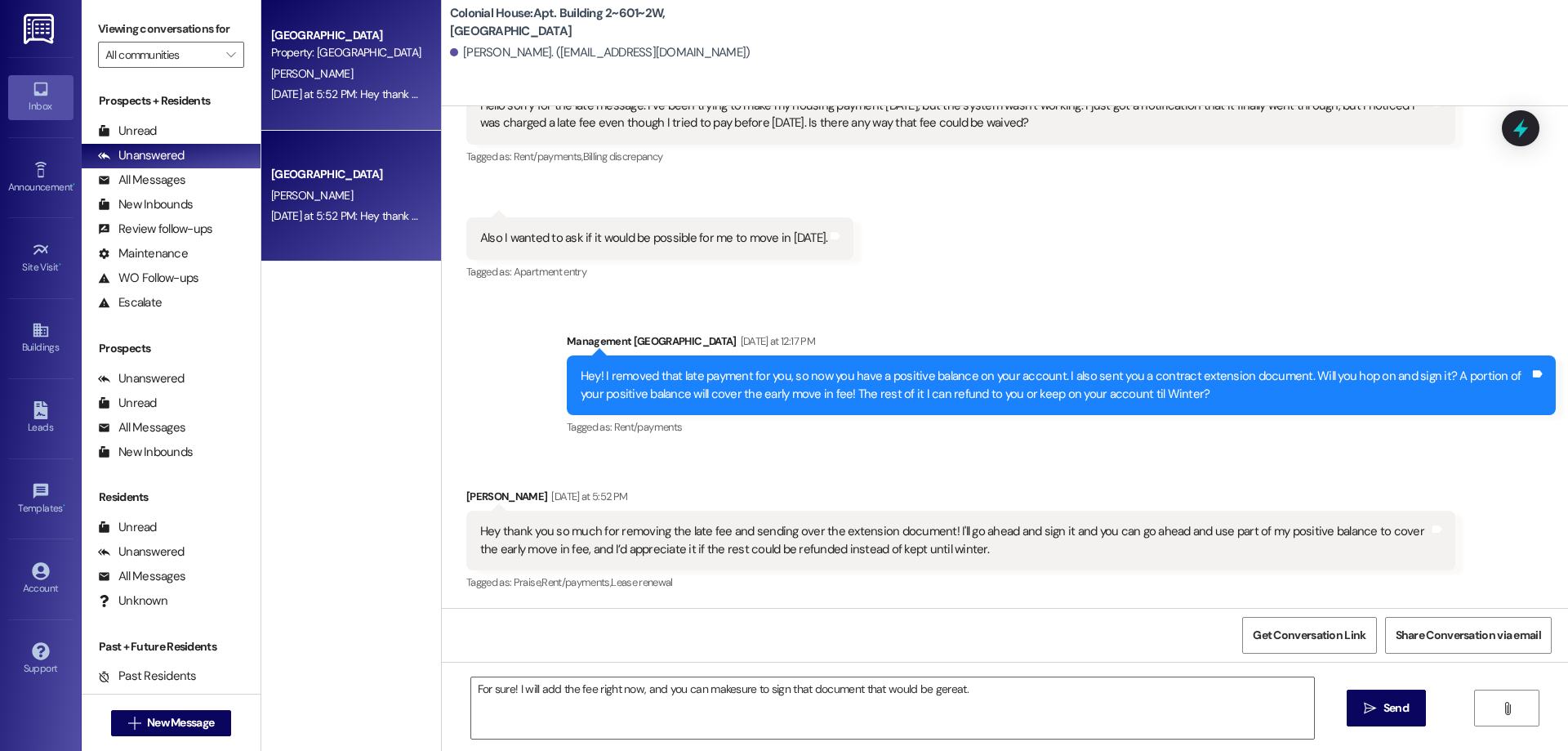
drag, startPoint x: 719, startPoint y: 699, endPoint x: 681, endPoint y: 673, distance: 46.0
click at [681, 673] on div "For sure! I will add the fee right now, and you can makesure to sign that docum…" at bounding box center [1005, 722] width 1126 height 122
click at [657, 688] on textarea "For sure! I will add the fee right now, and you can makesure to sign that docum…" at bounding box center [893, 708] width 843 height 62
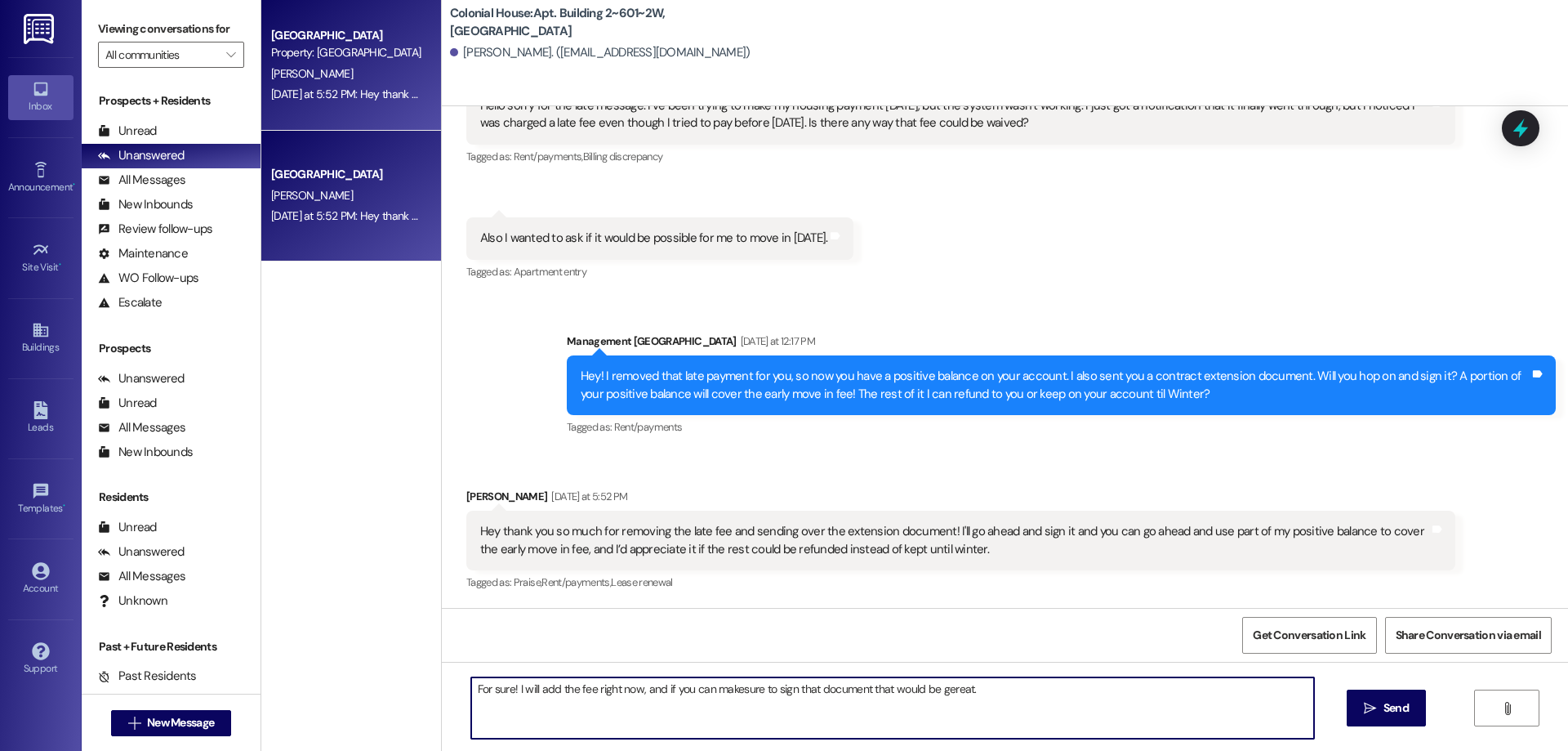
drag, startPoint x: 742, startPoint y: 688, endPoint x: 725, endPoint y: 686, distance: 17.1
click at [725, 686] on textarea "For sure! I will add the fee right now, and if you can makesure to sign that do…" at bounding box center [893, 708] width 843 height 62
click at [728, 688] on textarea "For sure! I will add the fee right now, and if you can makesure to sign that do…" at bounding box center [893, 708] width 843 height 62
type textarea "For sure! I will add the fee right now, and if you can make sure to sign that d…"
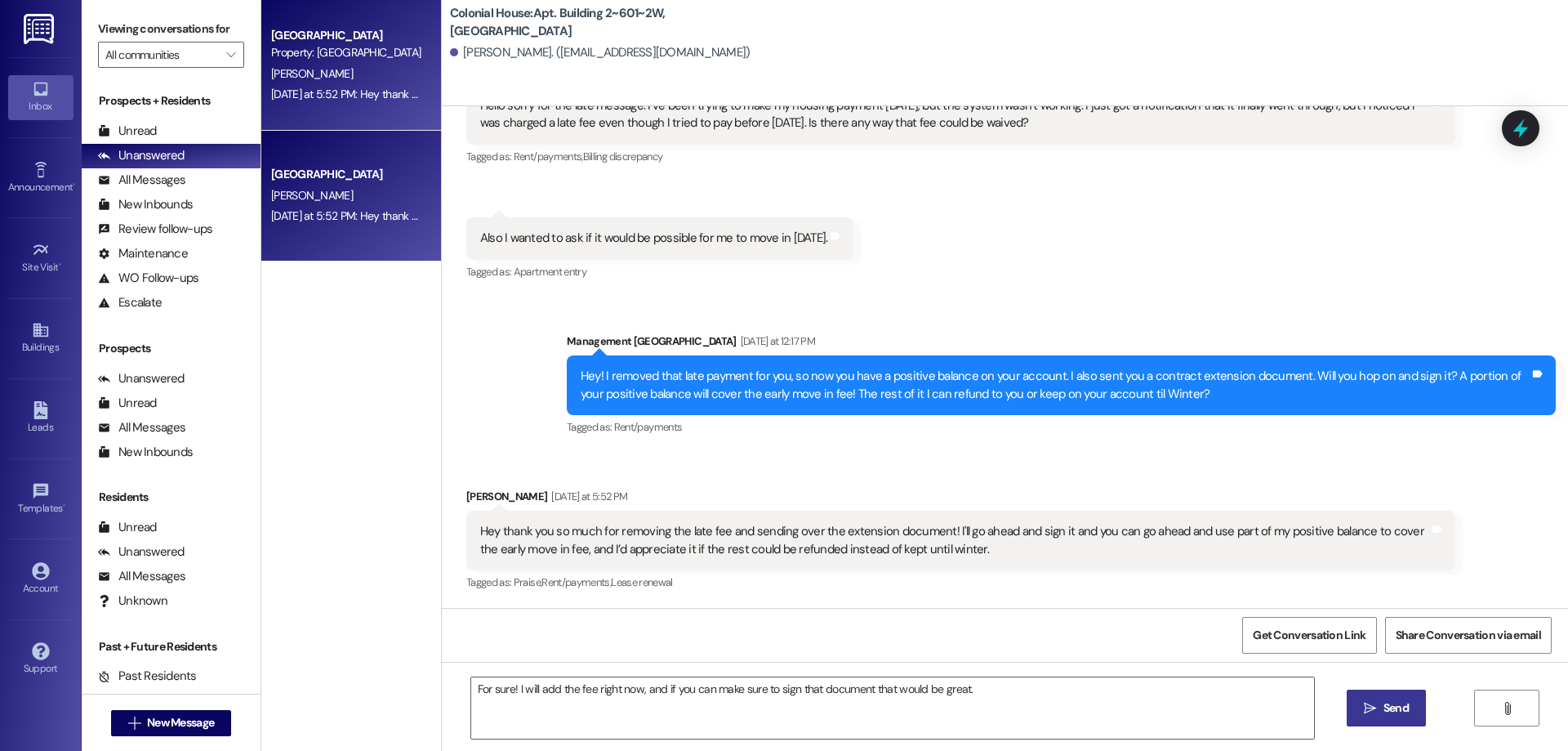
drag, startPoint x: 1401, startPoint y: 705, endPoint x: 1530, endPoint y: 607, distance: 162.0
click at [1402, 705] on span "Send" at bounding box center [1396, 708] width 25 height 17
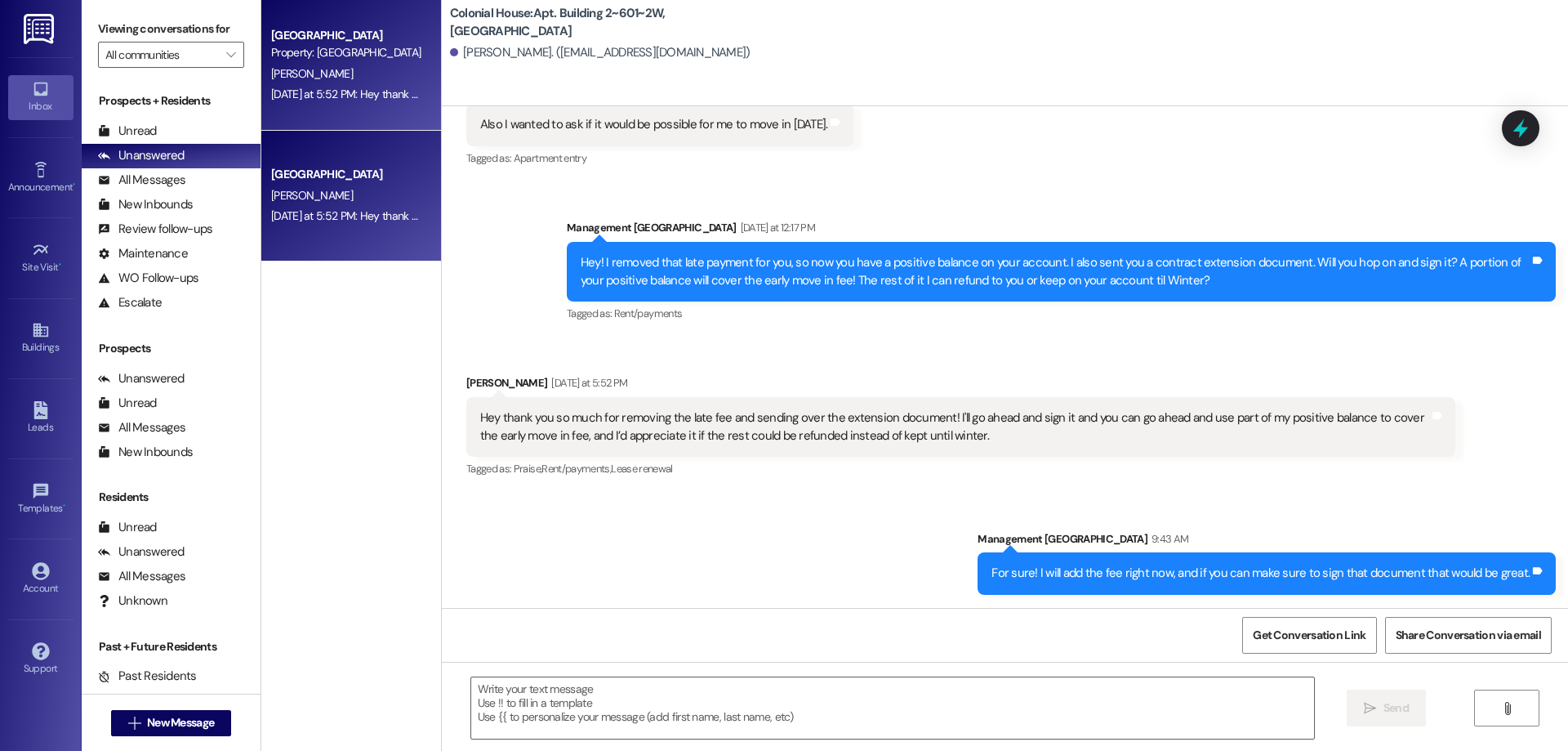
scroll to position [24555, 0]
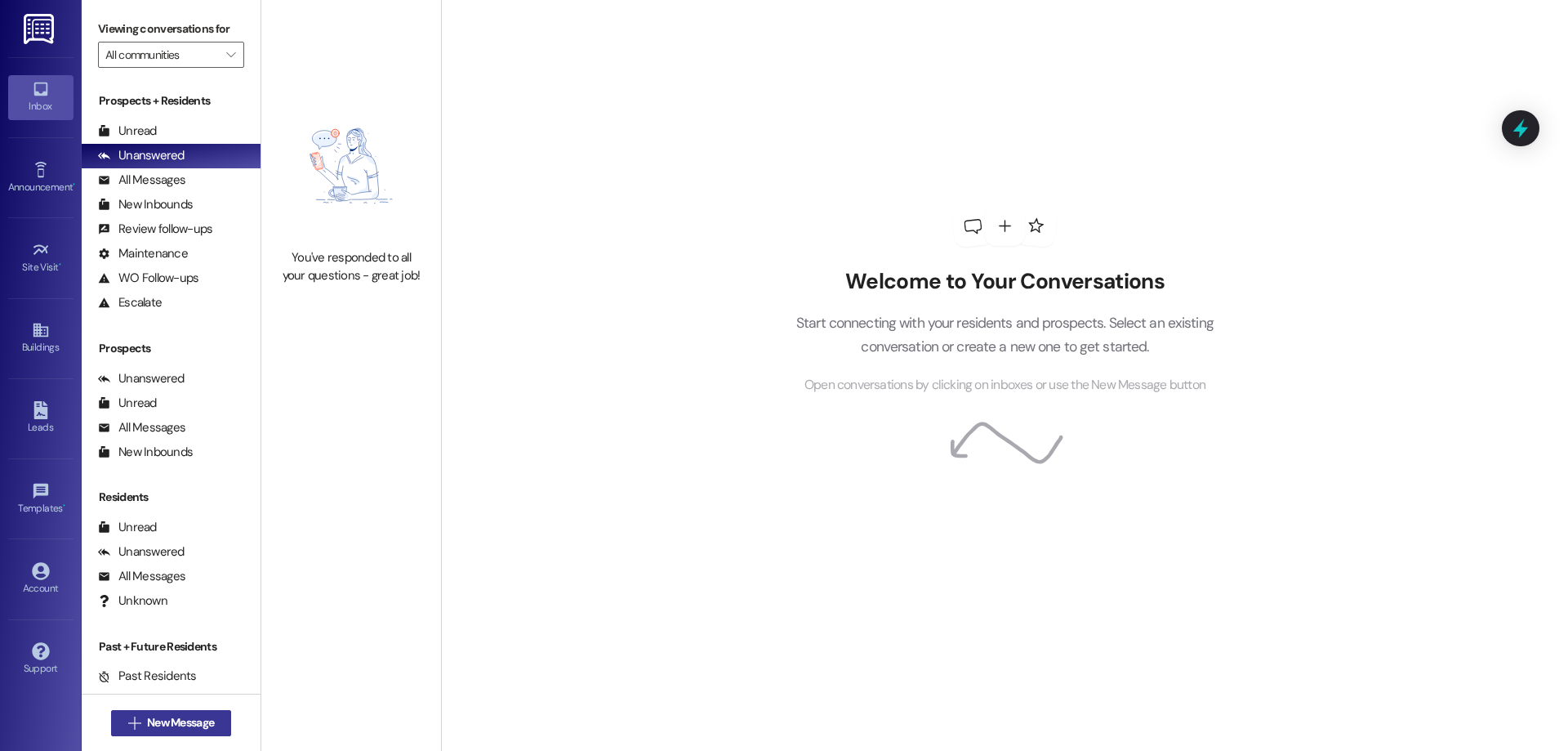
click at [159, 721] on span "New Message" at bounding box center [180, 722] width 67 height 17
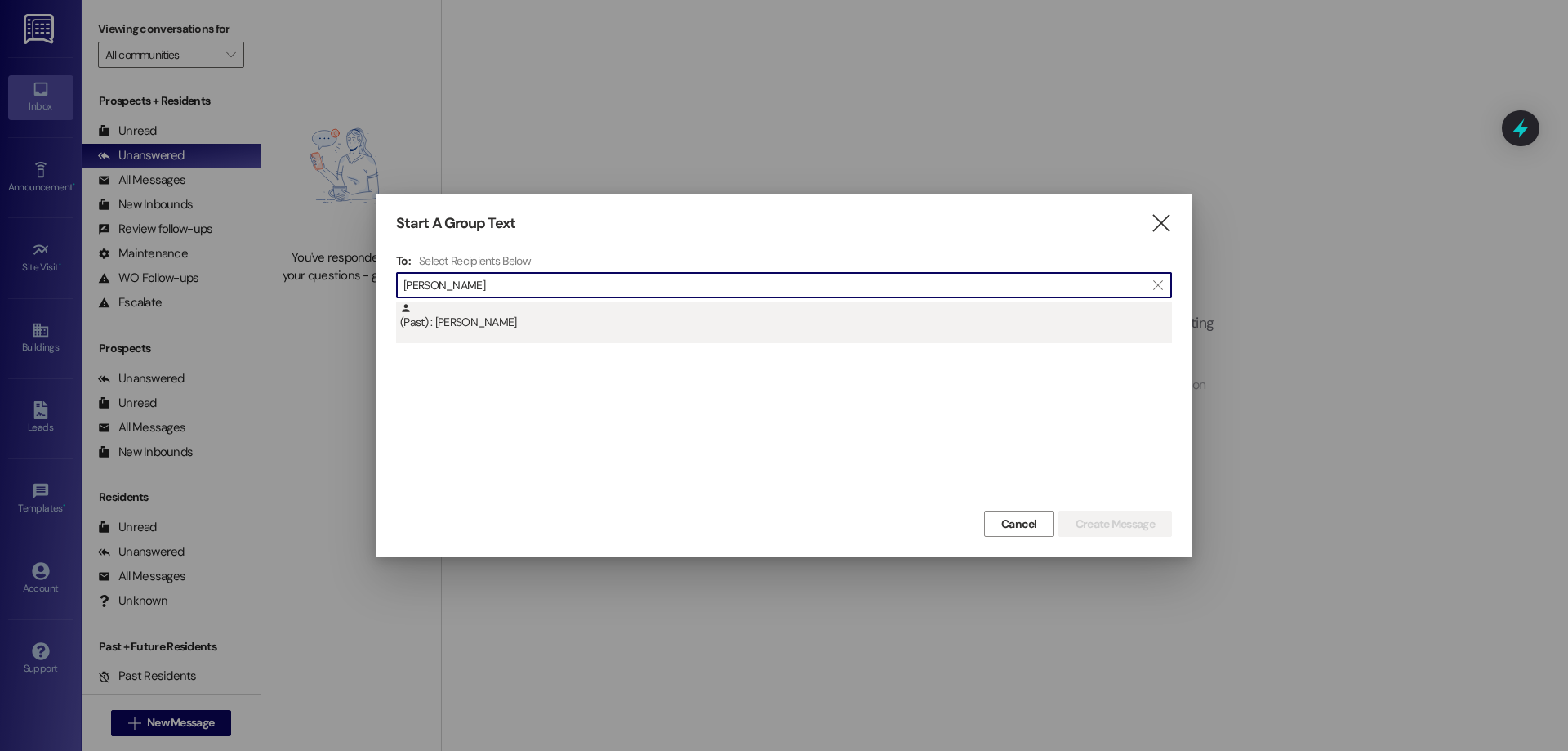
type input "[PERSON_NAME]"
click at [757, 334] on div "(Past) : [PERSON_NAME]" at bounding box center [784, 323] width 776 height 41
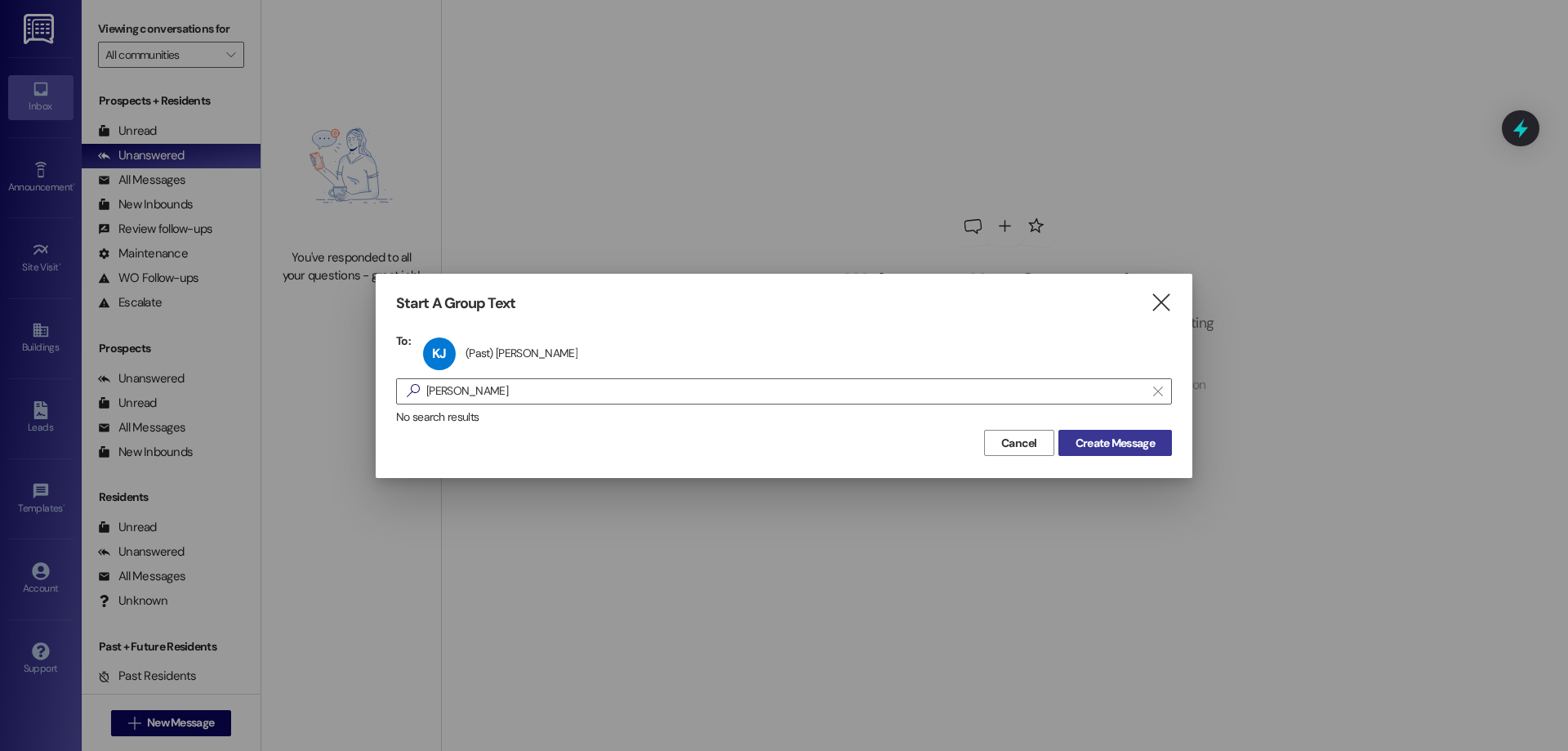
click at [1074, 433] on button "Create Message" at bounding box center [1115, 443] width 113 height 26
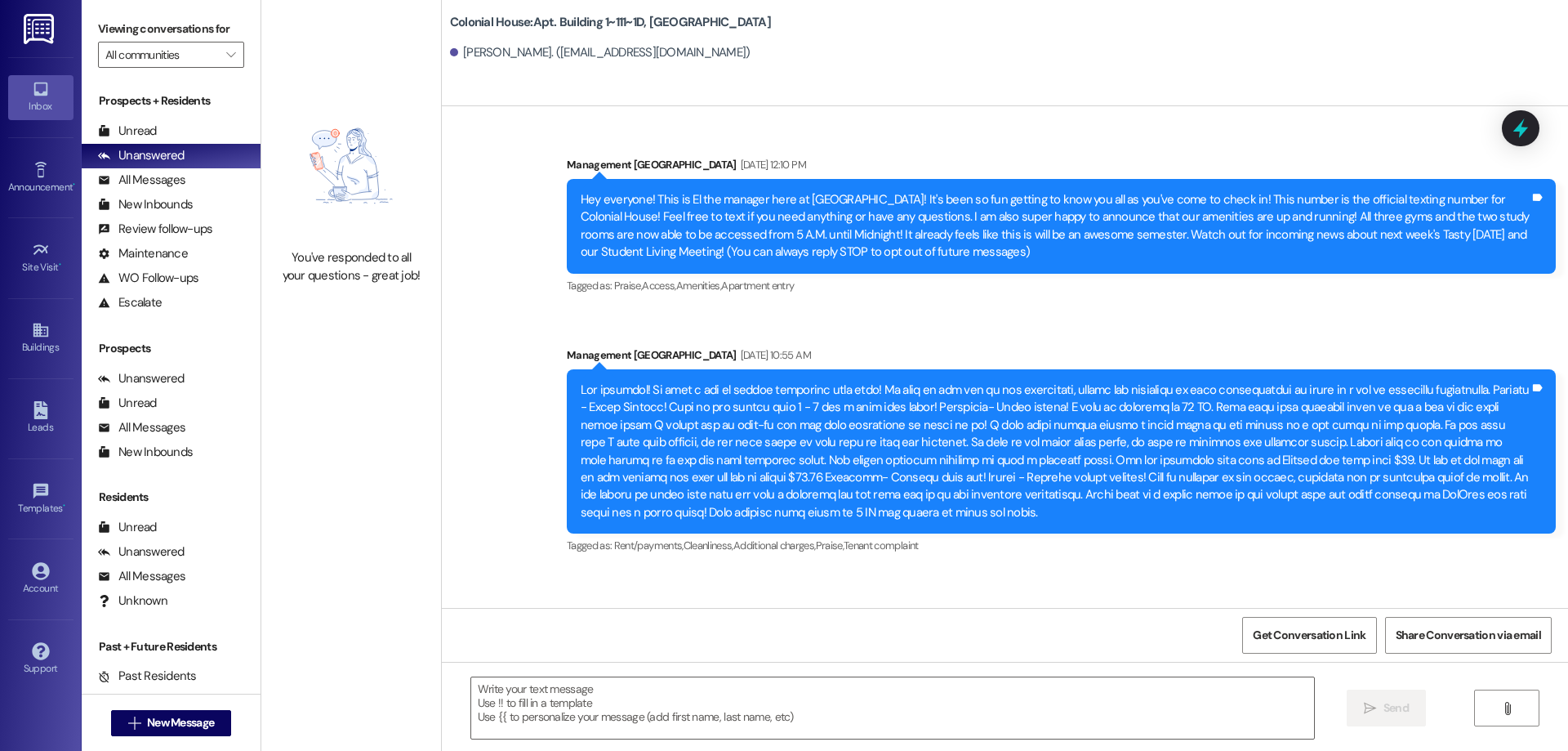
click at [809, 671] on div " Send " at bounding box center [1005, 722] width 1126 height 122
click at [805, 687] on textarea at bounding box center [893, 708] width 843 height 62
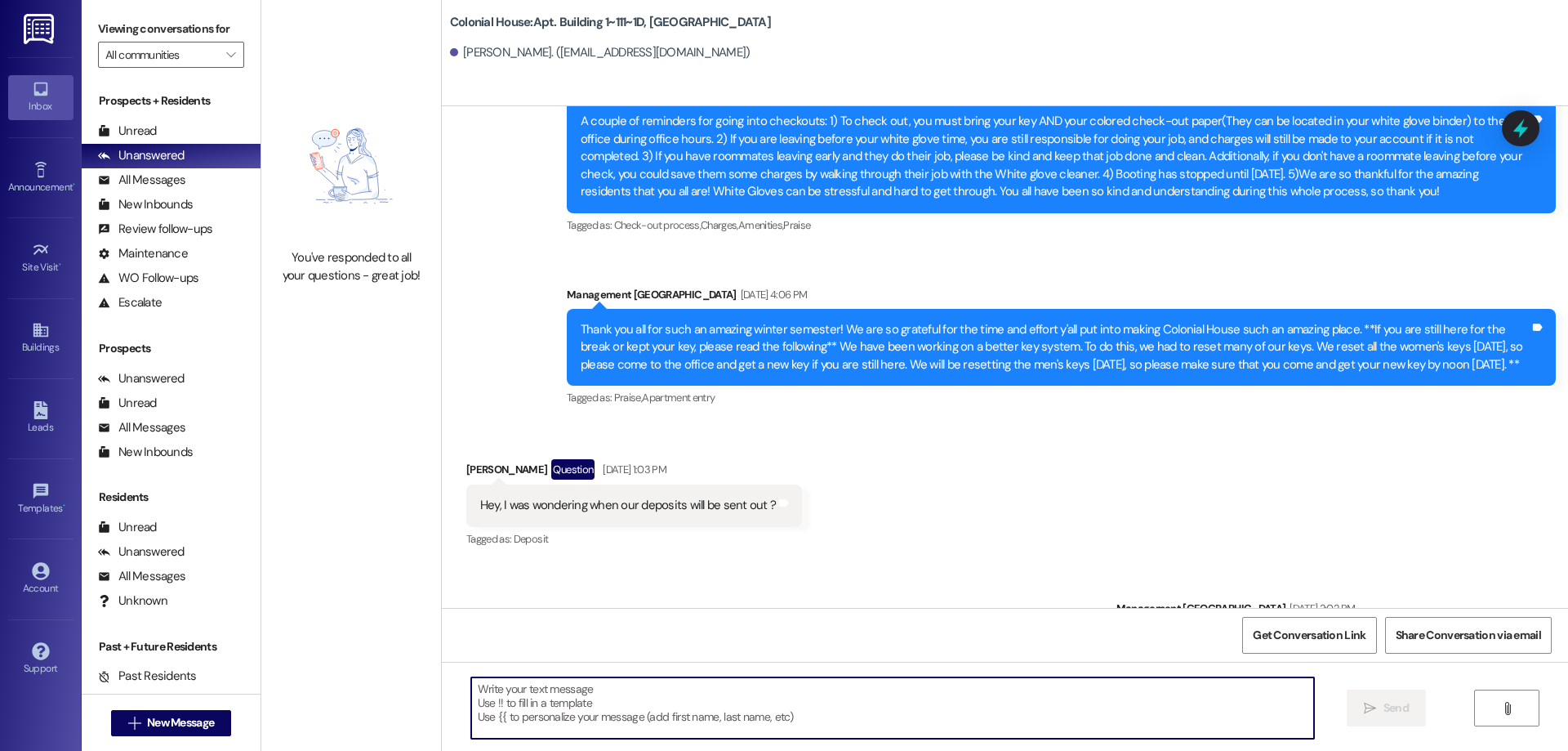
scroll to position [77236, 0]
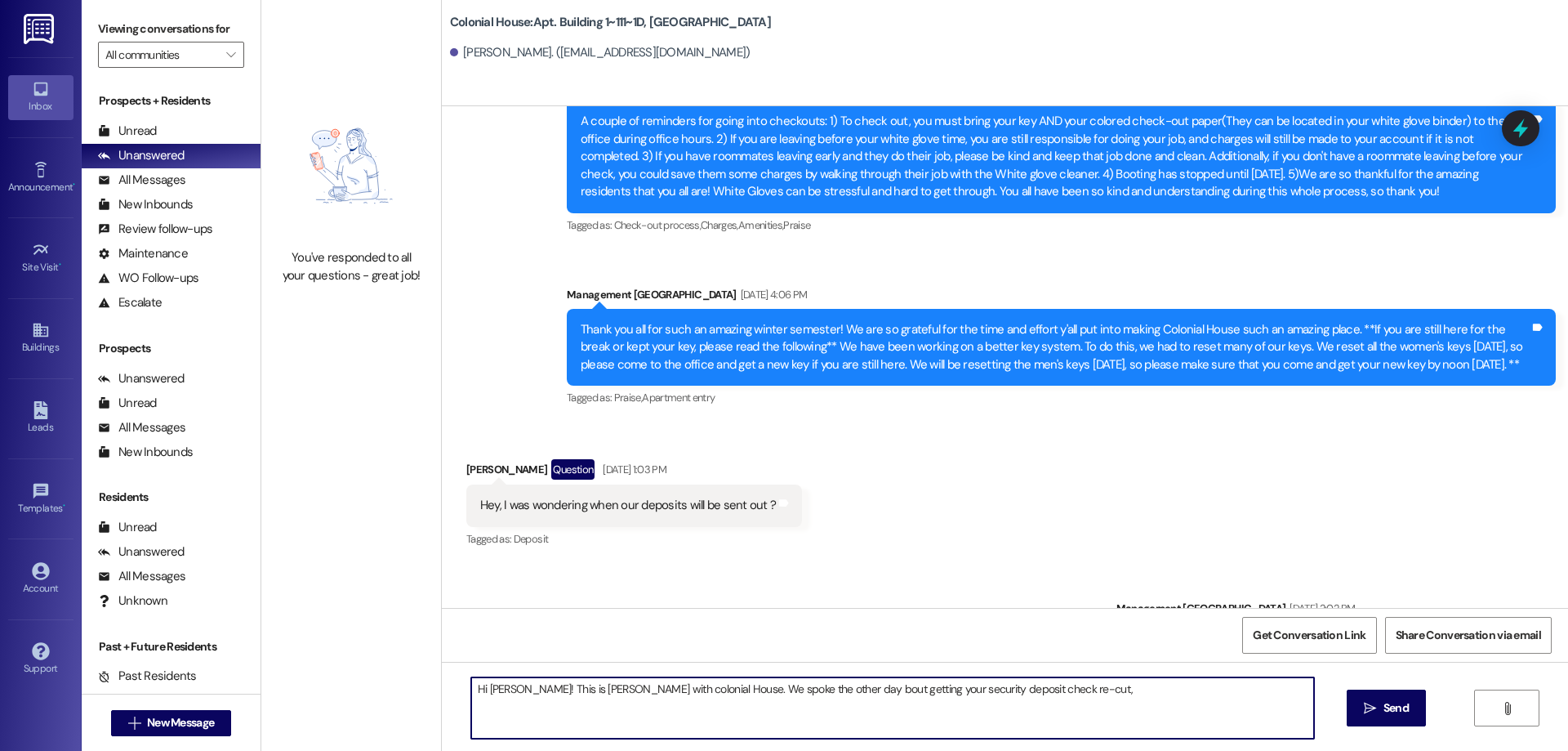
click at [1061, 688] on textarea "Hi Kylie! This is Rachel with colonial House. We spoke the other day bout getti…" at bounding box center [893, 708] width 843 height 62
drag, startPoint x: 878, startPoint y: 730, endPoint x: 866, endPoint y: 728, distance: 12.2
click at [877, 730] on textarea "Hi Kylie! This is Rachel with colonial House. We spoke the other day bout getti…" at bounding box center [893, 708] width 843 height 62
click at [1139, 727] on textarea "Hi Kylie! This is Rachel with colonial House. We spoke the other day bout getti…" at bounding box center [893, 708] width 843 height 62
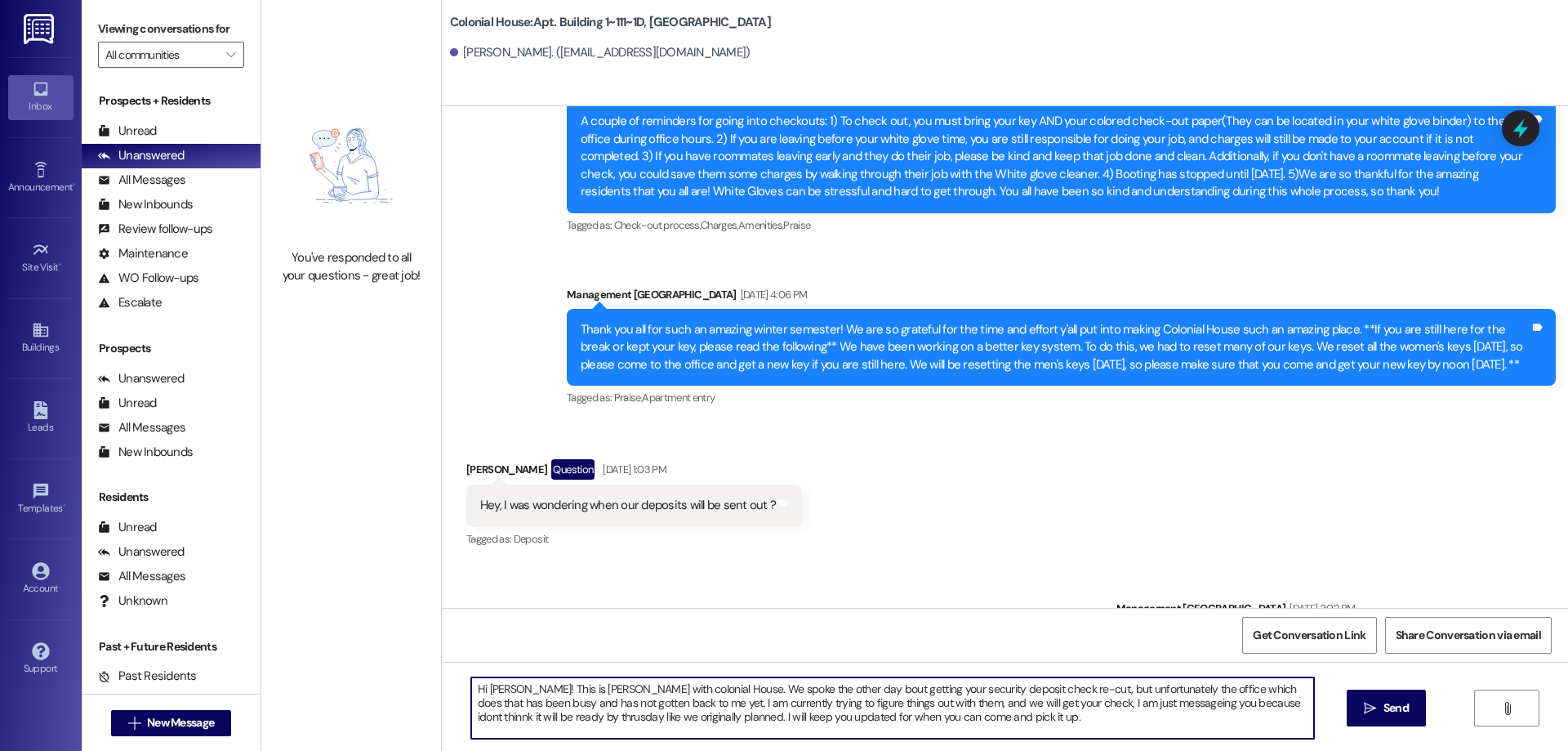
drag, startPoint x: 1100, startPoint y: 713, endPoint x: 1077, endPoint y: 699, distance: 26.9
drag, startPoint x: 1184, startPoint y: 709, endPoint x: 1164, endPoint y: 711, distance: 20.1
click at [1164, 711] on textarea "Hi Kylie! This is Rachel with colonial House. We spoke the other day bout getti…" at bounding box center [893, 708] width 843 height 62
click at [1176, 699] on textarea "Hi Kylie! This is Rachel with colonial House. We spoke the other day bout getti…" at bounding box center [893, 708] width 843 height 62
click at [1166, 706] on textarea "Hi Kylie! This is Rachel with colonial House. We spoke the other day bout getti…" at bounding box center [893, 708] width 843 height 62
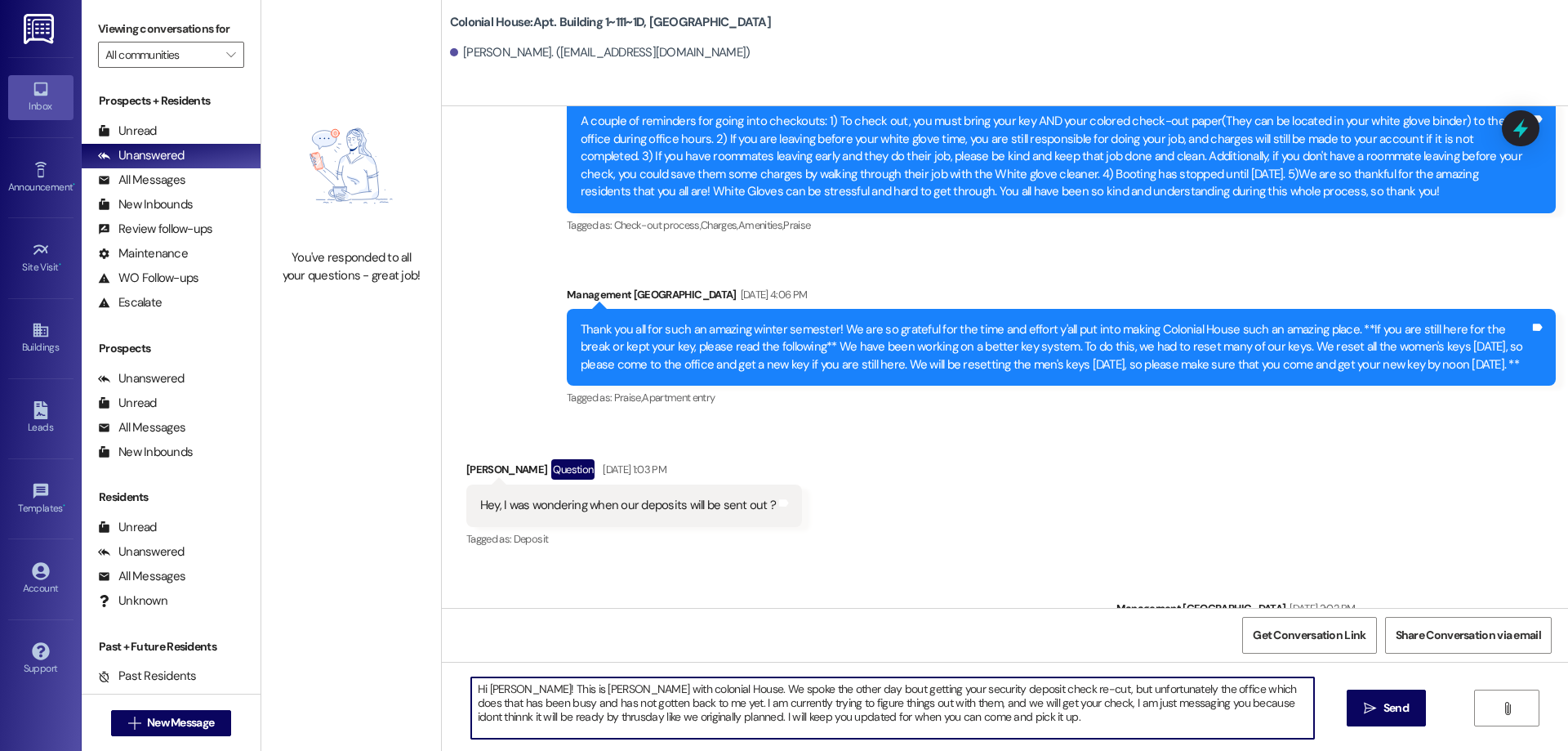
click at [1166, 706] on textarea "Hi Kylie! This is Rachel with colonial House. We spoke the other day bout getti…" at bounding box center [893, 708] width 843 height 62
drag, startPoint x: 979, startPoint y: 716, endPoint x: 1154, endPoint y: 696, distance: 176.1
click at [987, 716] on textarea "Hi Kylie! This is Rachel with colonial House. We spoke the other day bout getti…" at bounding box center [893, 708] width 843 height 62
type textarea "Hi Kylie! This is Rachel with colonial House. We spoke the other day bout getti…"
click at [1383, 700] on span "Send" at bounding box center [1396, 708] width 25 height 17
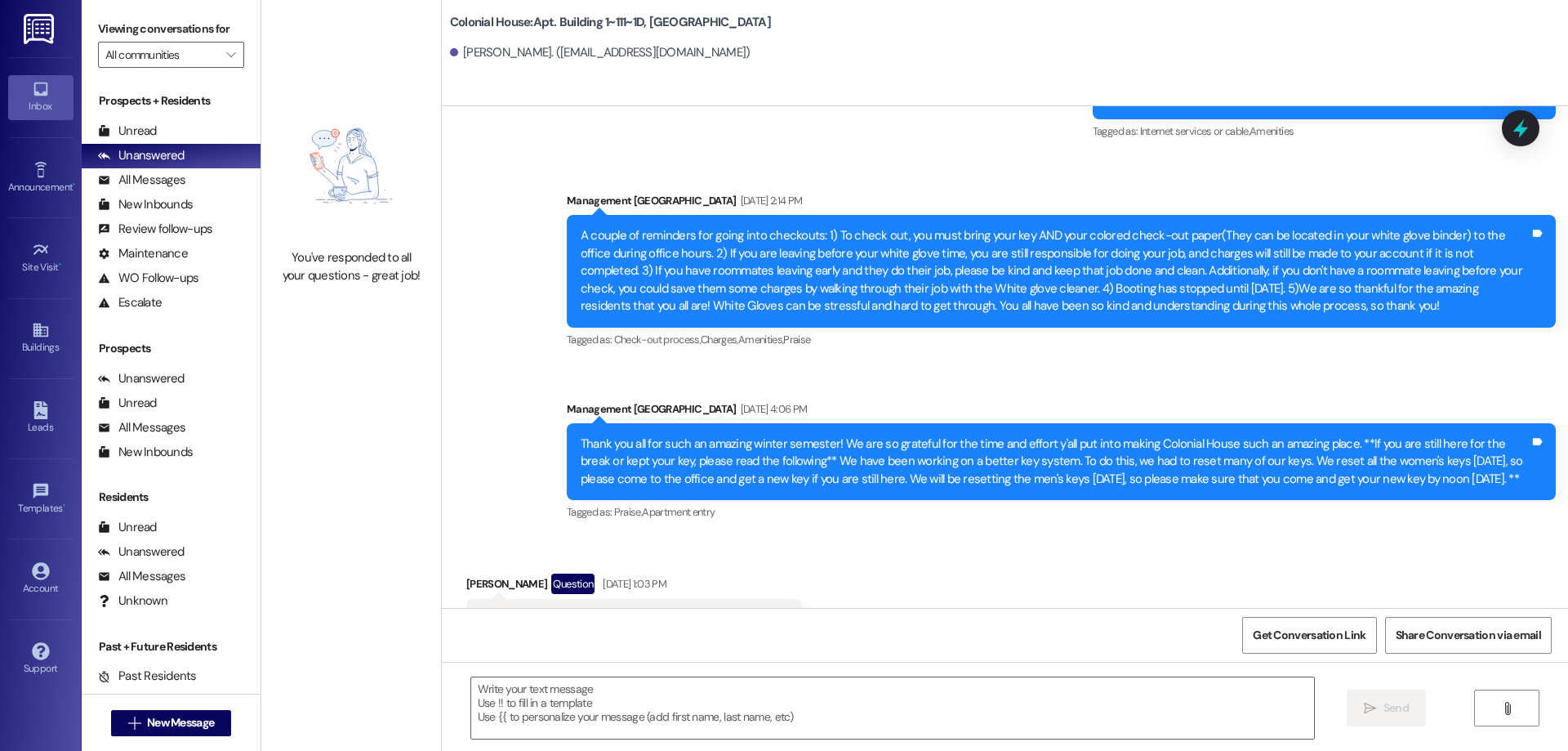
scroll to position [77385, 0]
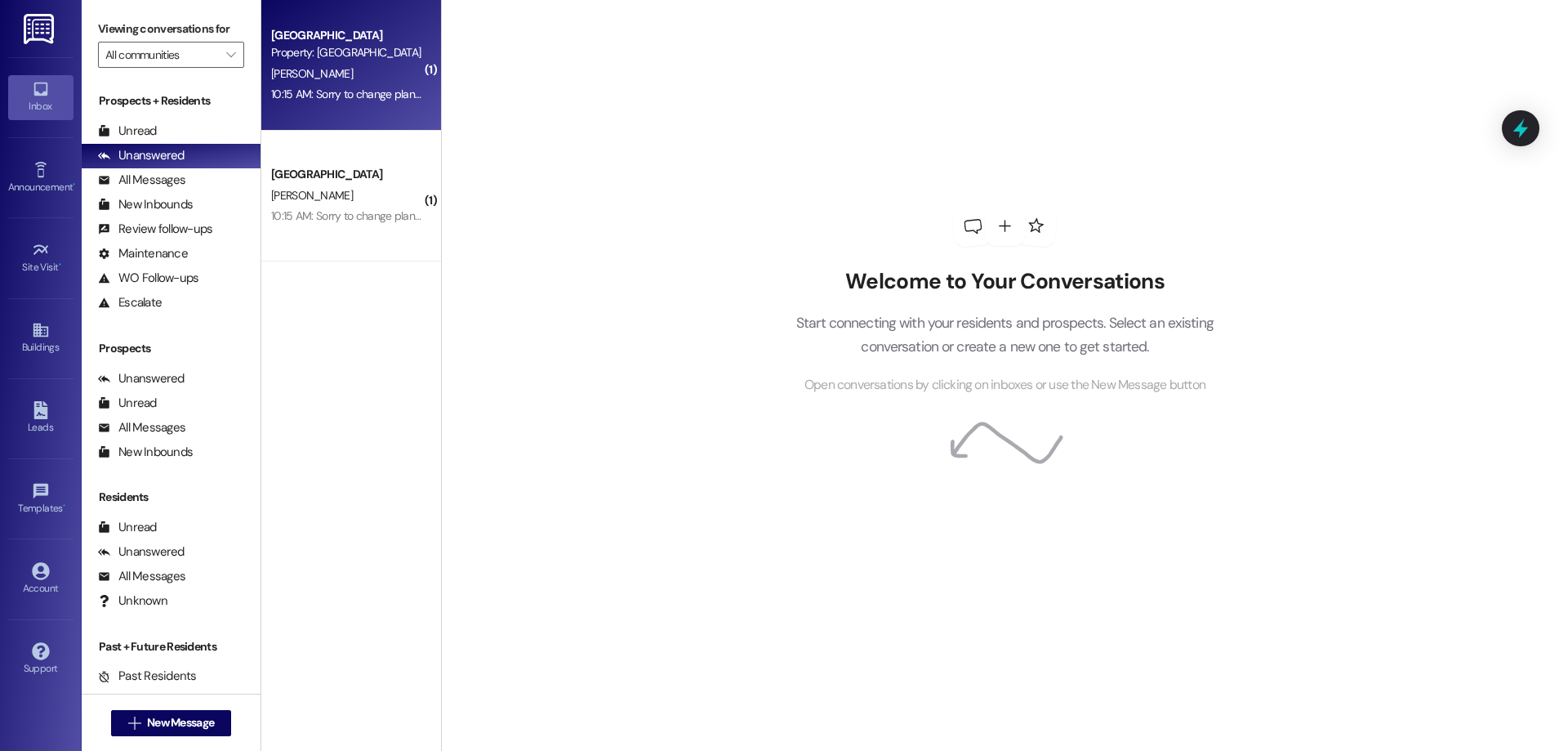
click at [393, 106] on div "Colonial House Prospect Property: Colonial House [PERSON_NAME] 10:15 AM: Sorry …" at bounding box center [350, 65] width 180 height 131
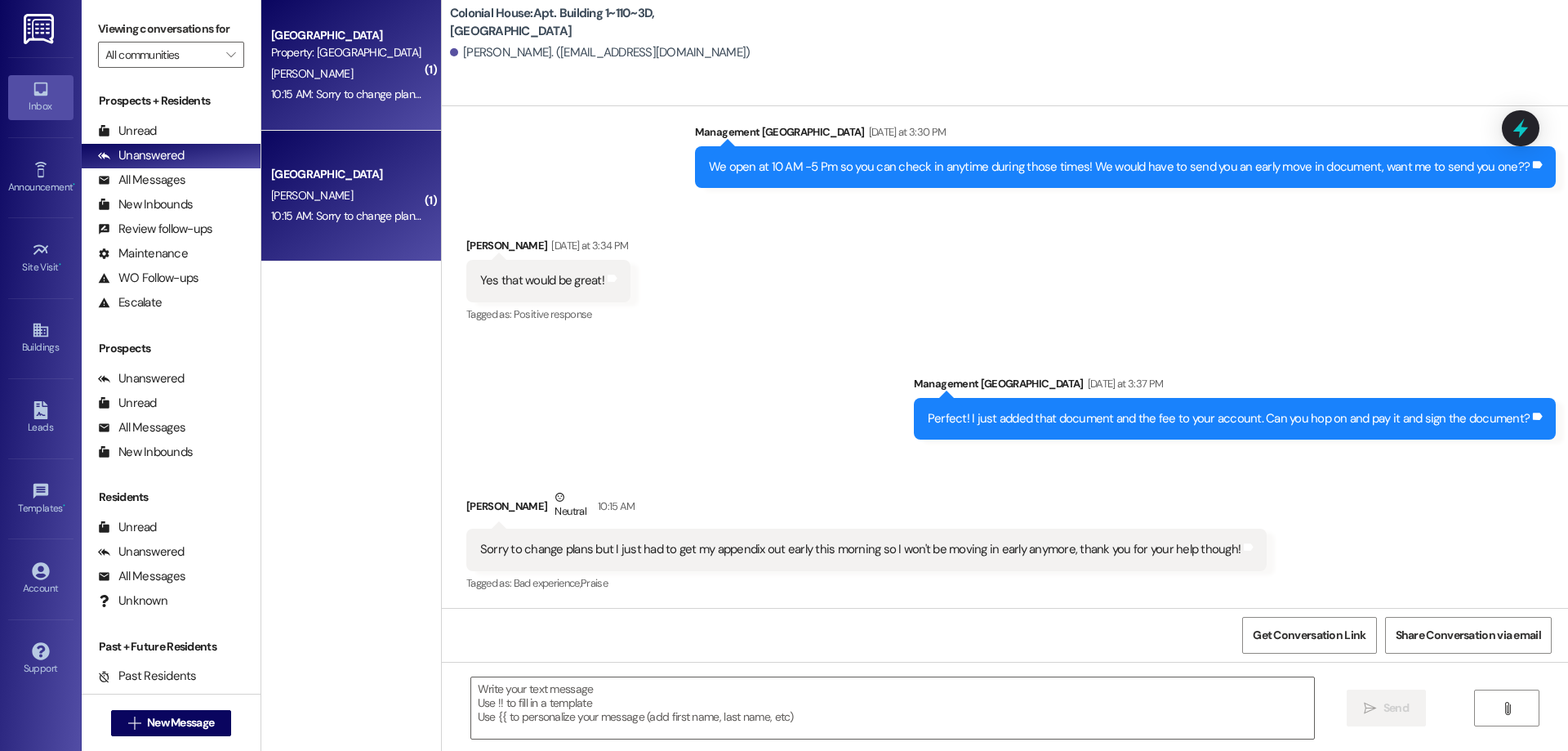
scroll to position [735, 0]
click at [1006, 710] on textarea at bounding box center [893, 708] width 843 height 62
click at [967, 740] on div " Send " at bounding box center [1005, 722] width 1126 height 122
click at [916, 720] on textarea at bounding box center [893, 708] width 843 height 62
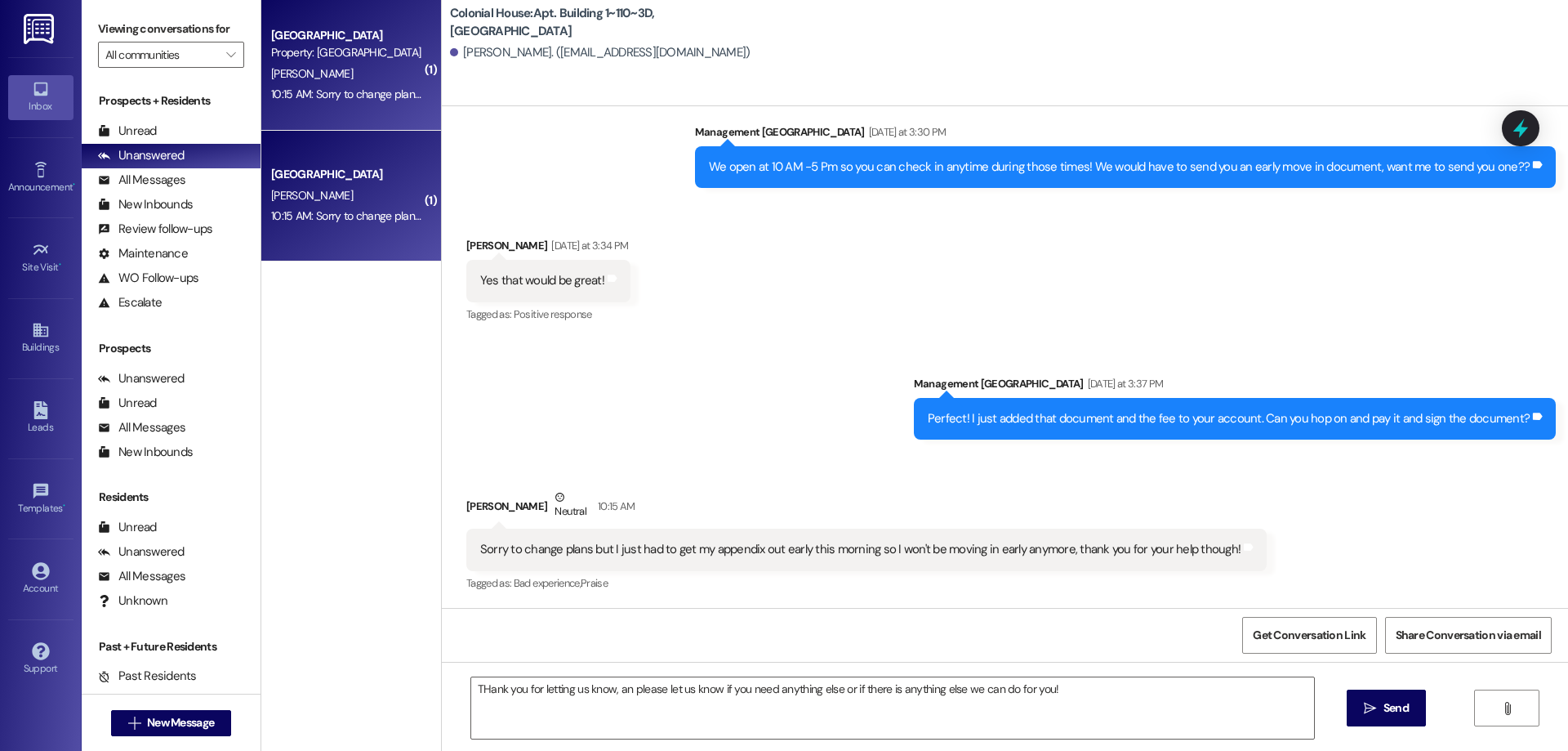
drag, startPoint x: 484, startPoint y: 684, endPoint x: 524, endPoint y: 320, distance: 366.2
click at [524, 320] on span "Positive response" at bounding box center [552, 314] width 79 height 14
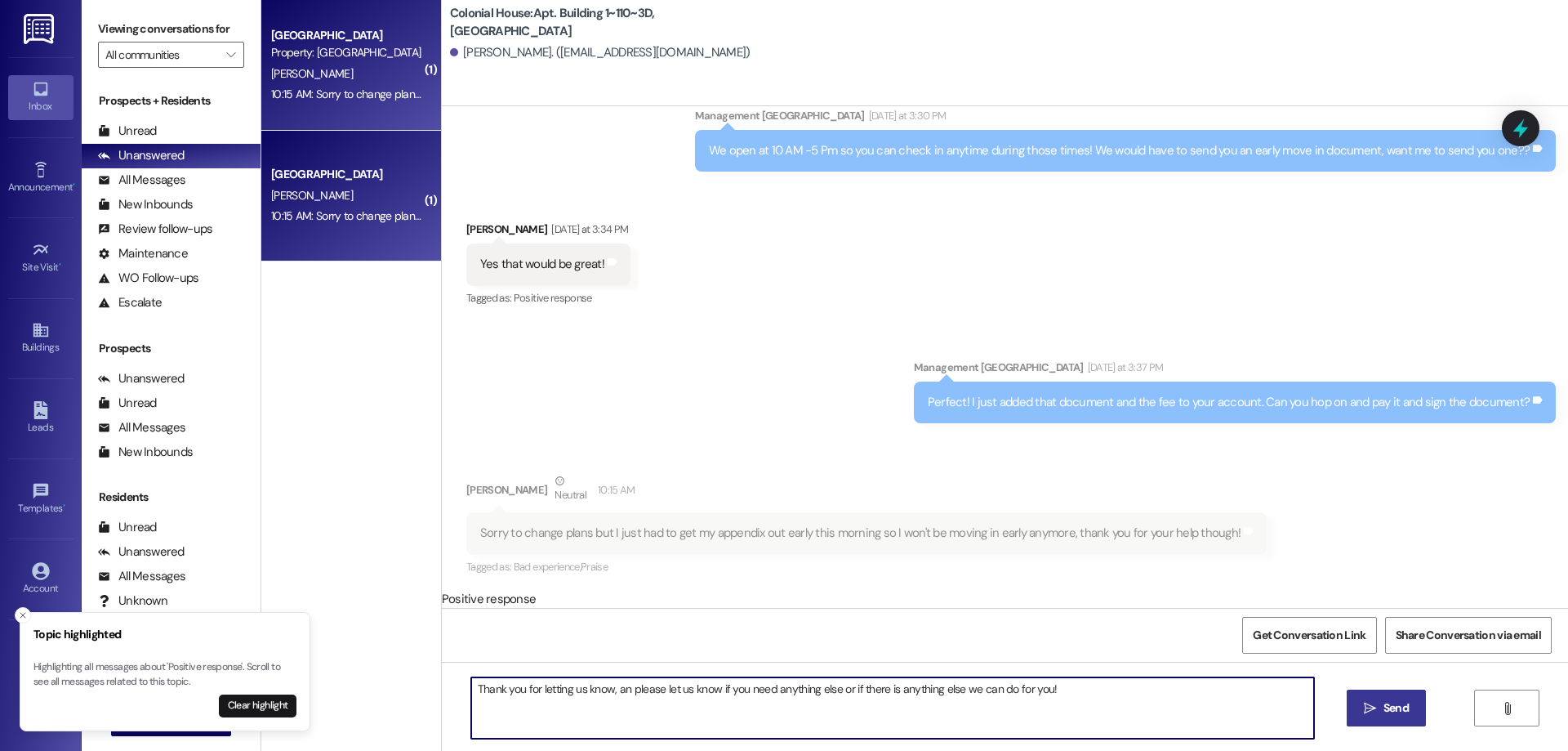
type textarea "Thank you for letting us know, an please let us know if you need anything else …"
click at [1402, 706] on span "Send" at bounding box center [1396, 708] width 25 height 17
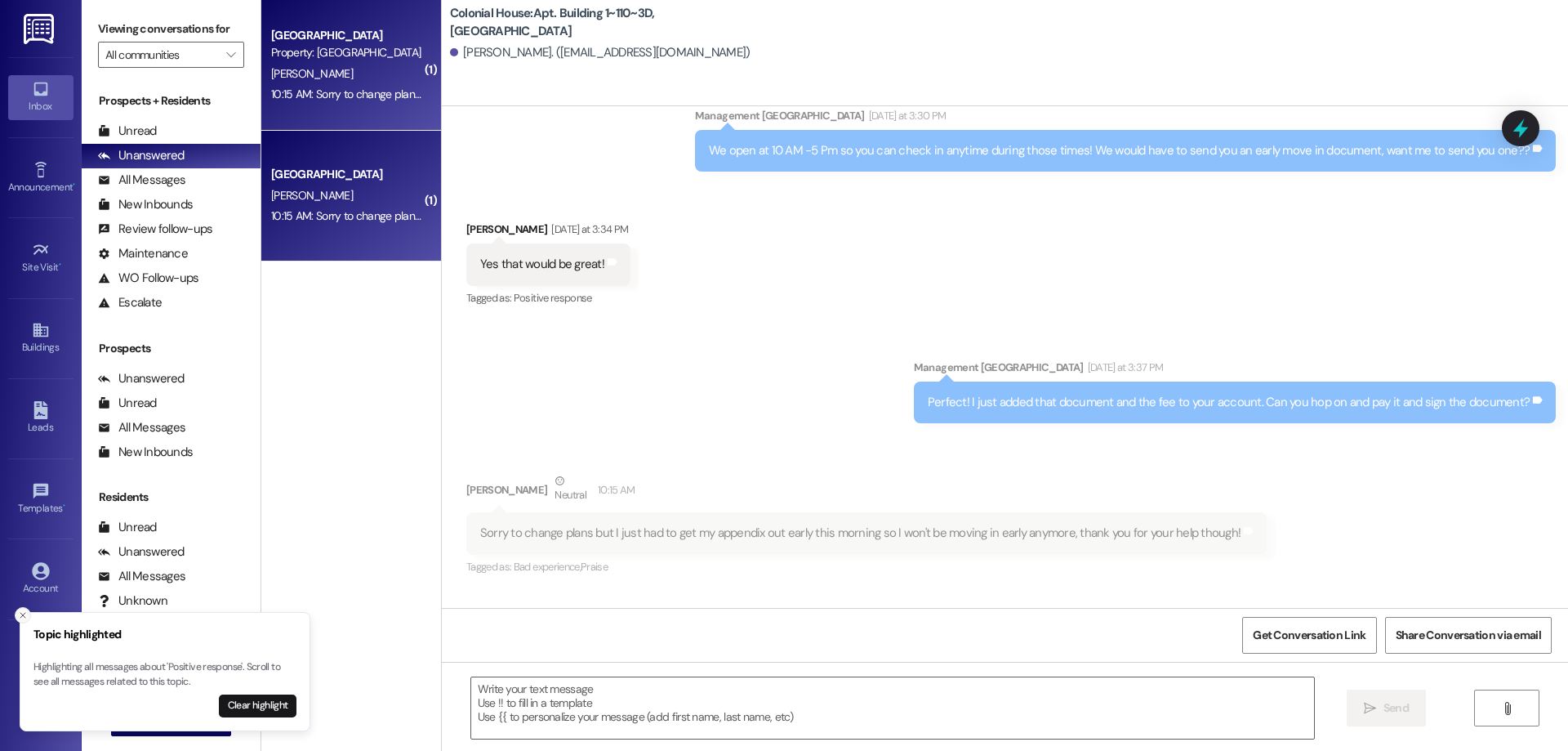
click at [20, 618] on icon "Close toast" at bounding box center [23, 615] width 10 height 10
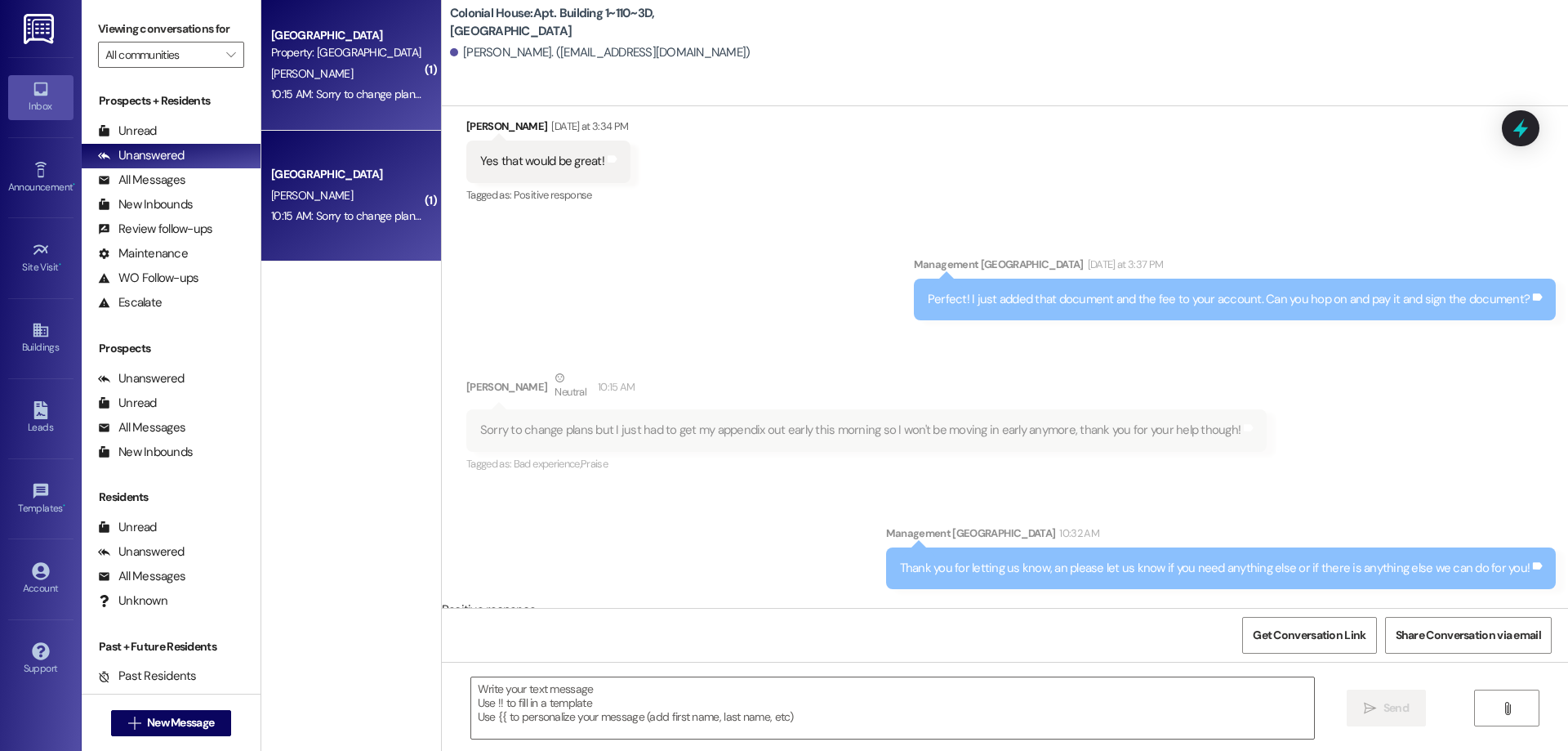
scroll to position [868, 0]
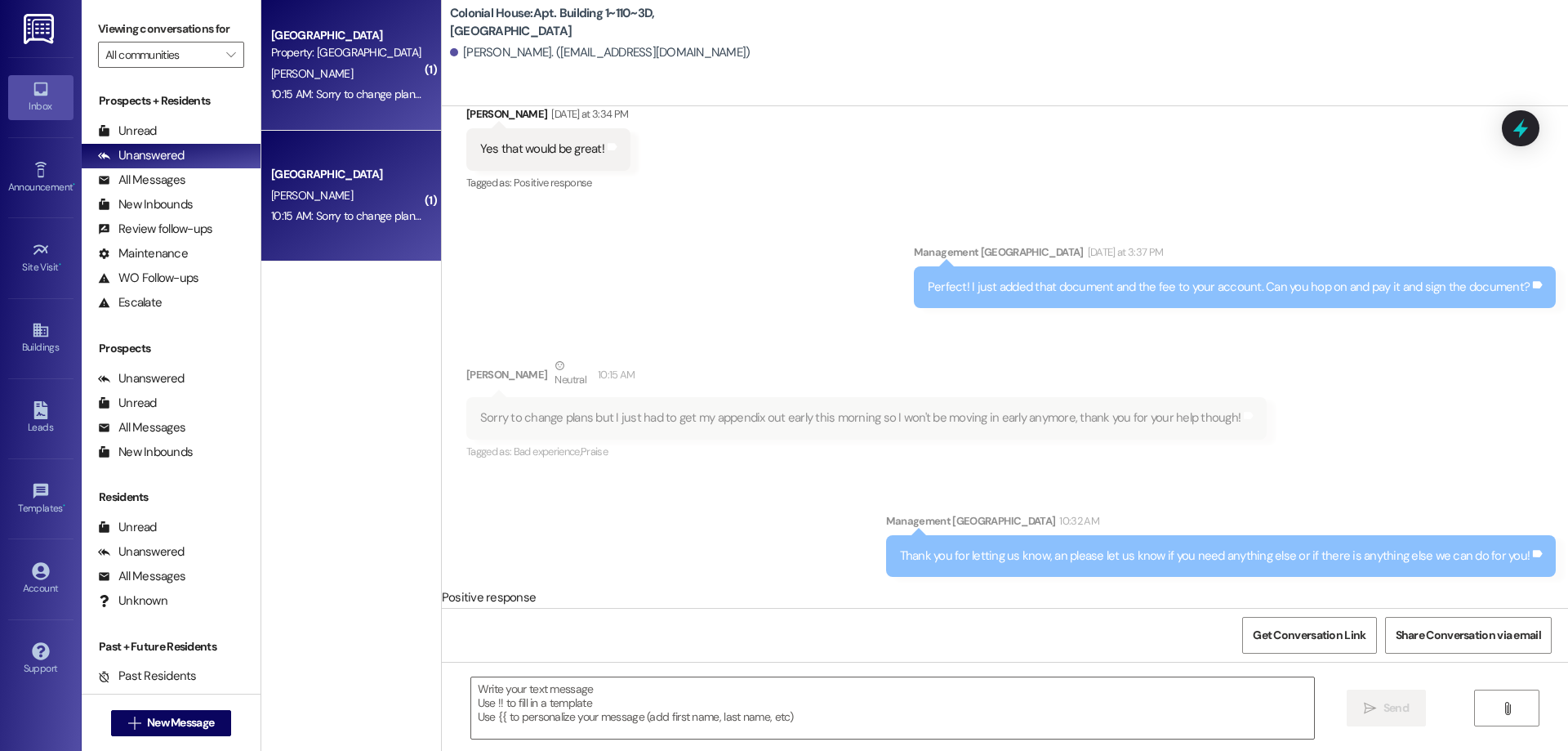
click at [377, 500] on div "( 1 ) Colonial House Prospect Property: Colonial House [PERSON_NAME] 10:15 AM: …" at bounding box center [350, 317] width 180 height 634
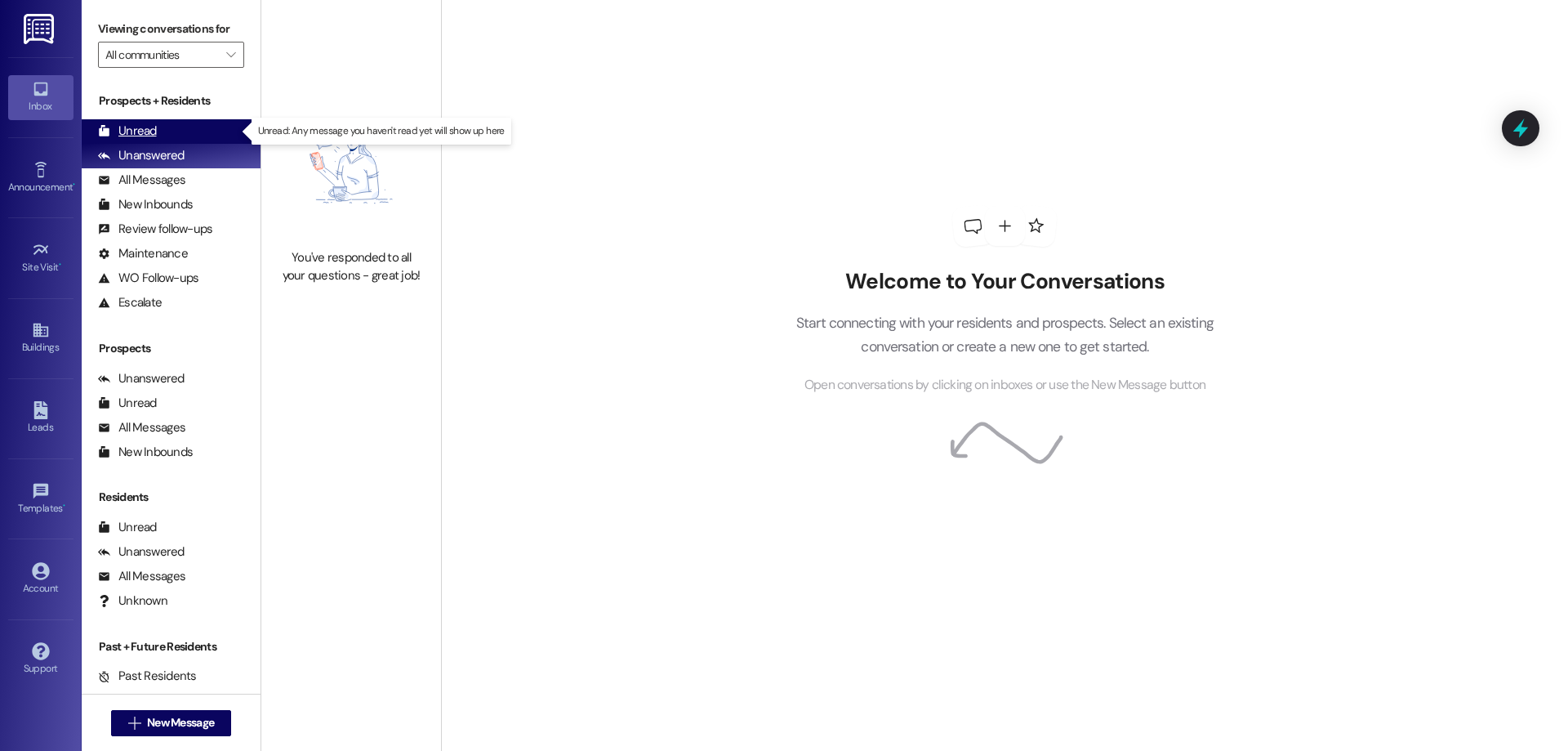
click at [159, 122] on div "Unread (0)" at bounding box center [171, 131] width 179 height 24
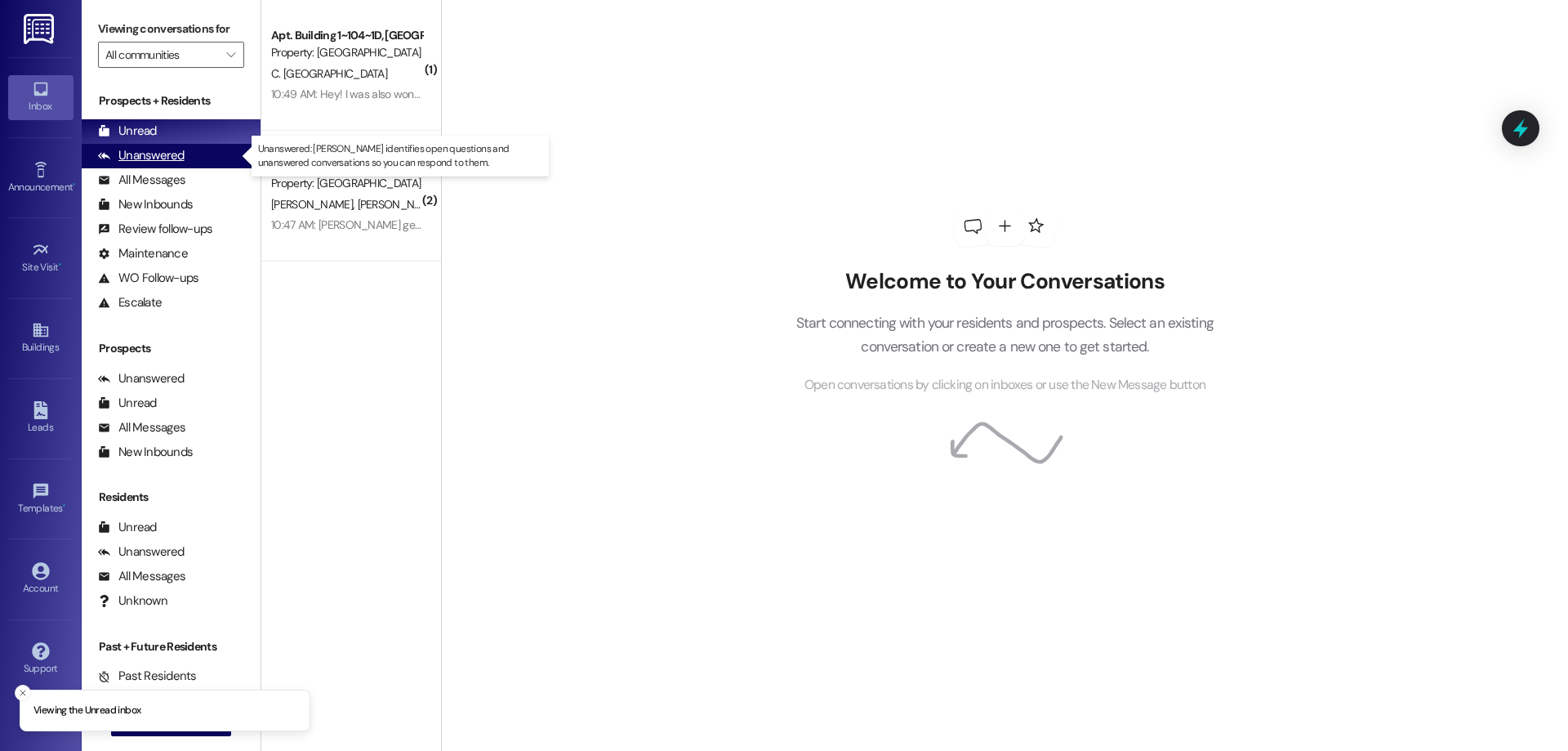
click at [178, 155] on div "Unanswered" at bounding box center [141, 155] width 87 height 17
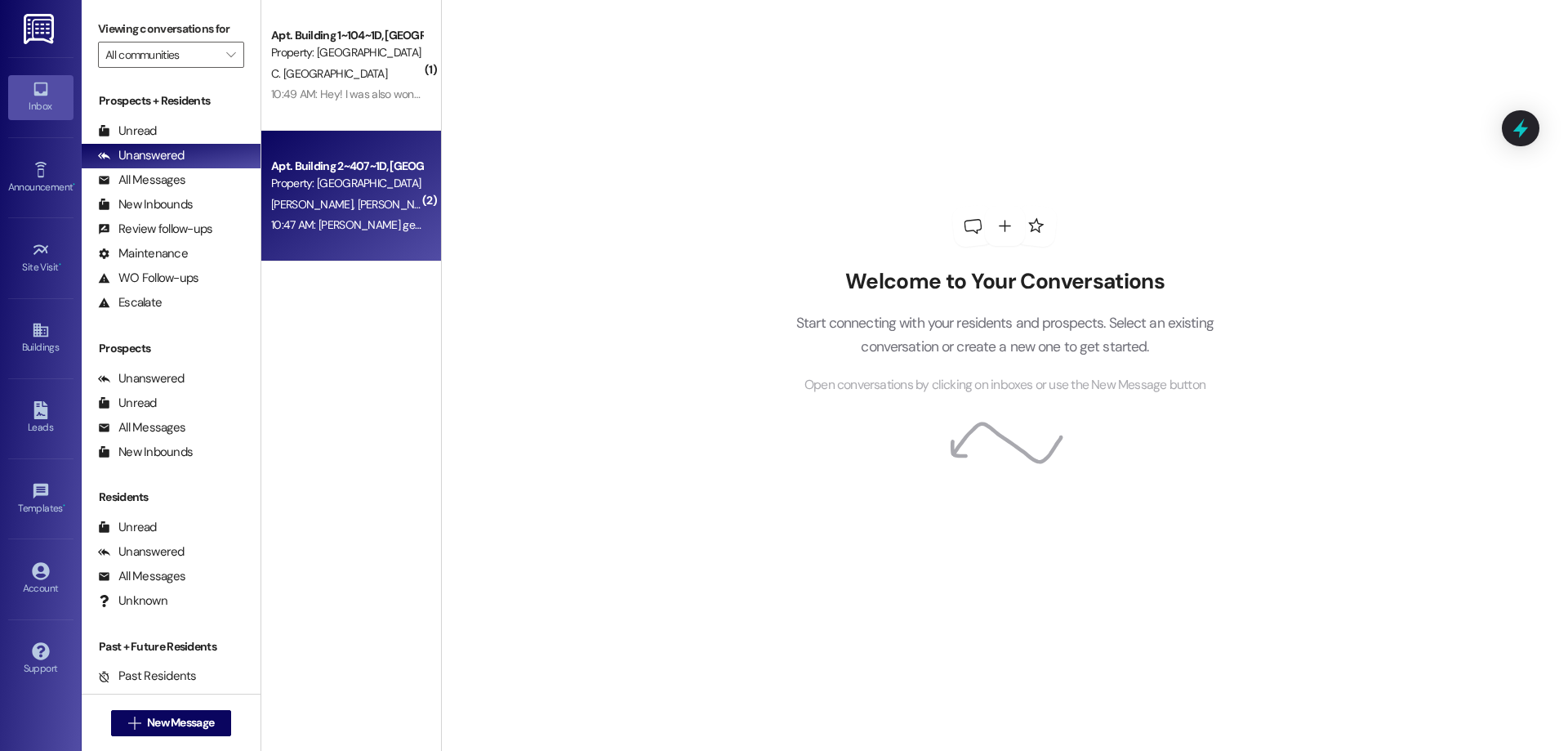
click at [354, 195] on div "[PERSON_NAME] [PERSON_NAME]" at bounding box center [346, 204] width 155 height 20
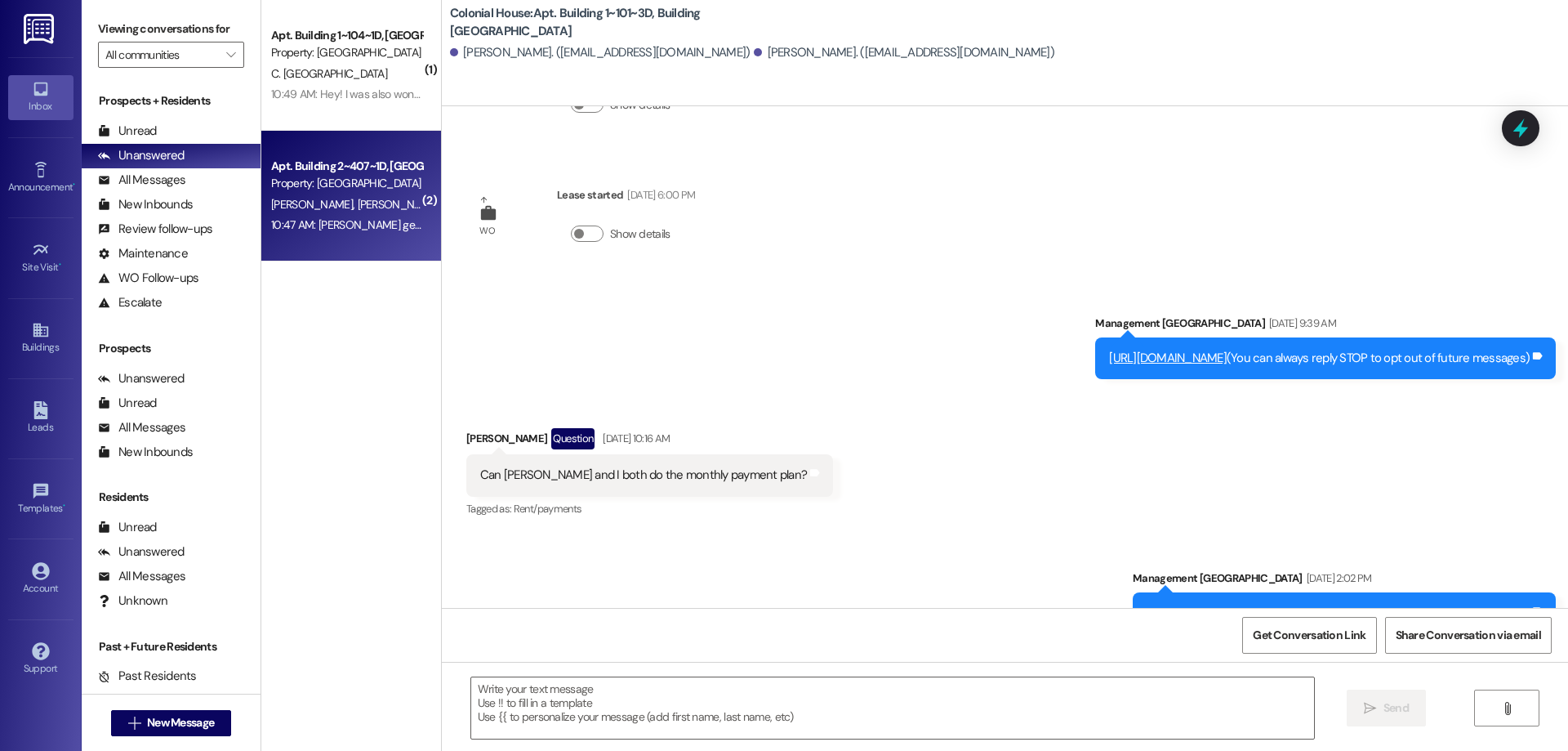
scroll to position [396, 0]
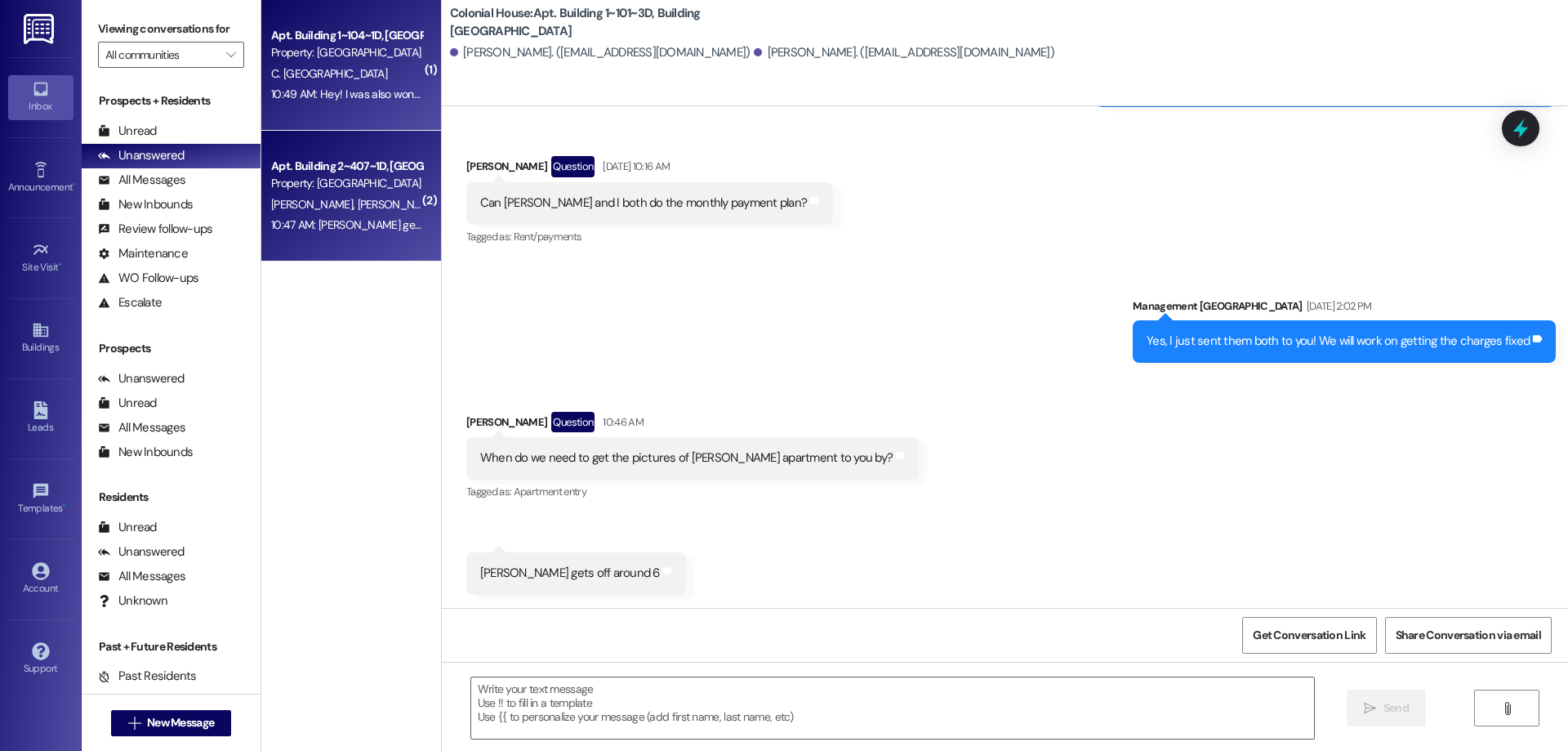
click at [305, 113] on div "Apt. Building 1~104~1D, Building 1 Colonial House Property: [GEOGRAPHIC_DATA] 1…" at bounding box center [350, 65] width 180 height 131
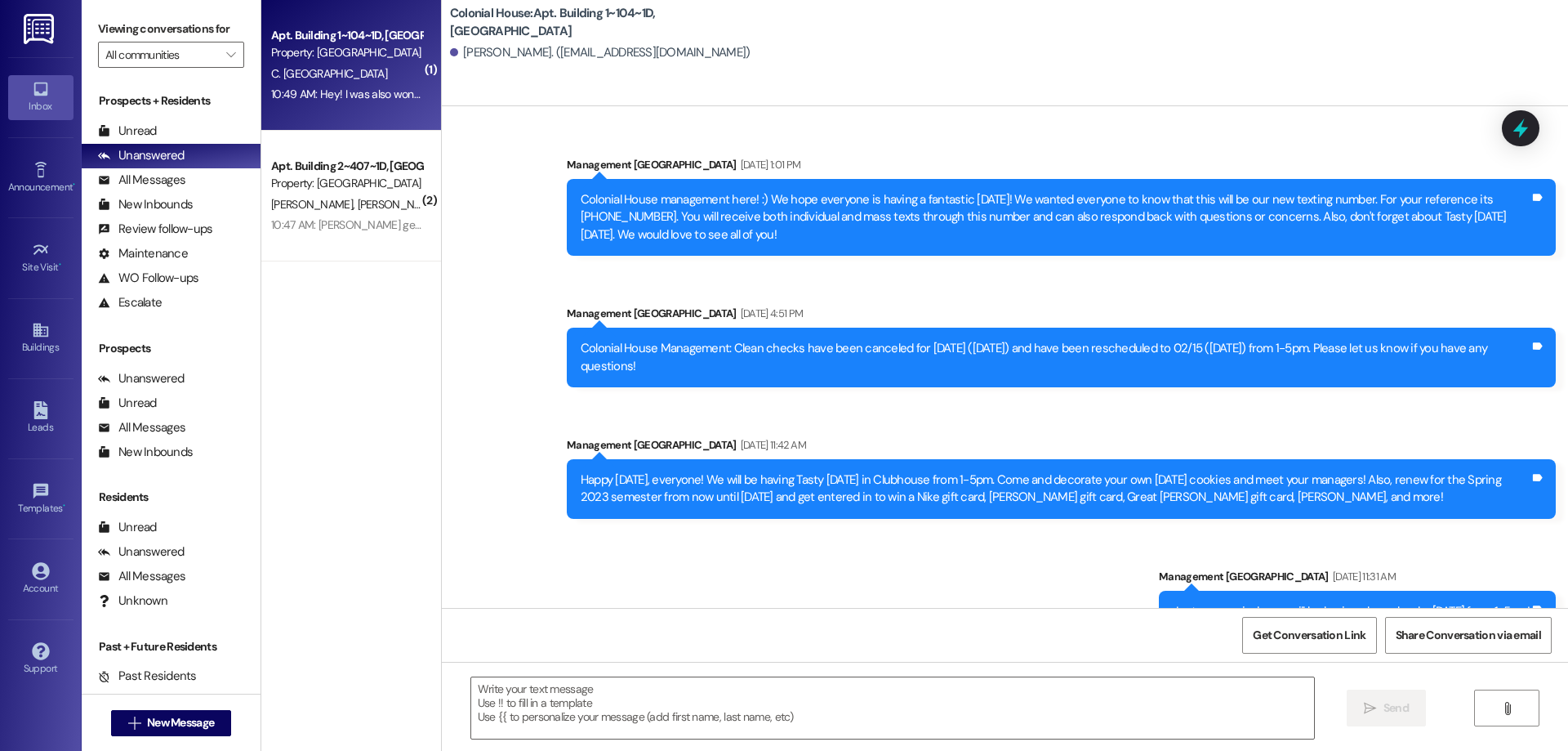
scroll to position [88177, 0]
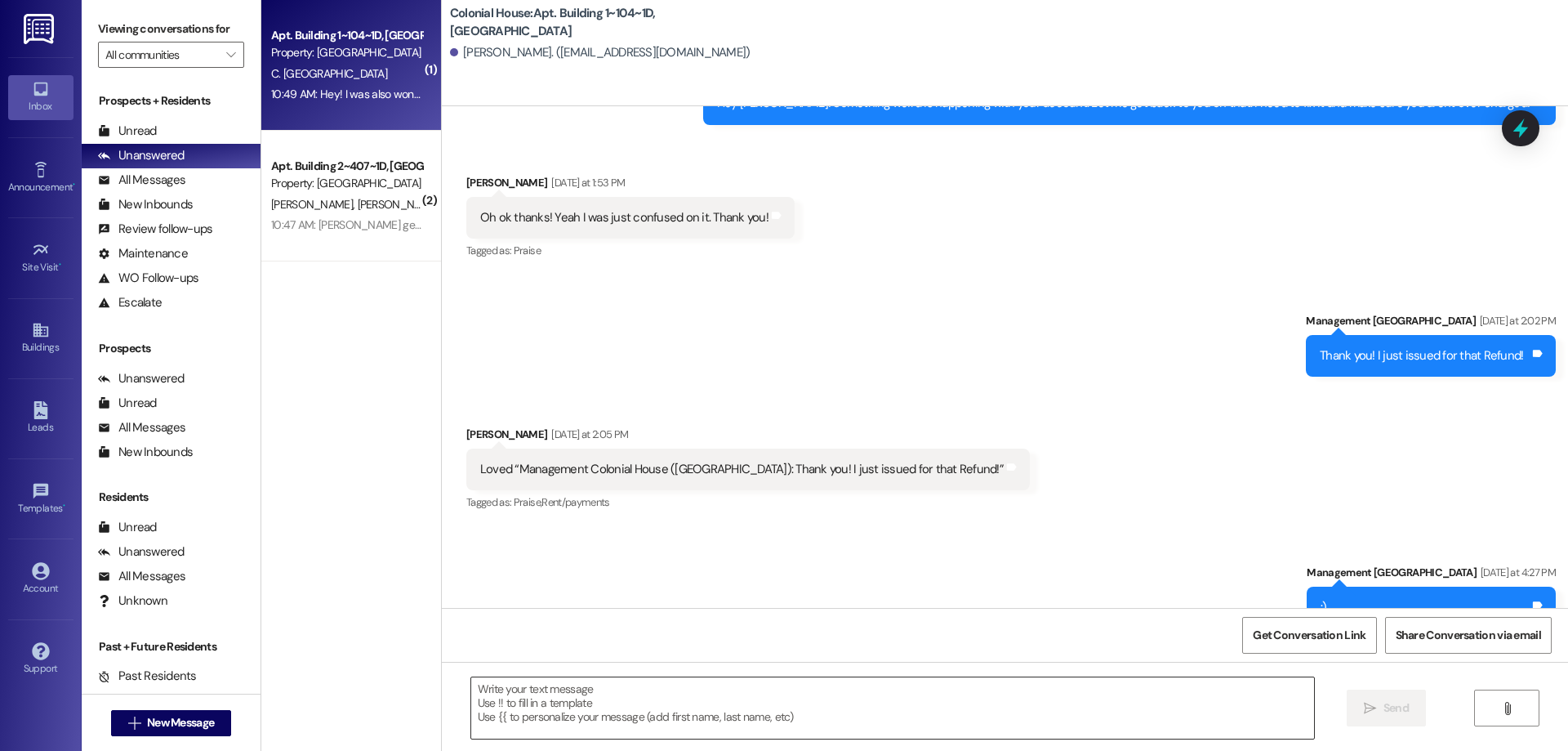
click at [1169, 692] on textarea at bounding box center [893, 708] width 843 height 62
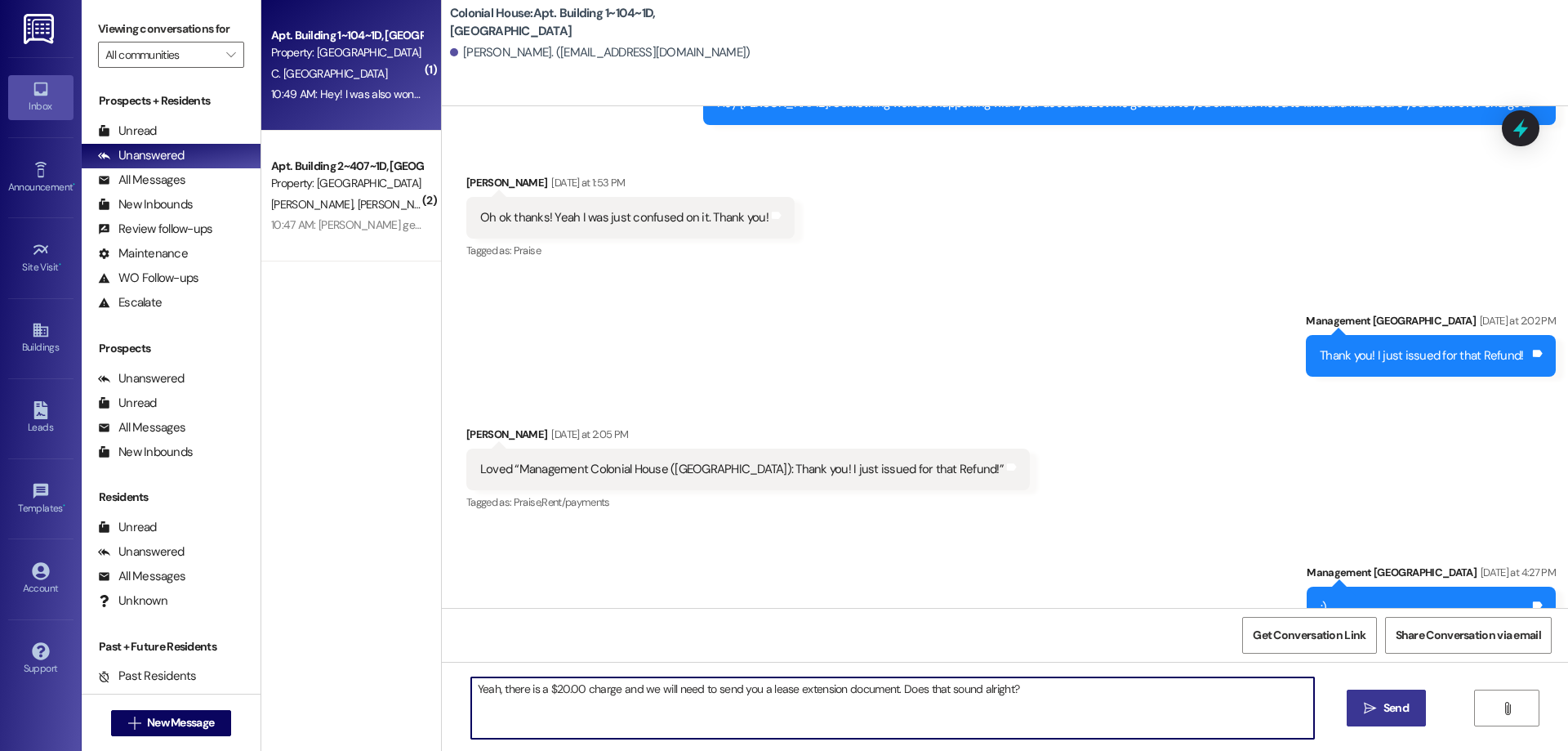
type textarea "Yeah, there is a $20.00 charge and we will need to send you a lease extension d…"
click at [1408, 710] on span "Send" at bounding box center [1396, 708] width 32 height 17
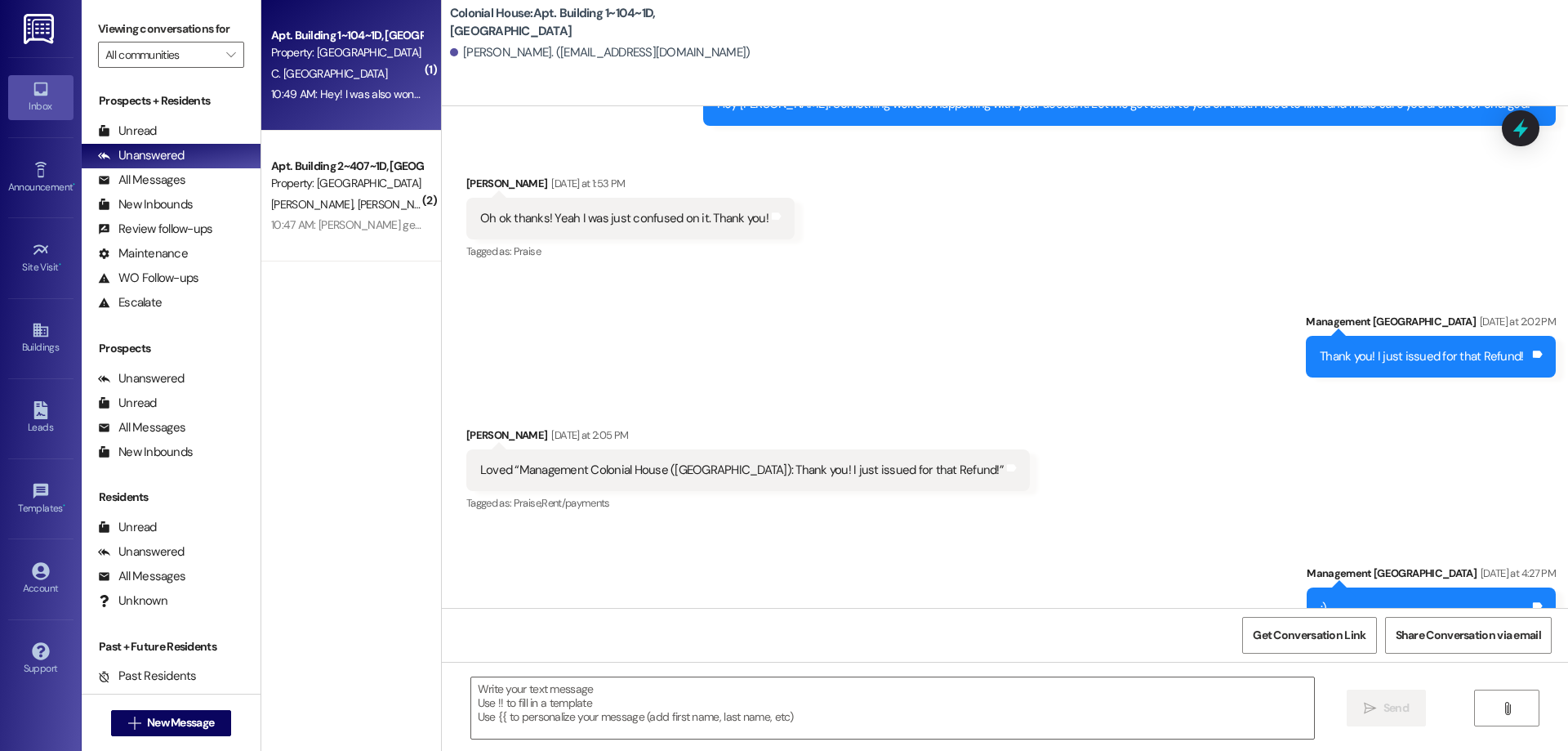
scroll to position [88290, 0]
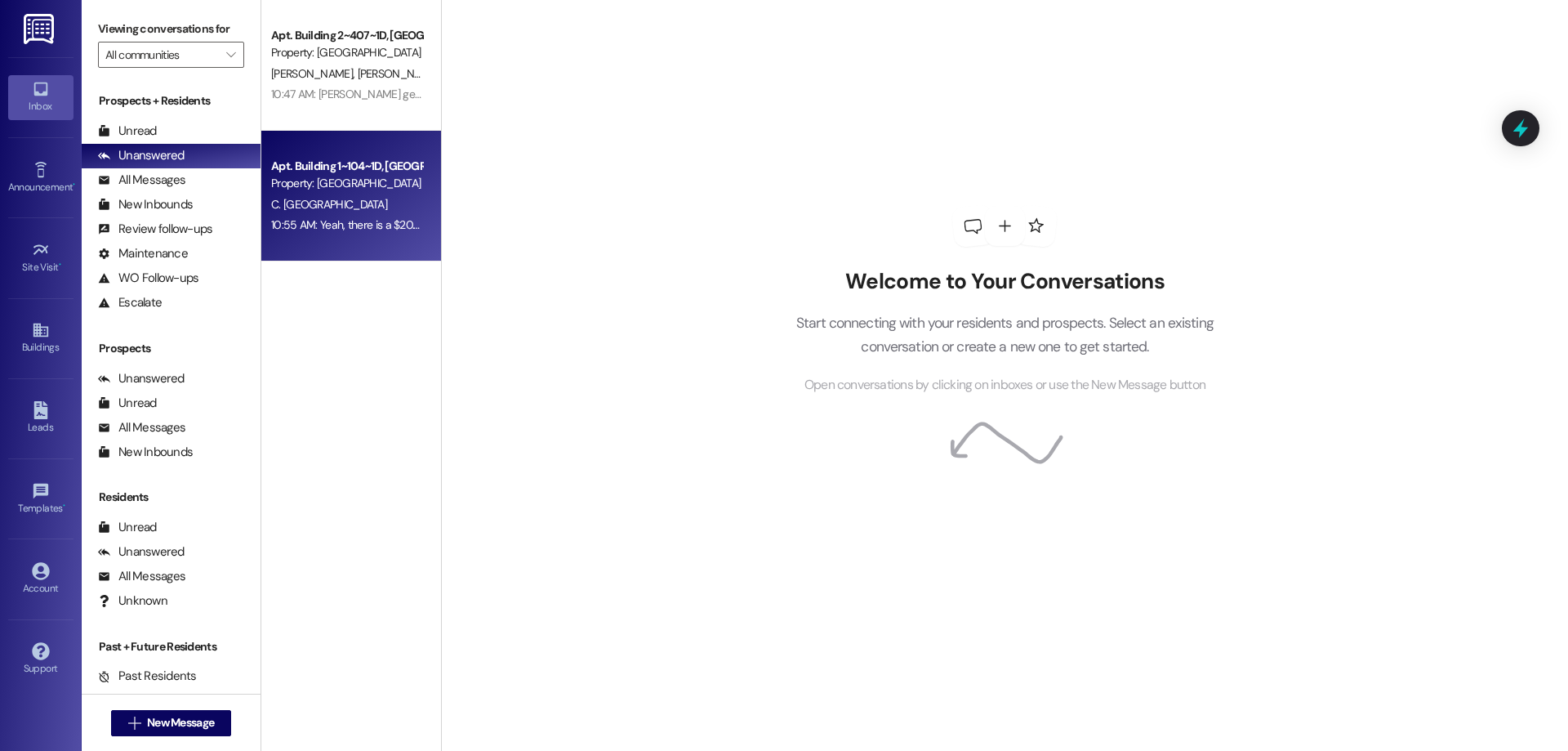
click at [357, 210] on div "C. [GEOGRAPHIC_DATA]" at bounding box center [346, 204] width 155 height 20
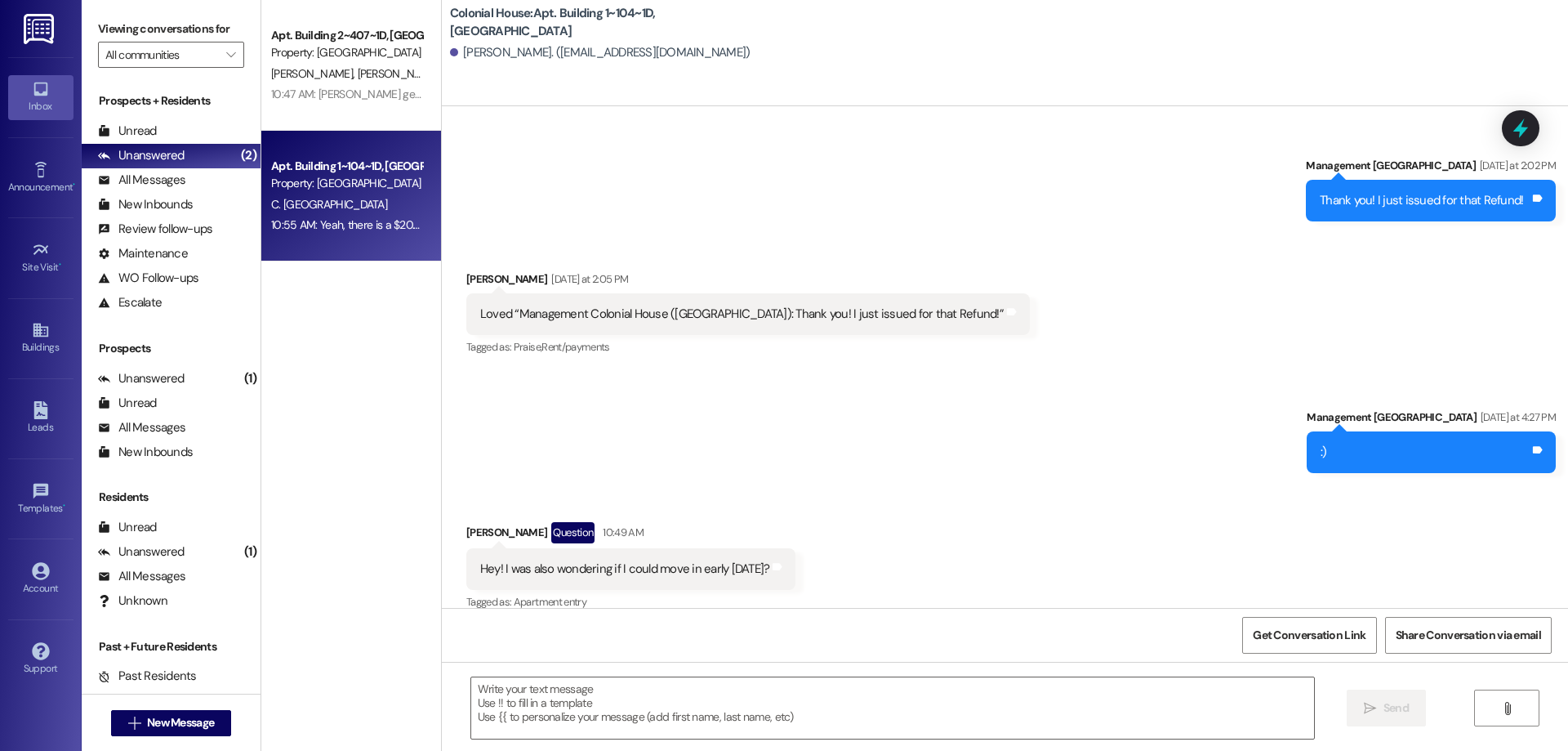
scroll to position [88428, 0]
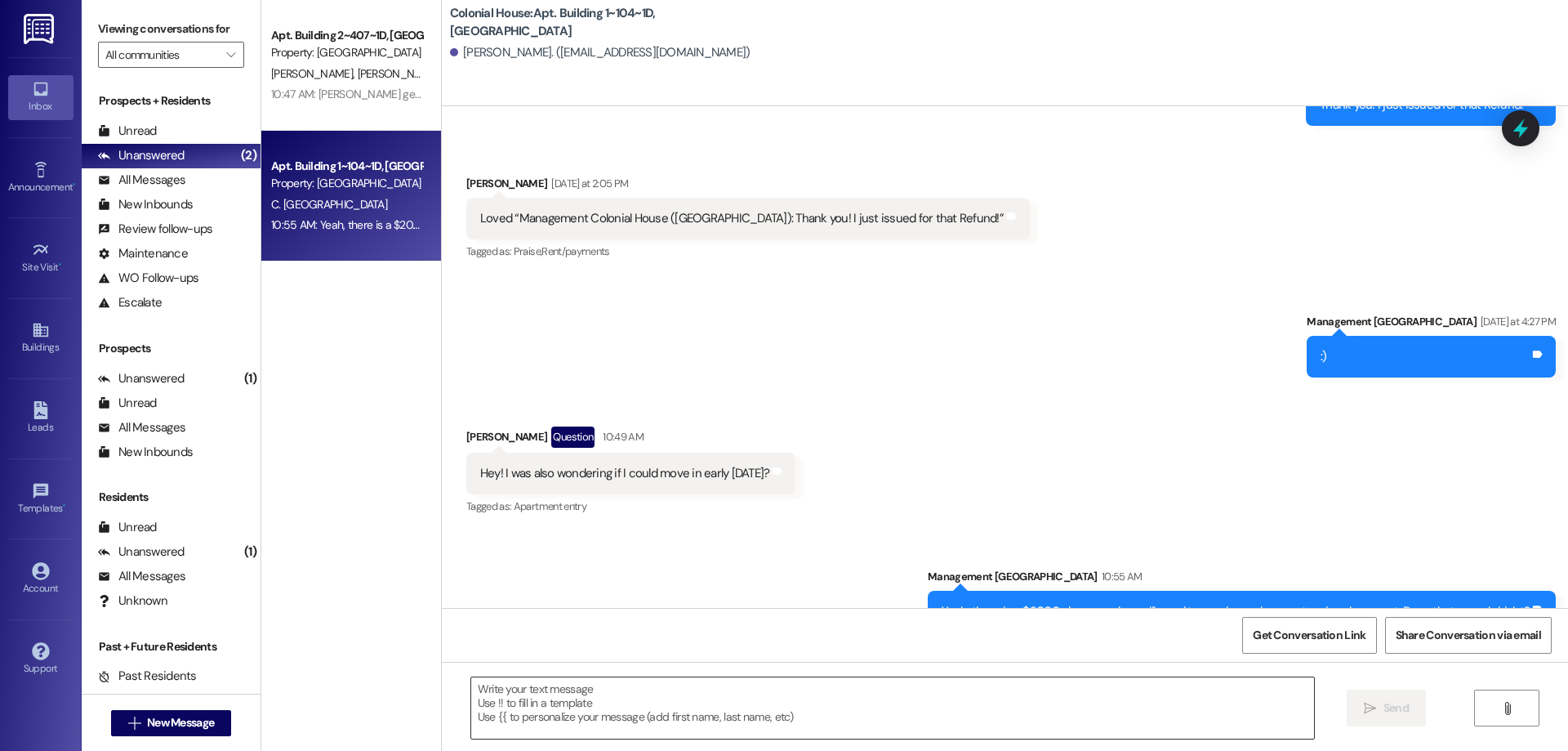
click at [654, 694] on textarea at bounding box center [893, 708] width 843 height 62
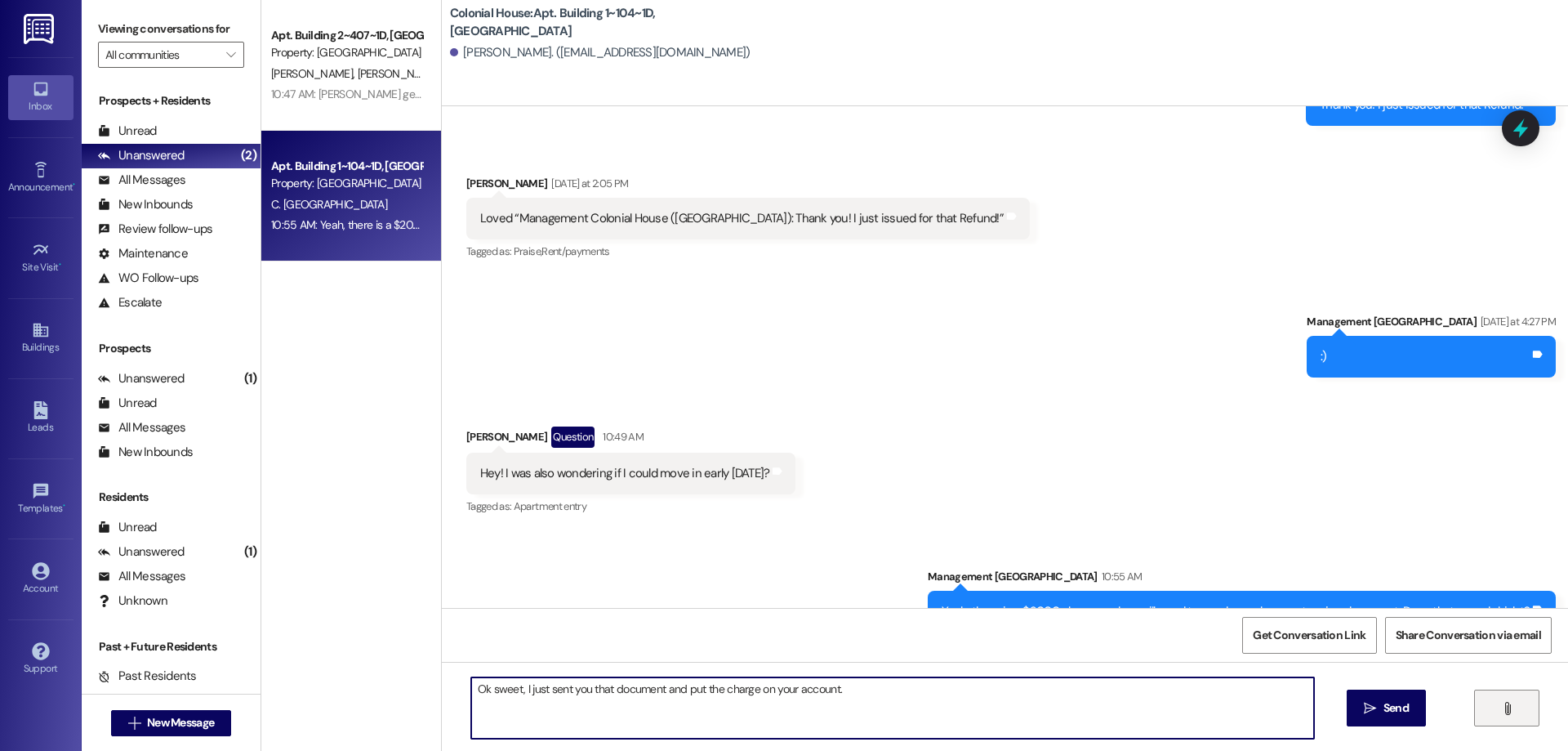
type textarea "Ok sweet, I just sent you that document and put the charge on your account."
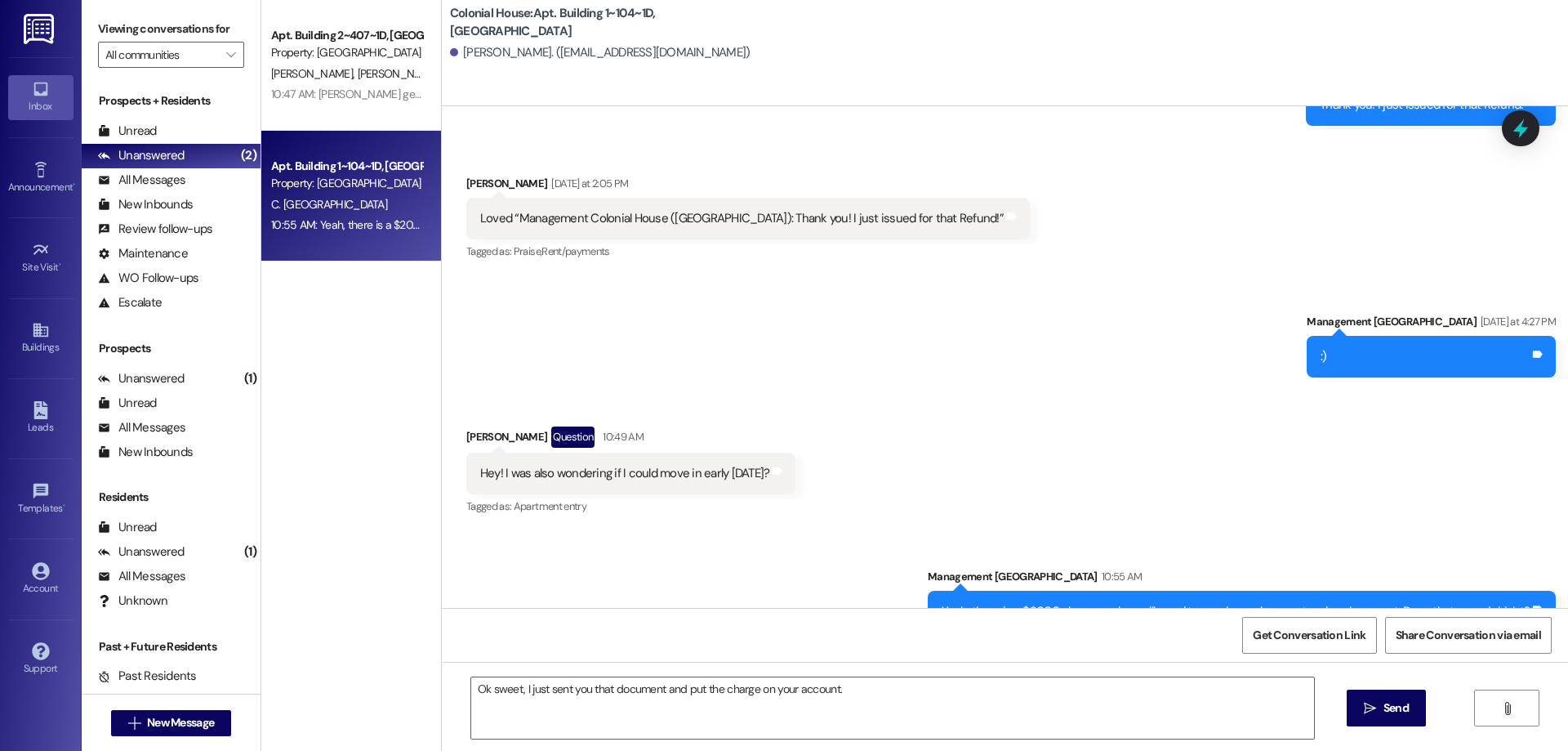
click at [1426, 719] on div "Ok sweet, I just sent you that document and put the charge on your account.  S…" at bounding box center [1005, 722] width 1126 height 122
drag, startPoint x: 1408, startPoint y: 710, endPoint x: 1480, endPoint y: 541, distance: 183.7
click at [1408, 709] on span "Send" at bounding box center [1396, 708] width 32 height 17
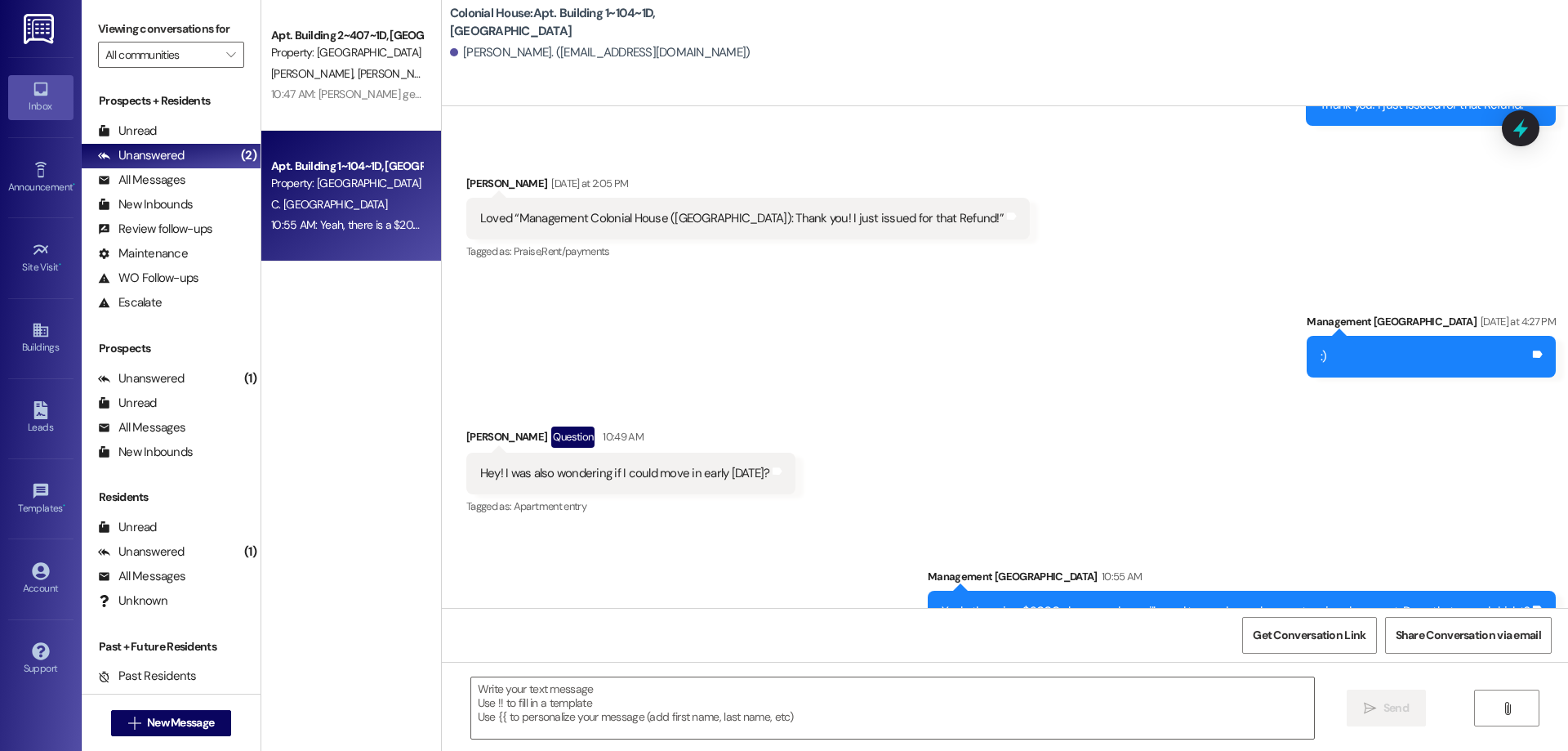
scroll to position [88542, 0]
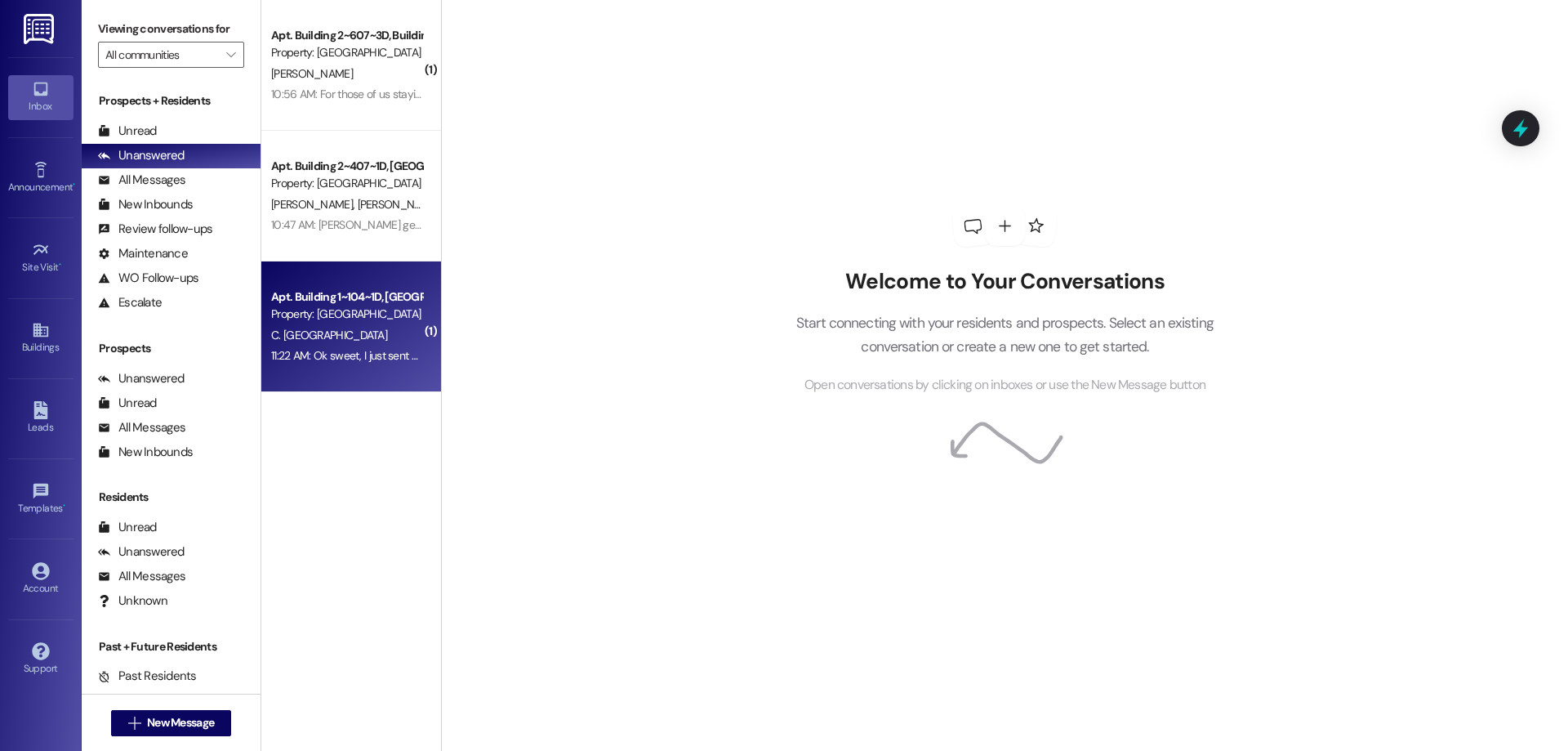
click at [385, 363] on div "11:22 AM: Ok sweet, I just sent you that document and put the charge on your ac…" at bounding box center [346, 356] width 155 height 20
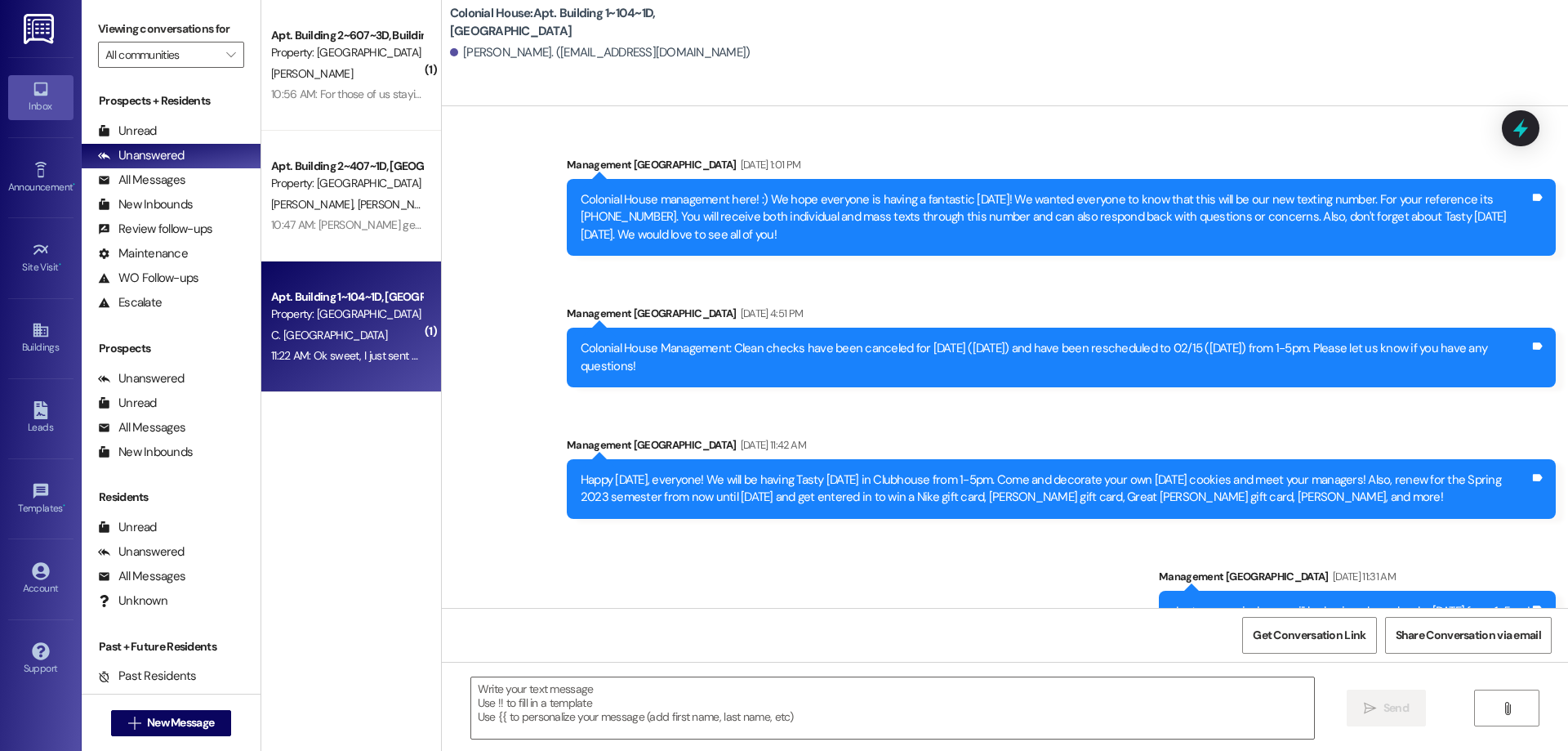
scroll to position [88584, 0]
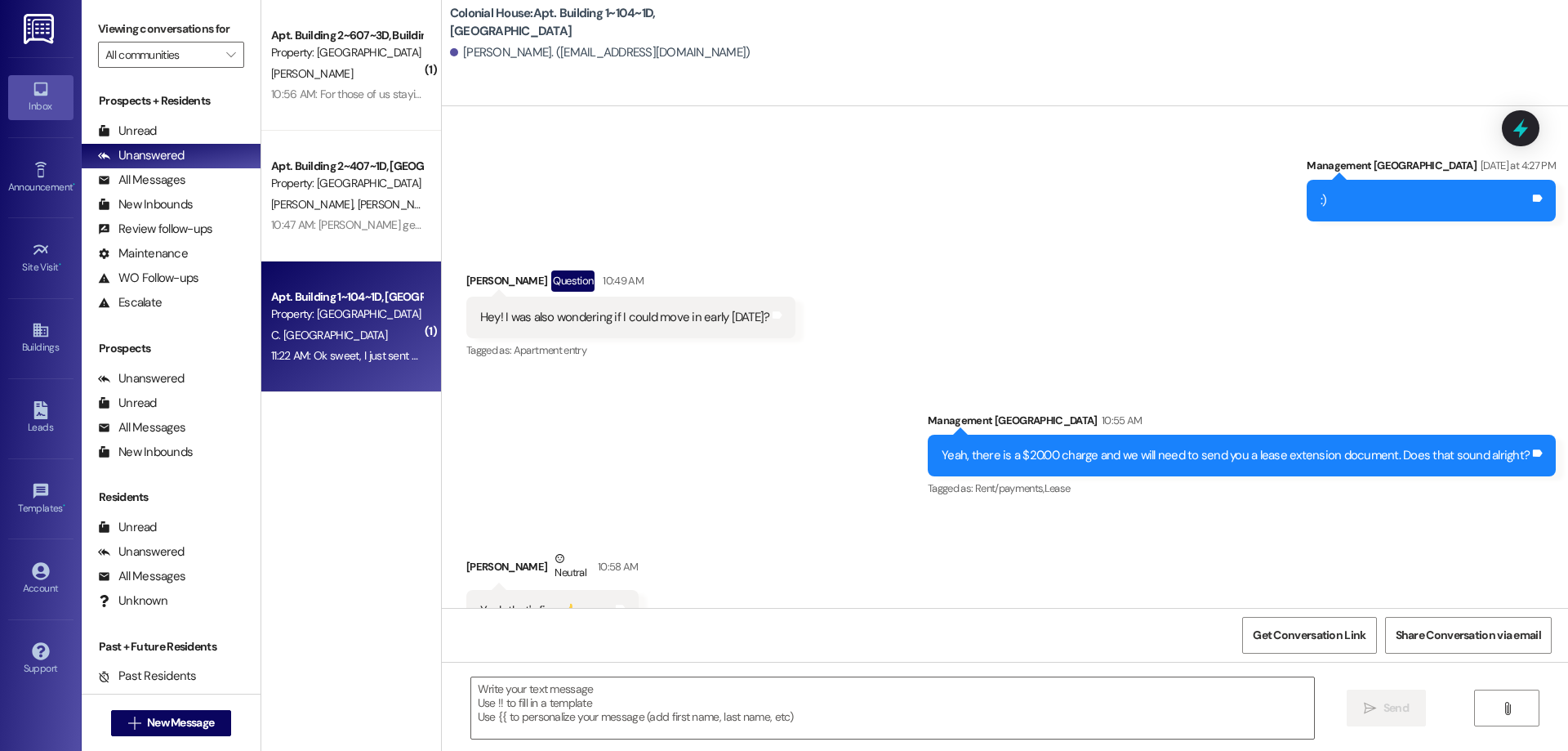
click at [327, 75] on div "B. Petrucka" at bounding box center [346, 73] width 155 height 20
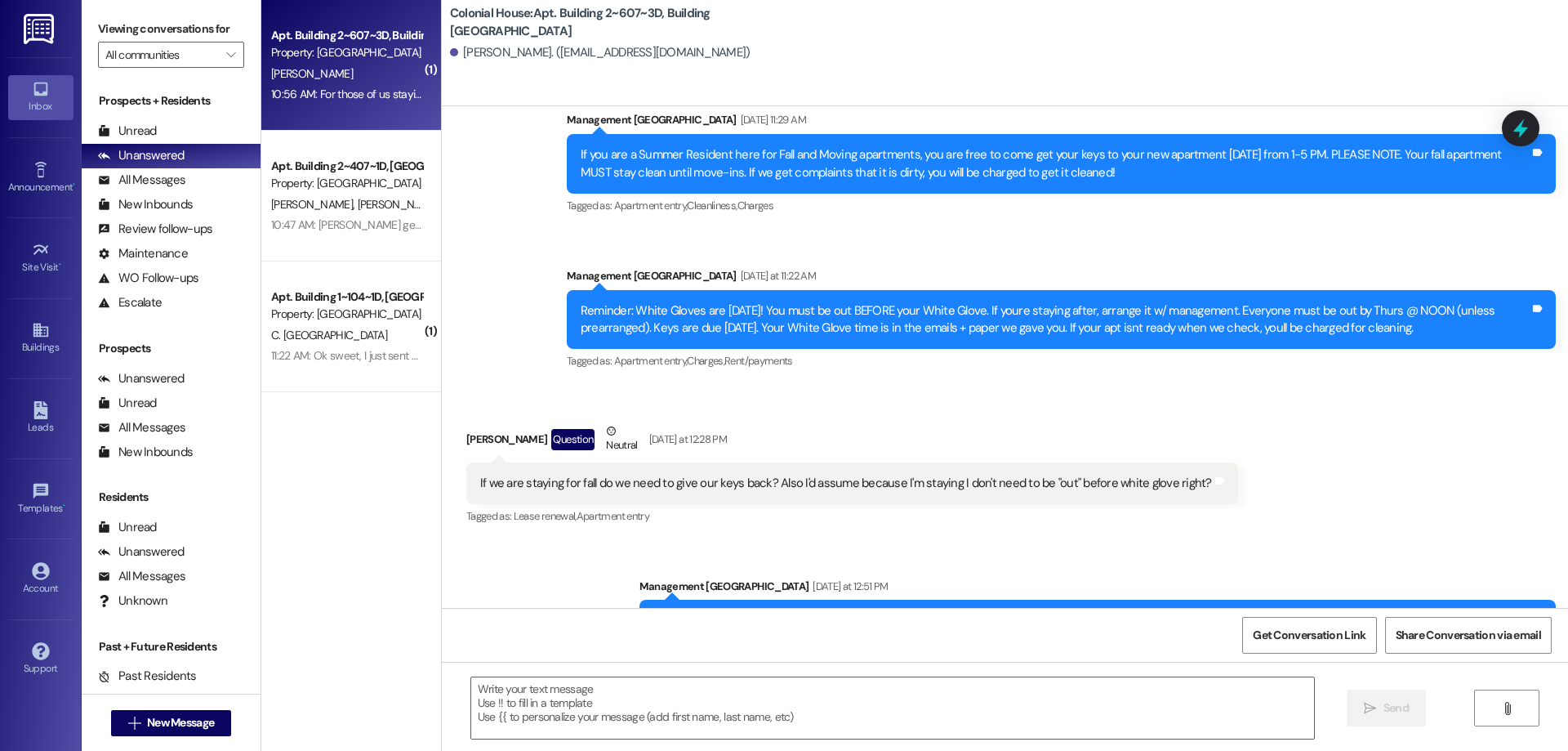
scroll to position [59685, 0]
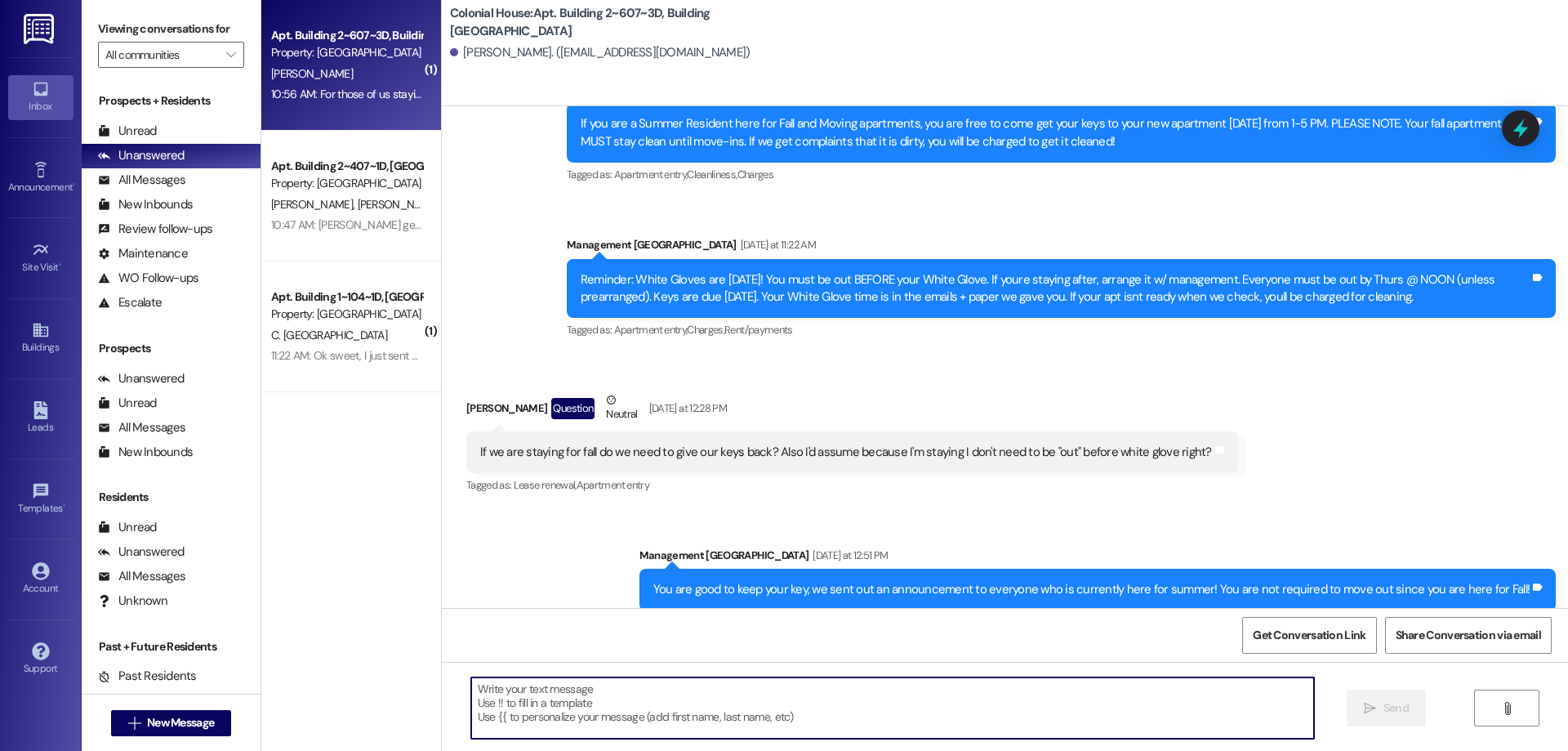
click at [925, 730] on textarea at bounding box center [893, 708] width 843 height 62
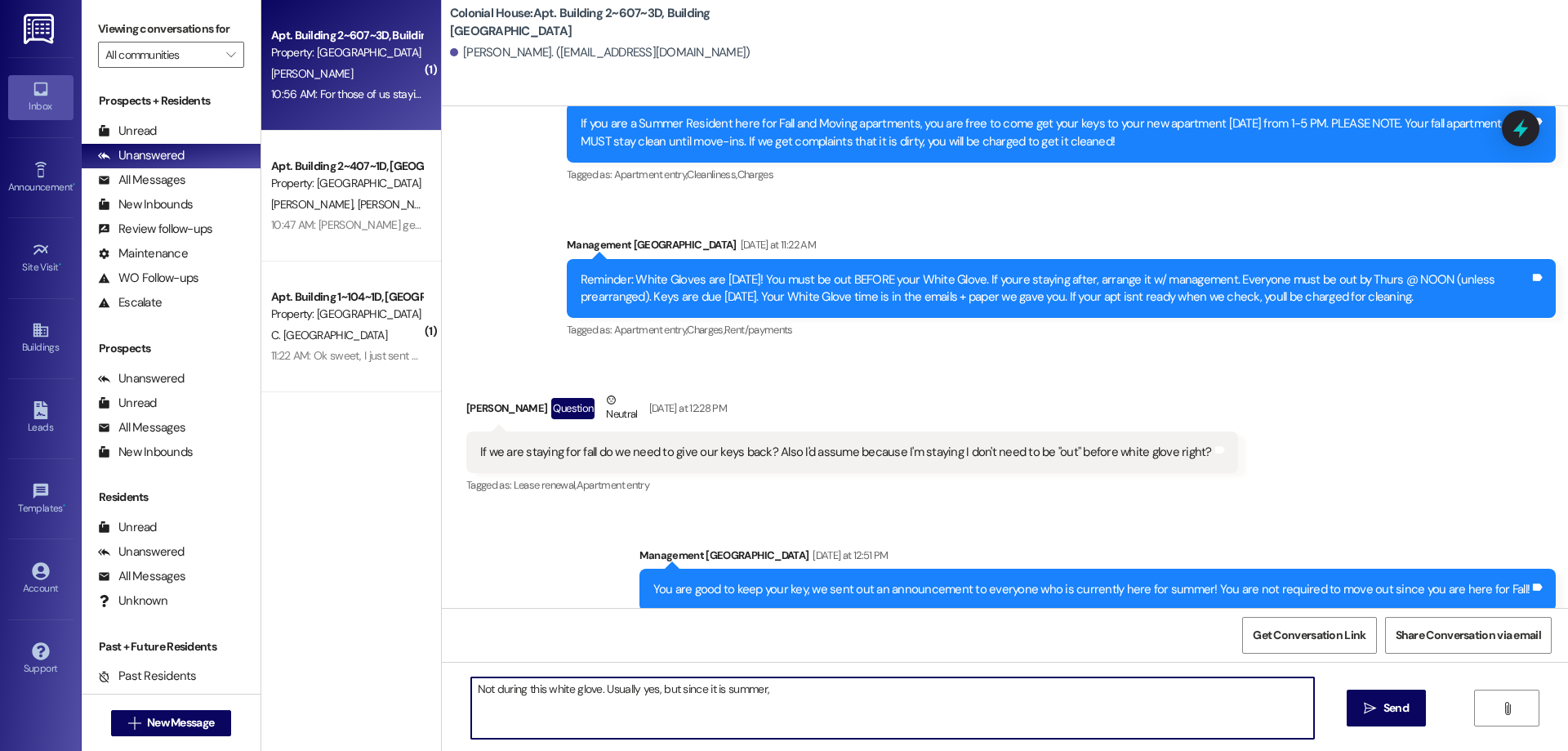
click at [813, 703] on textarea "Not during this white glove. Usually yes, but since it is summer," at bounding box center [893, 708] width 843 height 62
type textarea "Not during this white glove. Usually yes, but since it is summer, you are good …"
click at [1404, 708] on span "Send" at bounding box center [1396, 708] width 25 height 17
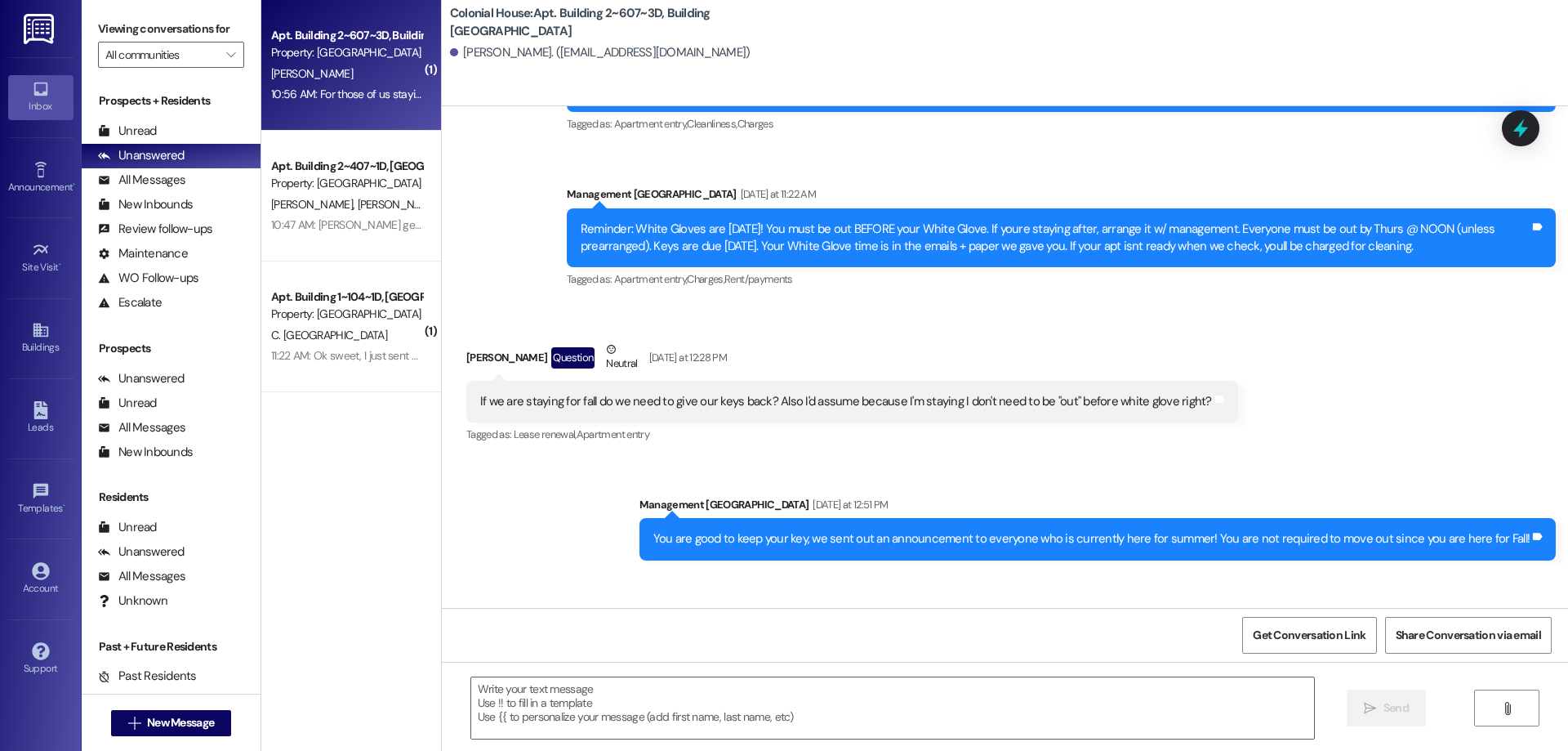
scroll to position [59798, 0]
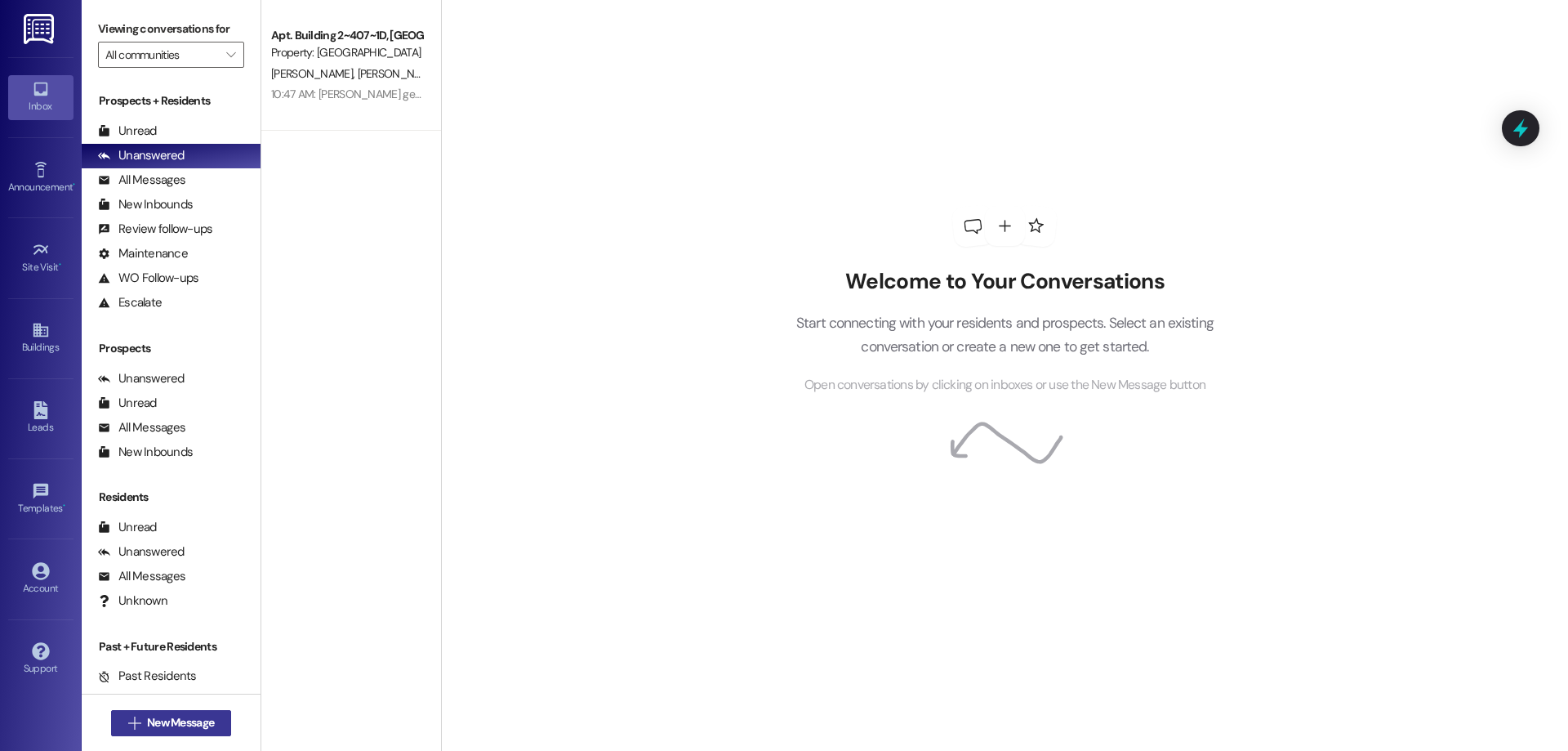
click at [204, 721] on span "New Message" at bounding box center [180, 722] width 67 height 17
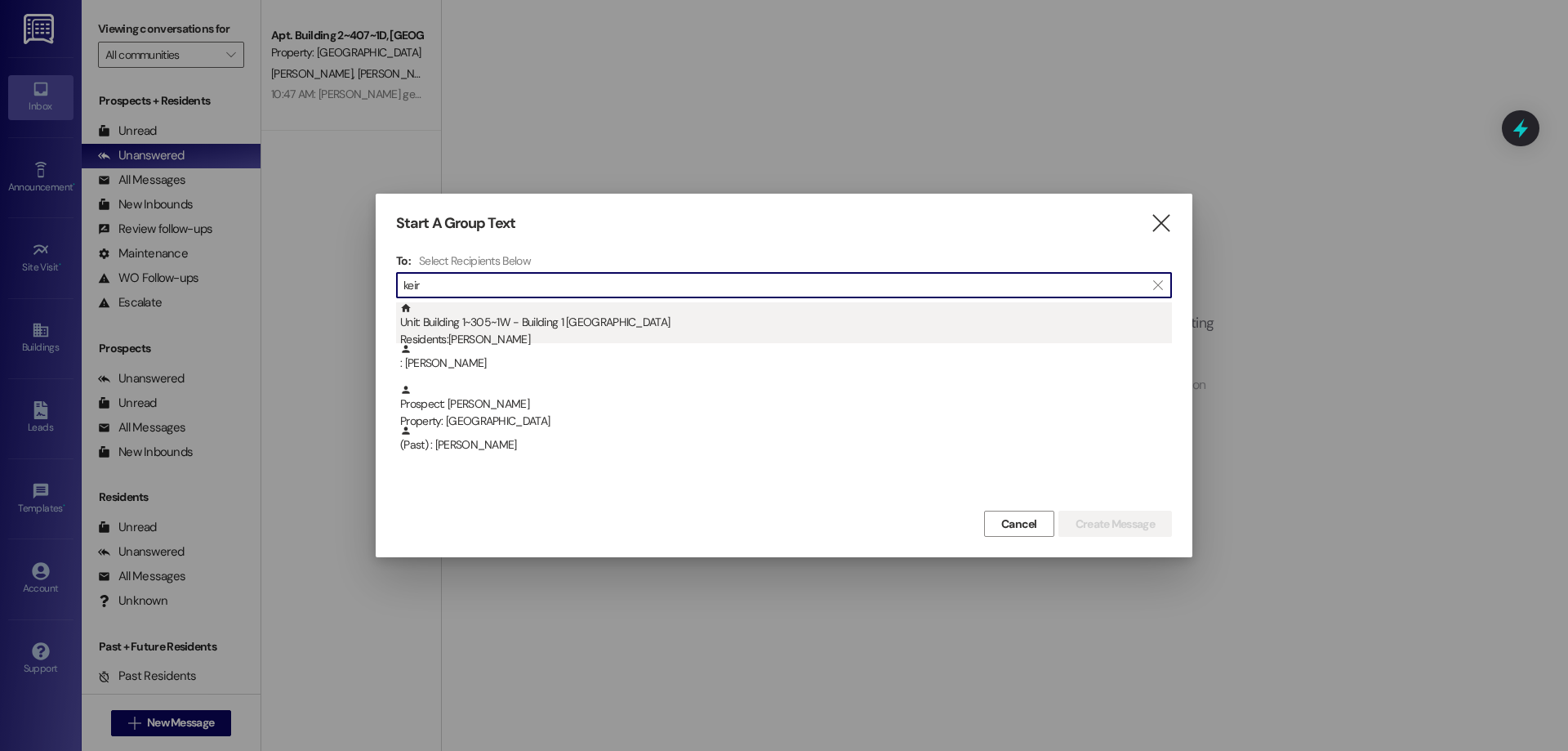
type input "keir"
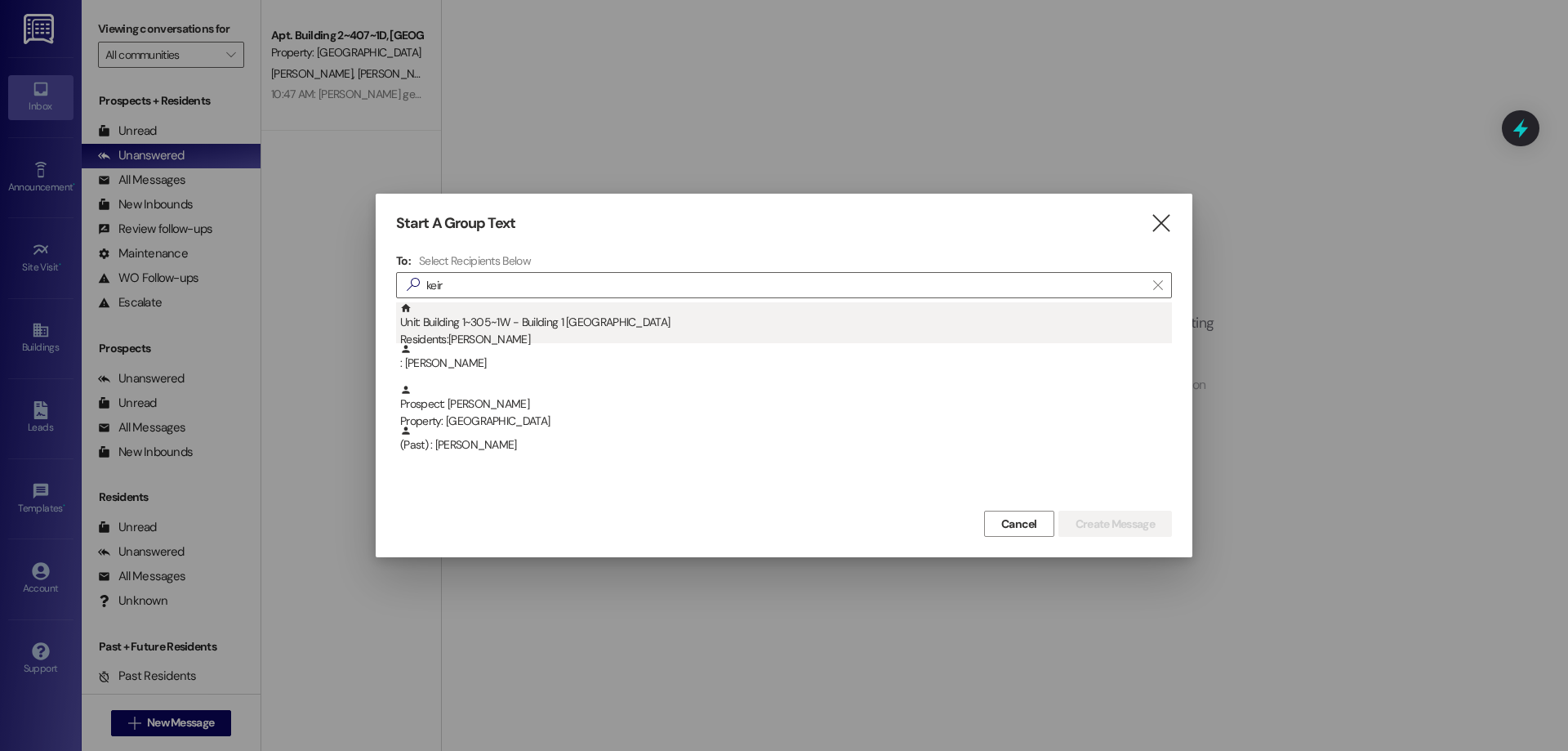
click at [514, 336] on div "Residents: [PERSON_NAME]" at bounding box center [786, 340] width 772 height 17
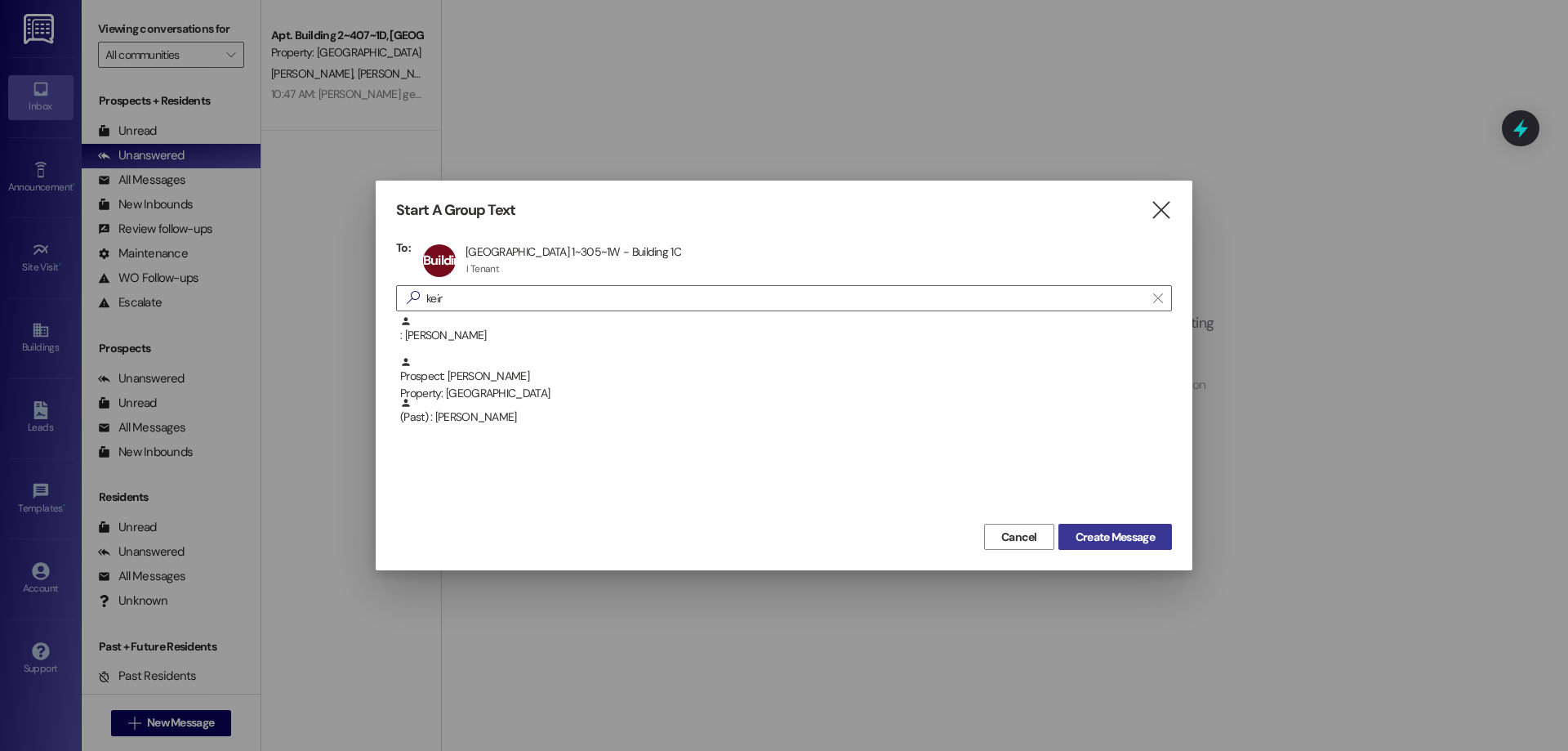
click at [1127, 530] on span "Create Message" at bounding box center [1115, 537] width 79 height 17
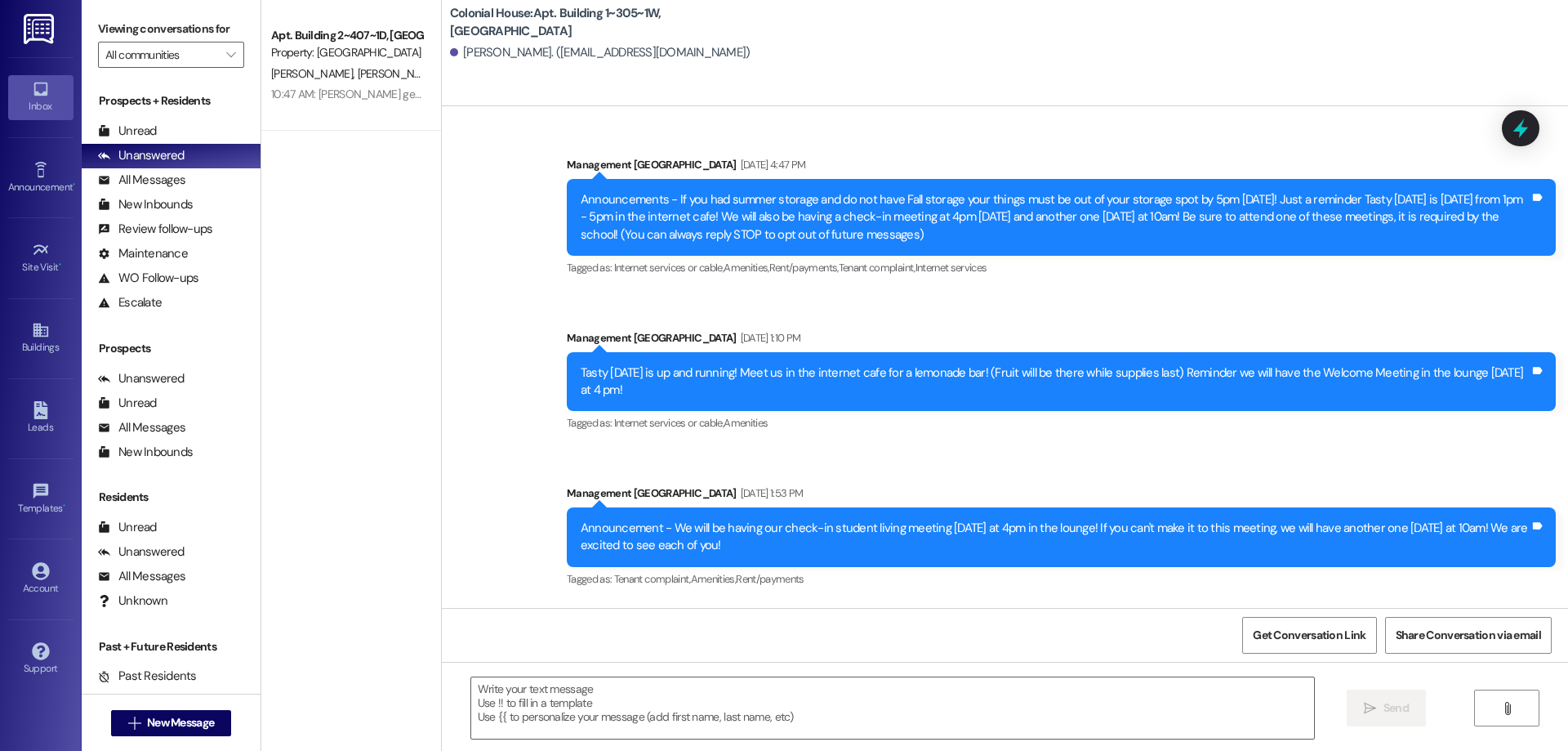
scroll to position [35887, 0]
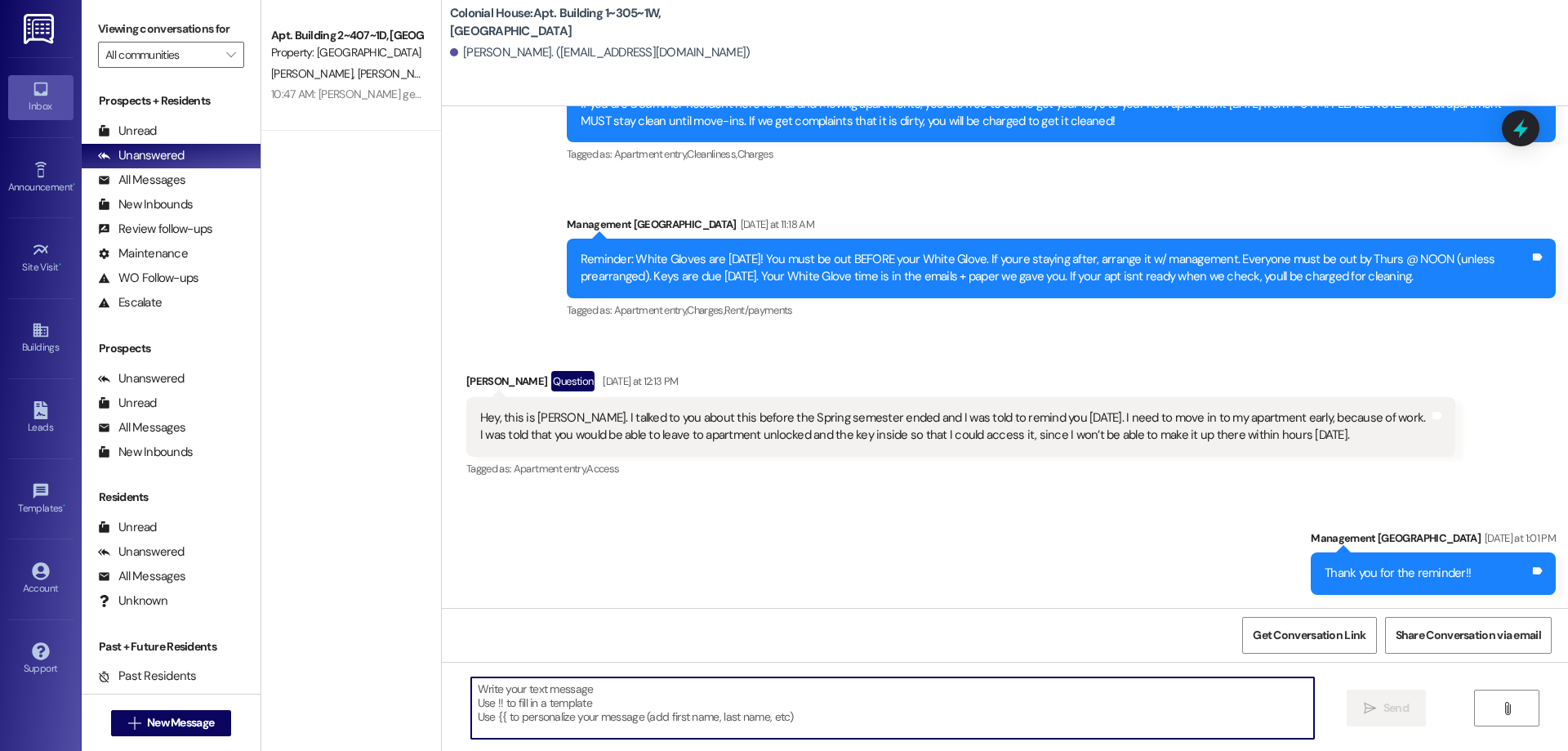
click at [1115, 698] on textarea at bounding box center [893, 708] width 843 height 62
click at [1110, 704] on textarea at bounding box center [893, 708] width 843 height 62
type textarea "H"
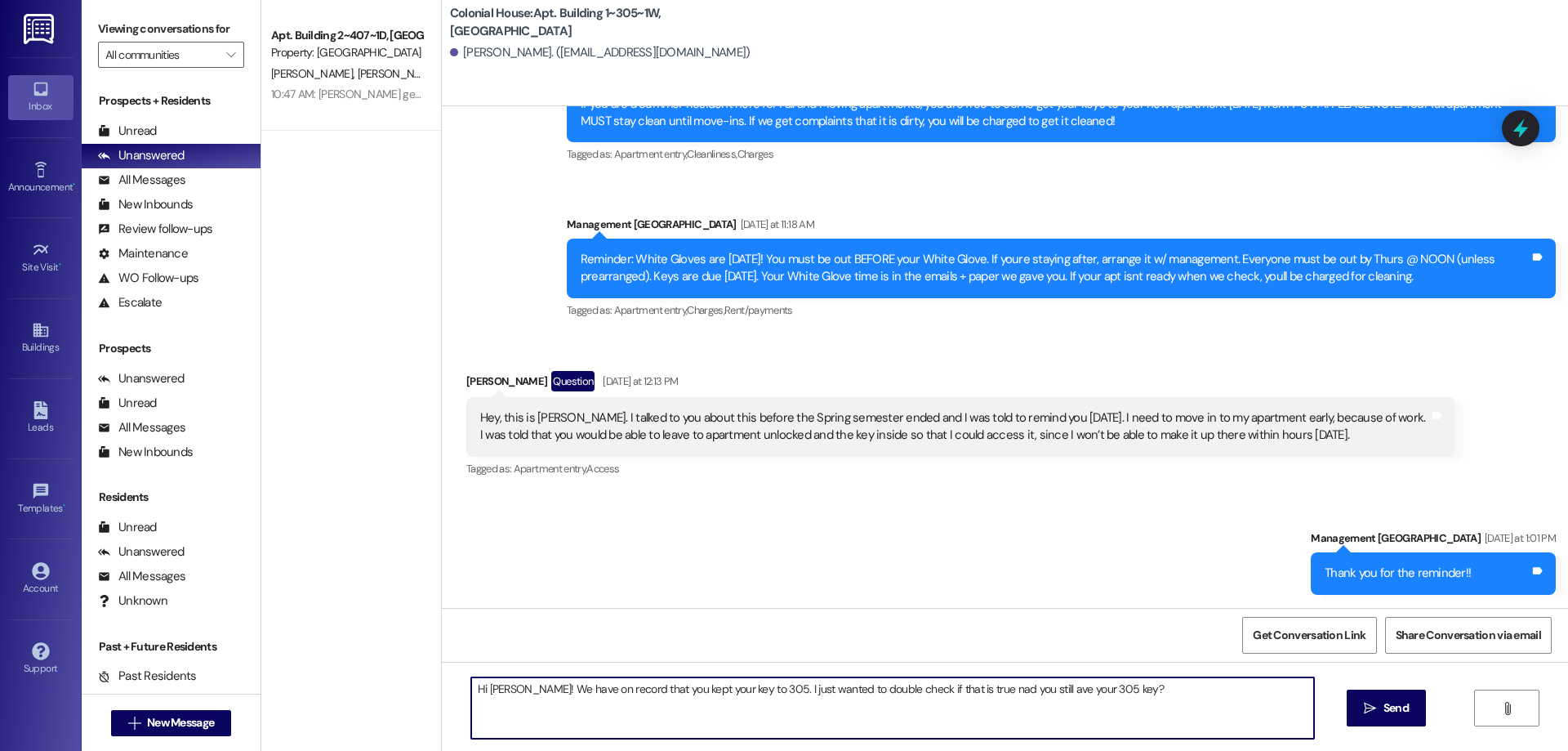
click at [1001, 685] on textarea "Hi [PERSON_NAME]! We have on record that you kept your key to 305. I just wante…" at bounding box center [893, 708] width 843 height 62
click at [1003, 690] on textarea "Hi [PERSON_NAME]! We have on record that you kept your key to 305. I just wante…" at bounding box center [893, 708] width 843 height 62
type textarea "Hi [PERSON_NAME]! We have on record that you kept your key to 305. I just wante…"
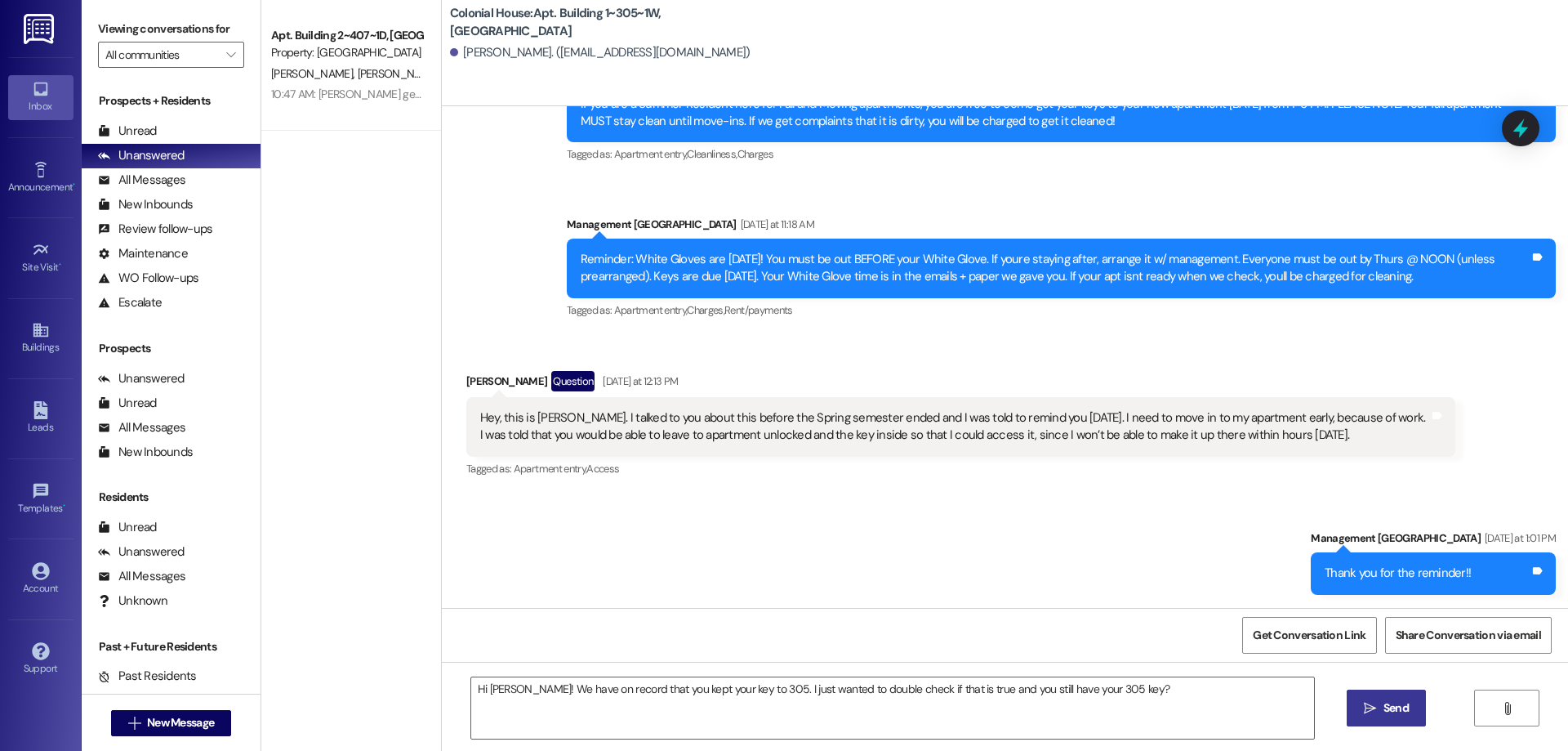
click at [1386, 690] on button " Send" at bounding box center [1386, 708] width 79 height 37
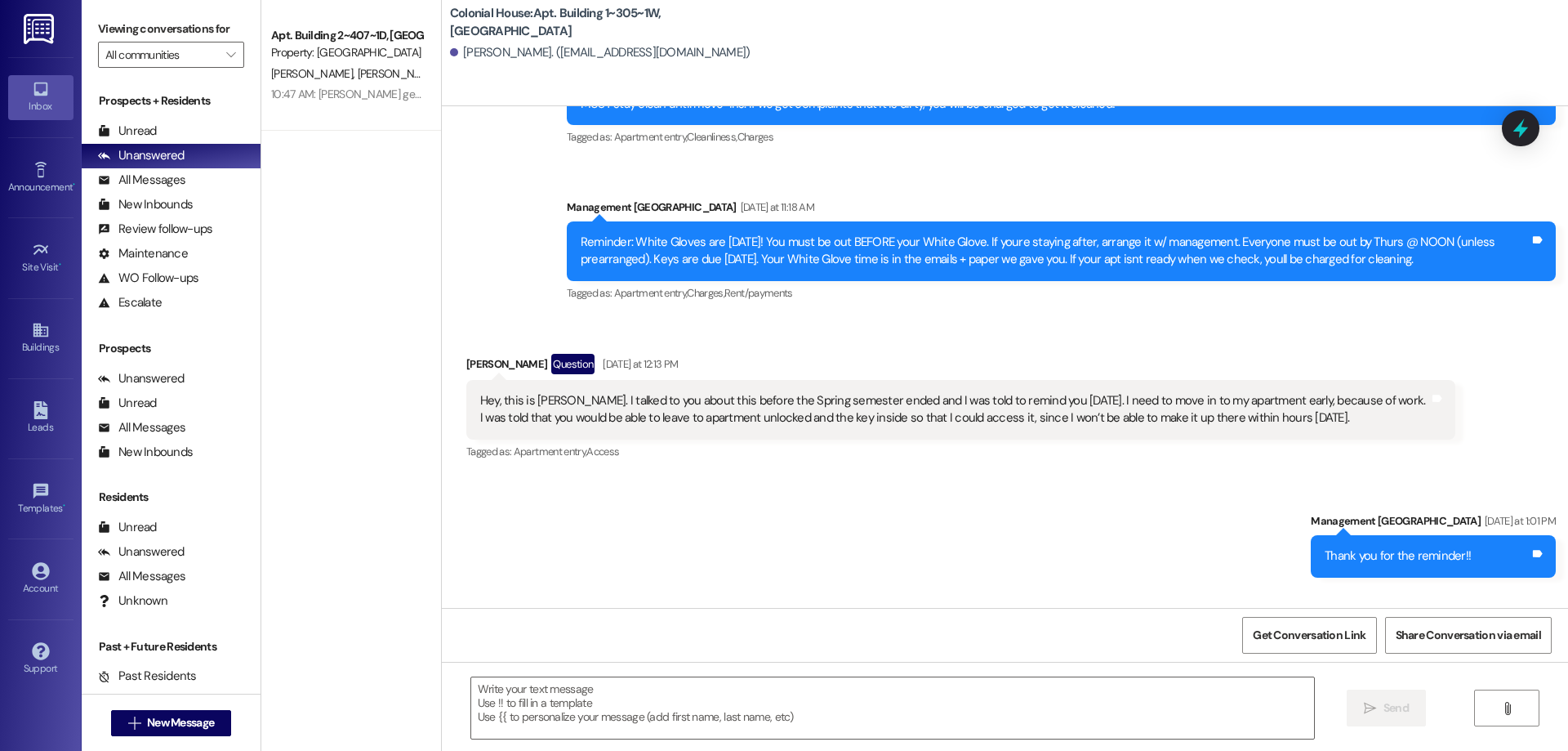
scroll to position [36001, 0]
